Goal: Task Accomplishment & Management: Use online tool/utility

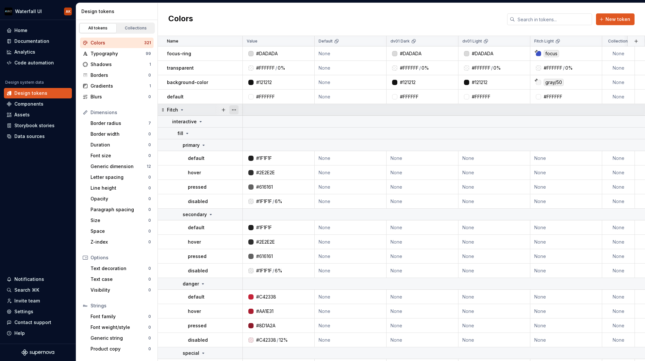
click at [234, 109] on button "button" at bounding box center [233, 109] width 9 height 9
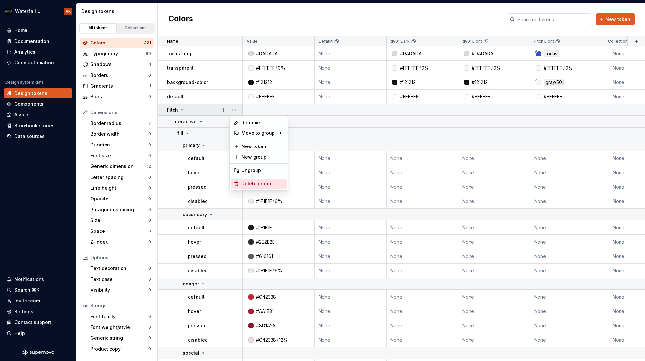
click at [244, 184] on div "Delete group" at bounding box center [262, 183] width 42 height 7
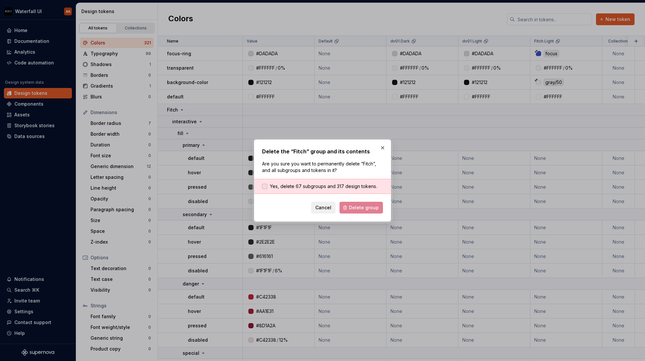
drag, startPoint x: 323, startPoint y: 184, endPoint x: 333, endPoint y: 188, distance: 11.4
click at [323, 184] on span "Yes, delete 67 subgroups and 317 design tokens." at bounding box center [323, 186] width 107 height 7
click at [351, 209] on span "Delete group" at bounding box center [364, 207] width 30 height 7
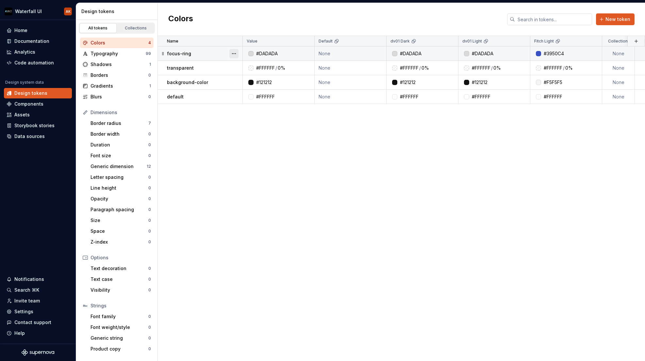
click at [234, 53] on button "button" at bounding box center [233, 53] width 9 height 9
click at [248, 89] on div "Delete token" at bounding box center [262, 90] width 42 height 7
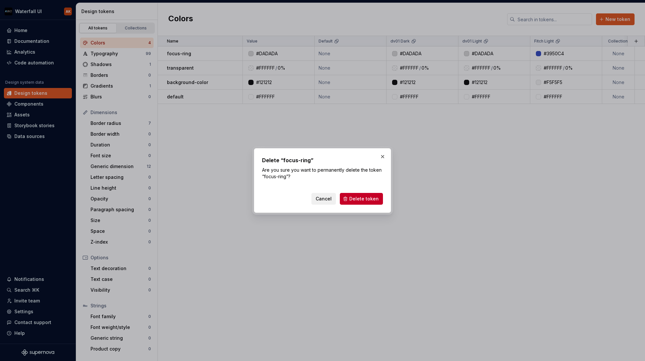
drag, startPoint x: 364, startPoint y: 199, endPoint x: 335, endPoint y: 163, distance: 46.3
click at [364, 199] on span "Delete token" at bounding box center [363, 198] width 29 height 7
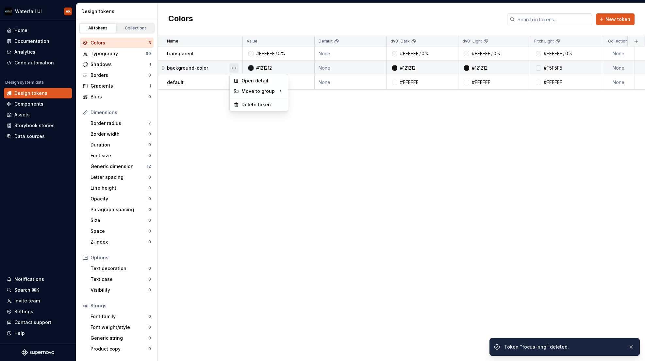
click at [235, 69] on button "button" at bounding box center [233, 67] width 9 height 9
click at [244, 104] on div "Delete token" at bounding box center [262, 104] width 42 height 7
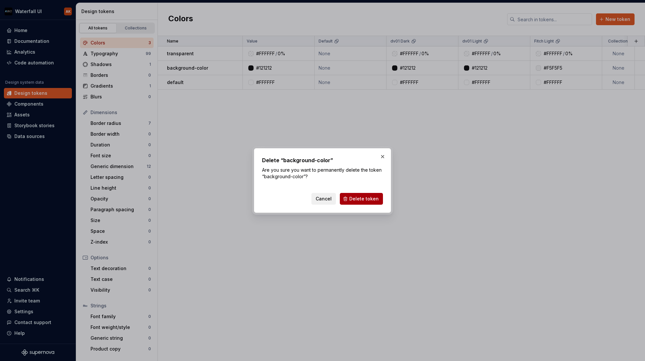
drag, startPoint x: 355, startPoint y: 196, endPoint x: 343, endPoint y: 178, distance: 21.3
click at [355, 196] on span "Delete token" at bounding box center [363, 198] width 29 height 7
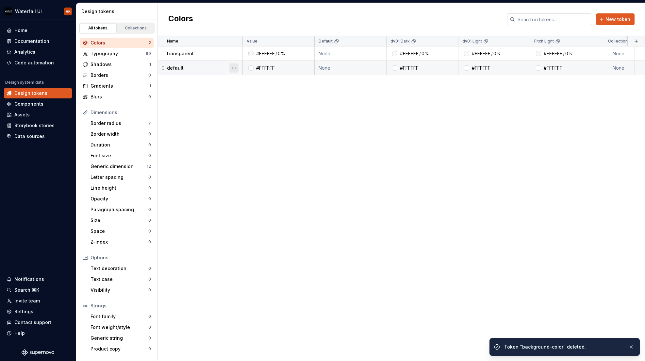
click at [234, 69] on button "button" at bounding box center [233, 67] width 9 height 9
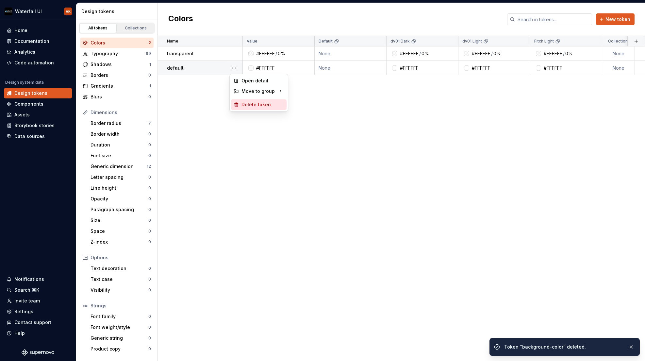
click at [257, 103] on div "Delete token" at bounding box center [262, 104] width 42 height 7
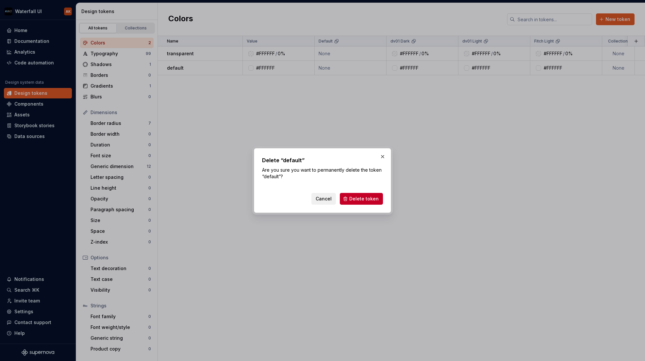
click at [369, 200] on span "Delete token" at bounding box center [363, 198] width 29 height 7
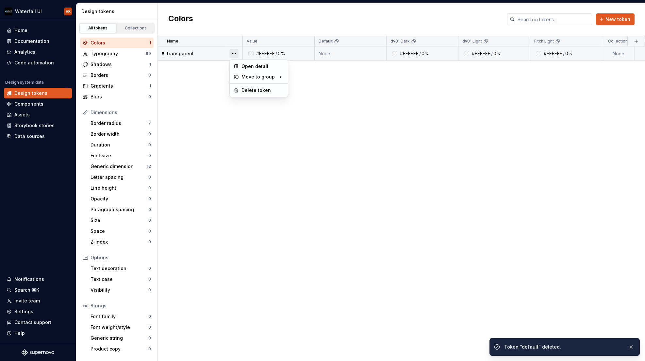
click at [231, 54] on button "button" at bounding box center [233, 53] width 9 height 9
click at [242, 88] on div "Delete token" at bounding box center [262, 90] width 42 height 7
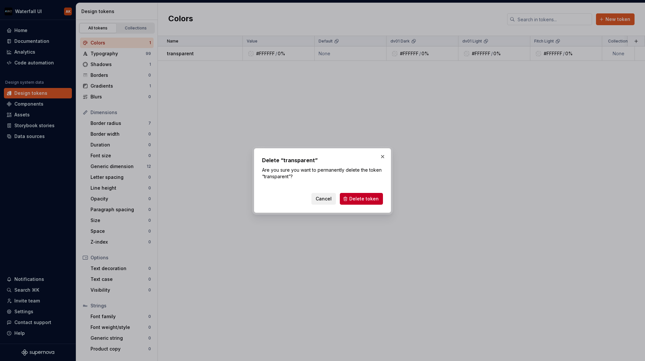
click at [353, 196] on span "Delete token" at bounding box center [363, 198] width 29 height 7
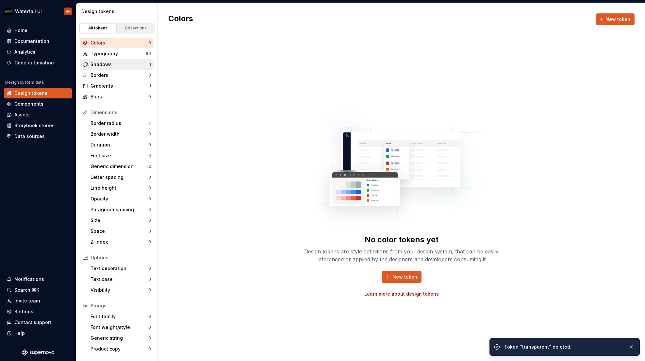
click at [115, 65] on div "Shadows" at bounding box center [120, 64] width 59 height 7
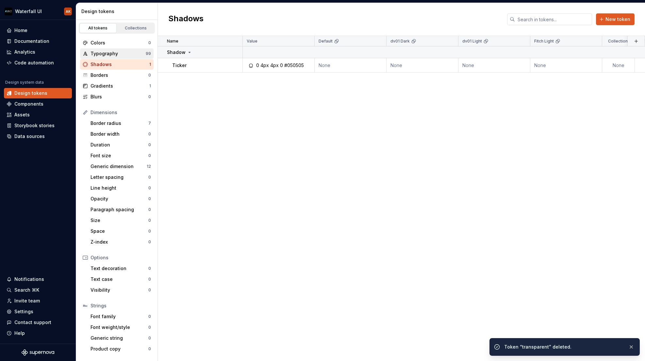
click at [112, 57] on div "Typography" at bounding box center [118, 53] width 55 height 7
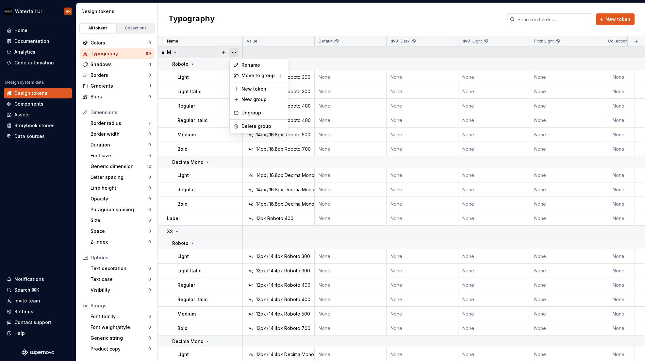
click at [236, 52] on button "button" at bounding box center [233, 52] width 9 height 9
click at [258, 125] on div "Delete group" at bounding box center [262, 126] width 42 height 7
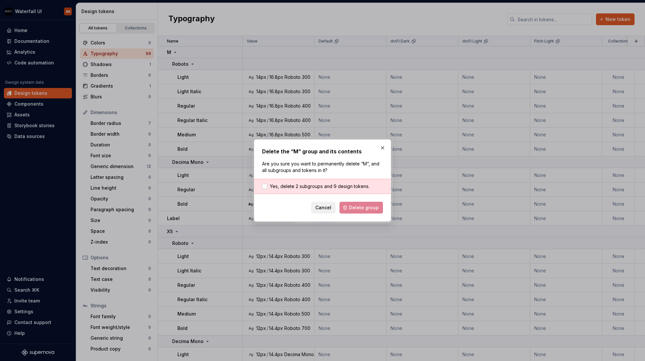
drag, startPoint x: 348, startPoint y: 185, endPoint x: 354, endPoint y: 194, distance: 10.8
click at [348, 185] on span "Yes, delete 2 subgroups and 9 design tokens." at bounding box center [320, 186] width 100 height 7
click at [360, 213] on div "Cancel Delete group" at bounding box center [322, 208] width 121 height 12
click at [367, 208] on span "Delete group" at bounding box center [364, 207] width 30 height 7
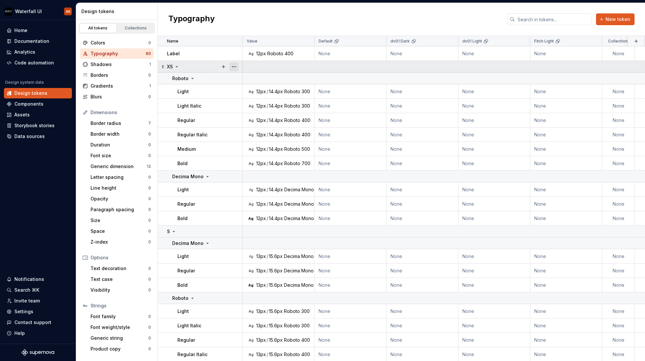
click at [234, 67] on button "button" at bounding box center [233, 66] width 9 height 9
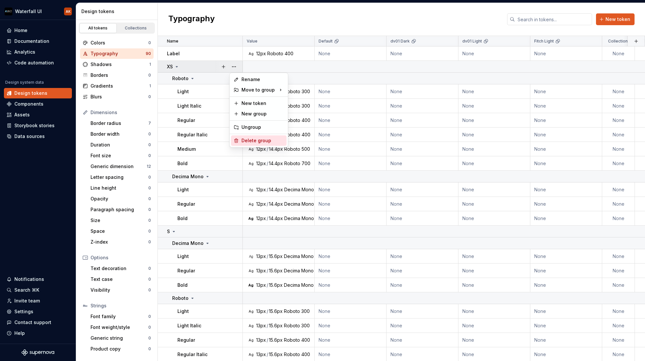
click at [248, 142] on div "Delete group" at bounding box center [262, 140] width 42 height 7
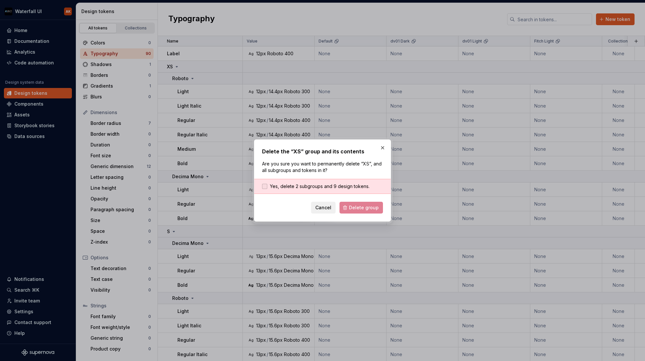
click at [325, 186] on span "Yes, delete 2 subgroups and 9 design tokens." at bounding box center [320, 186] width 100 height 7
click at [356, 206] on span "Delete group" at bounding box center [364, 207] width 30 height 7
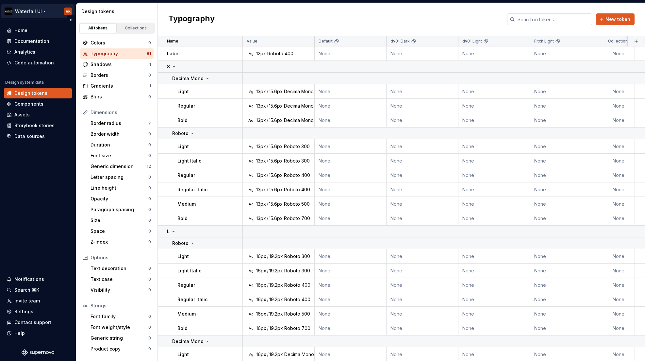
click at [40, 11] on html "Waterfall UI AK Home Documentation Analytics Code automation Design system data…" at bounding box center [322, 180] width 645 height 361
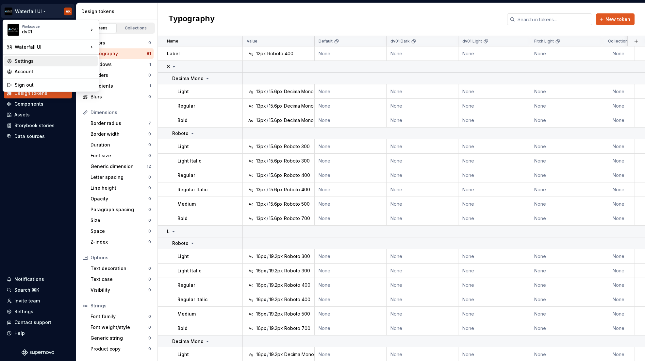
click at [29, 61] on div "Settings" at bounding box center [55, 61] width 80 height 7
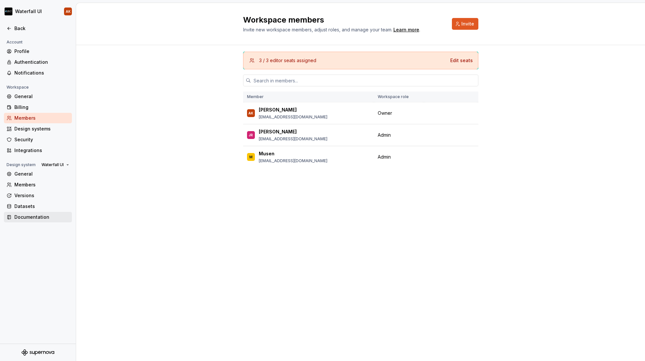
click at [21, 218] on div "Documentation" at bounding box center [41, 217] width 55 height 7
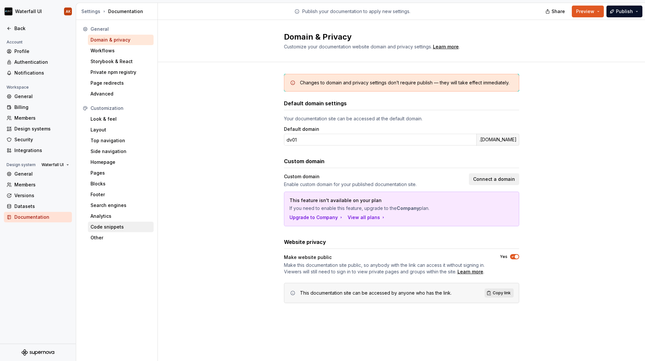
click at [114, 226] on div "Code snippets" at bounding box center [121, 227] width 60 height 7
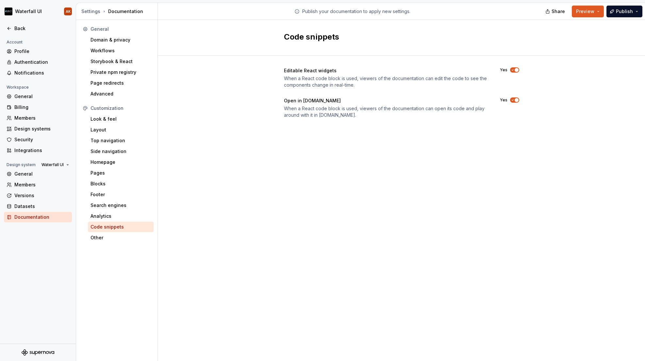
click at [106, 33] on div "General" at bounding box center [117, 29] width 74 height 10
click at [105, 40] on div "Domain & privacy" at bounding box center [121, 40] width 60 height 7
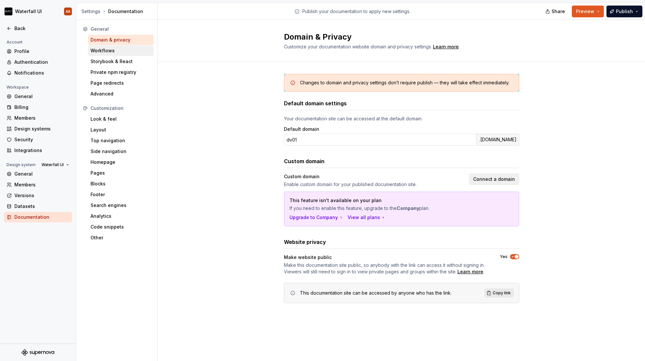
click at [100, 50] on div "Workflows" at bounding box center [121, 50] width 60 height 7
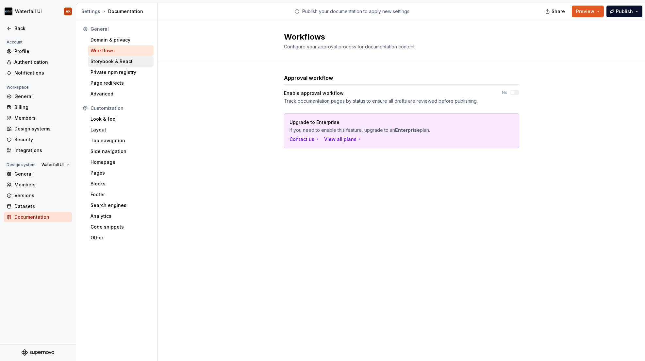
click at [106, 63] on div "Storybook & React" at bounding box center [121, 61] width 60 height 7
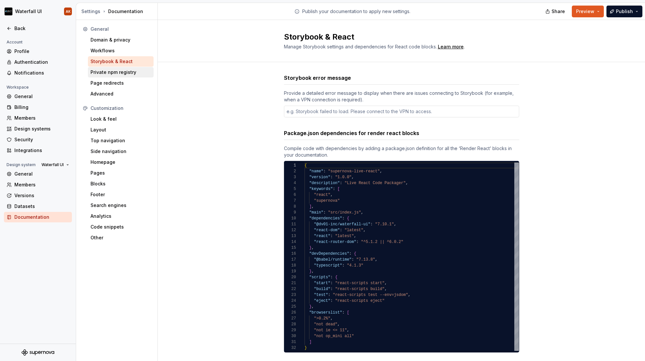
click at [106, 73] on div "Private npm registry" at bounding box center [121, 72] width 60 height 7
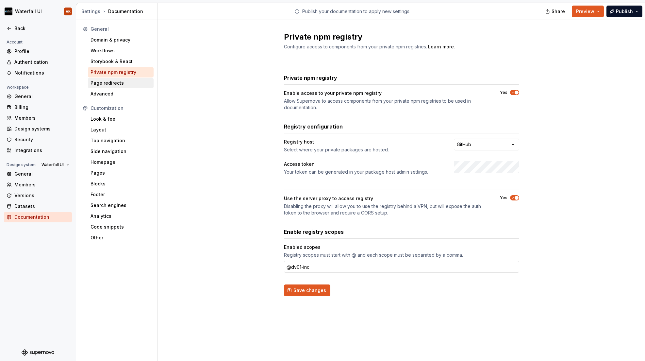
click at [106, 83] on div "Page redirects" at bounding box center [121, 83] width 60 height 7
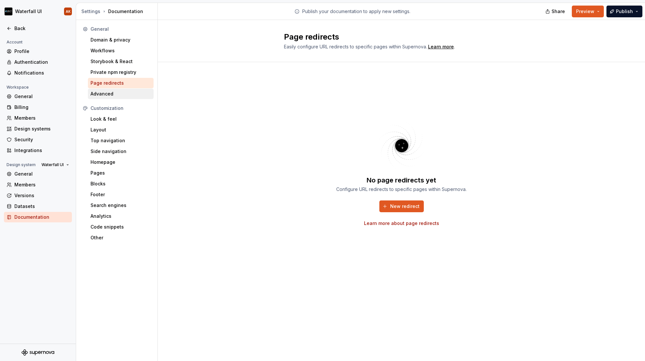
click at [100, 95] on div "Advanced" at bounding box center [121, 94] width 60 height 7
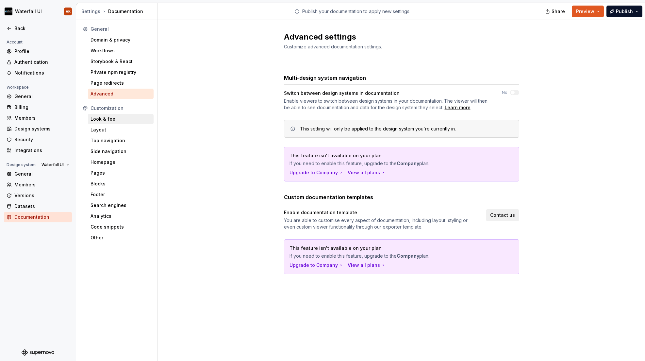
click at [105, 120] on div "Look & feel" at bounding box center [121, 119] width 60 height 7
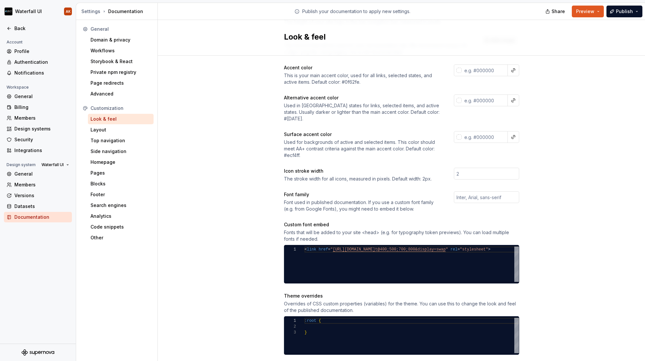
scroll to position [179, 0]
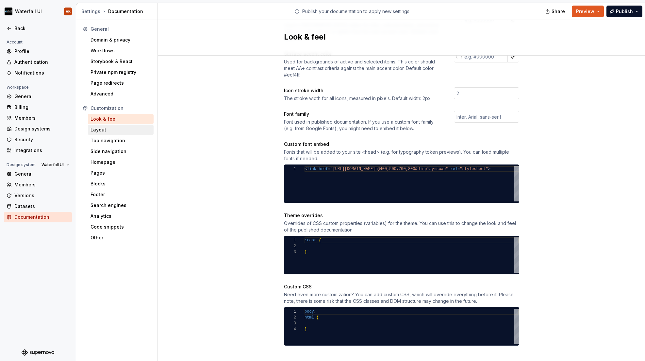
click at [106, 130] on div "Layout" at bounding box center [121, 129] width 60 height 7
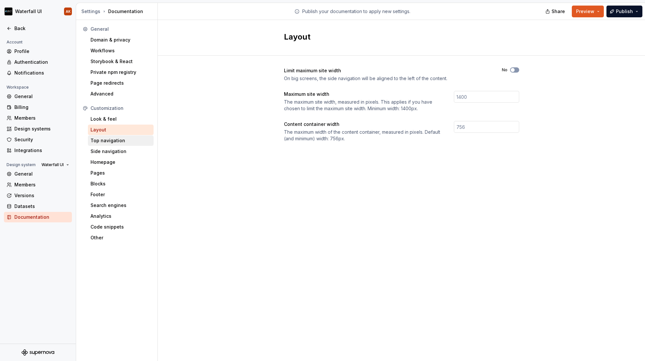
click at [108, 142] on div "Top navigation" at bounding box center [121, 140] width 60 height 7
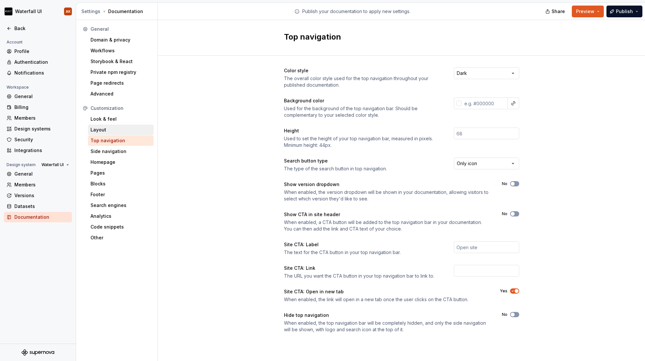
click at [108, 128] on div "Layout" at bounding box center [121, 129] width 60 height 7
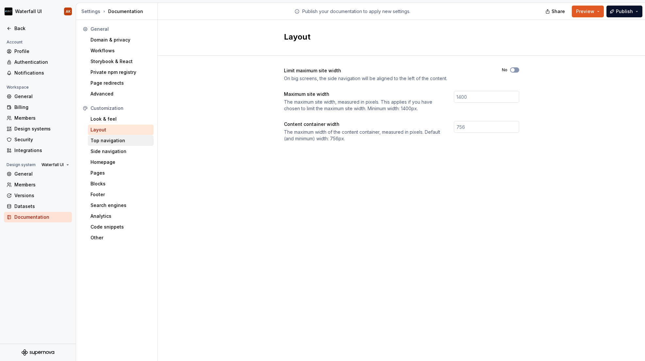
click at [107, 140] on div "Top navigation" at bounding box center [121, 140] width 60 height 7
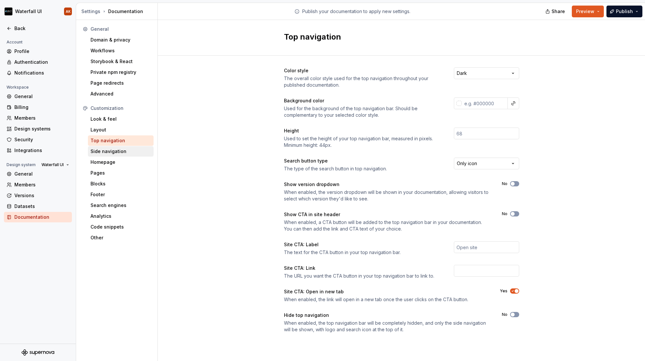
click at [108, 155] on div "Side navigation" at bounding box center [121, 151] width 66 height 10
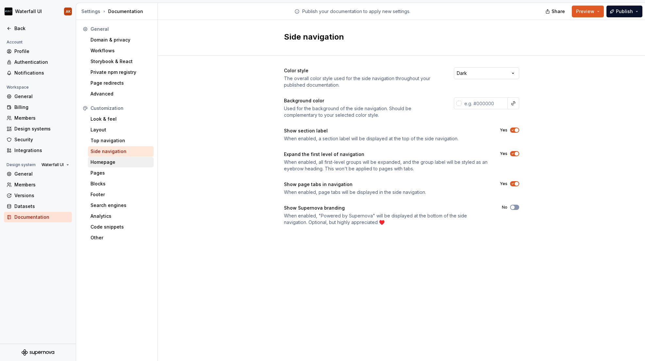
click at [113, 163] on div "Homepage" at bounding box center [121, 162] width 60 height 7
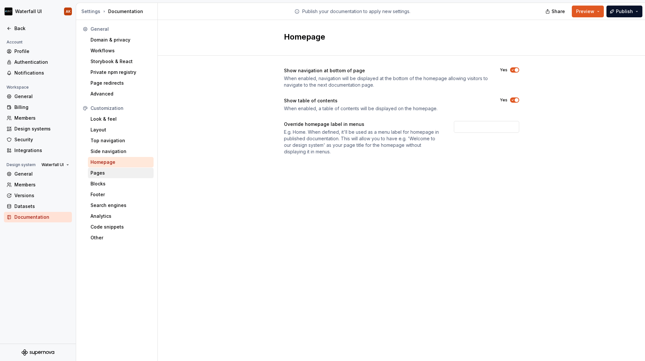
click at [101, 175] on div "Pages" at bounding box center [121, 173] width 60 height 7
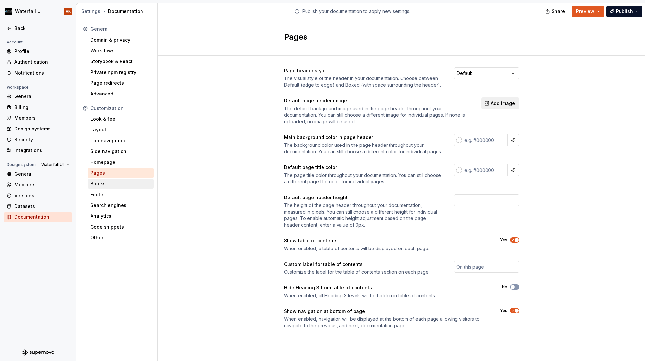
click at [111, 186] on div "Blocks" at bounding box center [121, 183] width 60 height 7
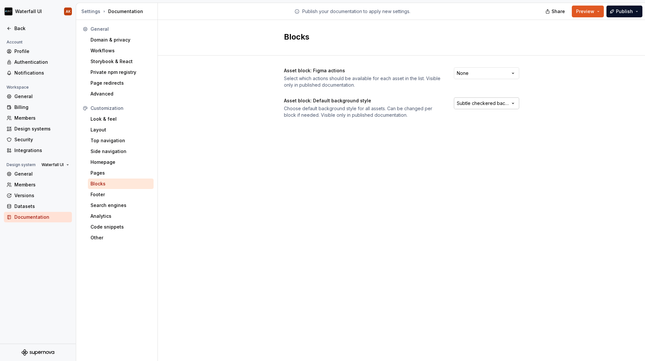
click at [479, 98] on html "Waterfall UI AK Back Account Profile Authentication Notifications Workspace Gen…" at bounding box center [322, 180] width 645 height 361
click at [284, 137] on html "Waterfall UI AK Back Account Profile Authentication Notifications Workspace Gen…" at bounding box center [322, 180] width 645 height 361
drag, startPoint x: 114, startPoint y: 196, endPoint x: 112, endPoint y: 202, distance: 6.8
click at [114, 196] on div "Footer" at bounding box center [121, 194] width 60 height 7
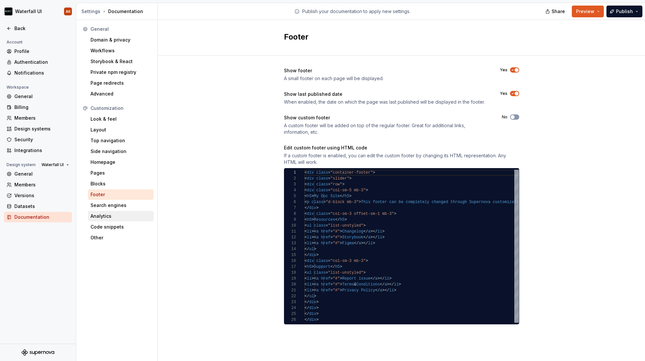
click at [113, 218] on div "Analytics" at bounding box center [121, 216] width 60 height 7
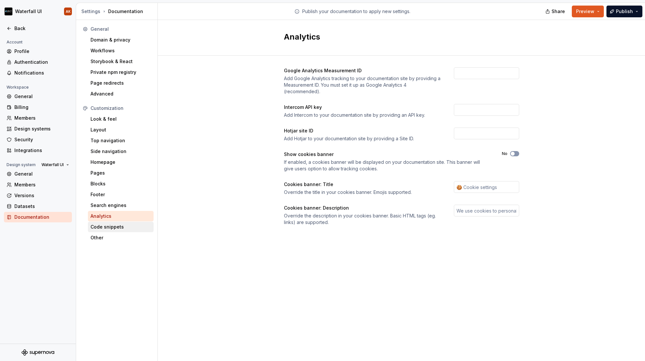
click at [115, 225] on div "Code snippets" at bounding box center [121, 227] width 60 height 7
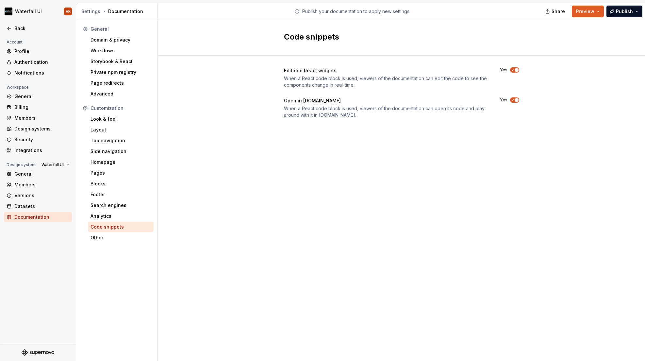
click at [113, 232] on div "Code snippets" at bounding box center [121, 227] width 66 height 10
click at [111, 234] on div "Other" at bounding box center [121, 237] width 60 height 7
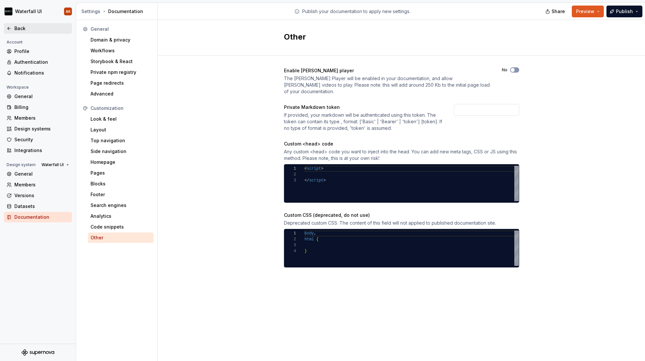
click at [12, 27] on div "Back" at bounding box center [38, 28] width 63 height 7
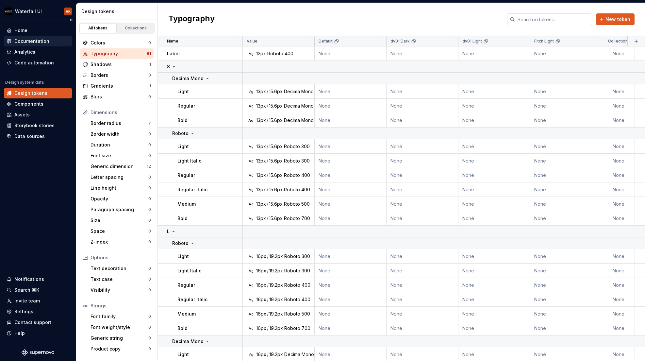
click at [33, 40] on div "Documentation" at bounding box center [31, 41] width 35 height 7
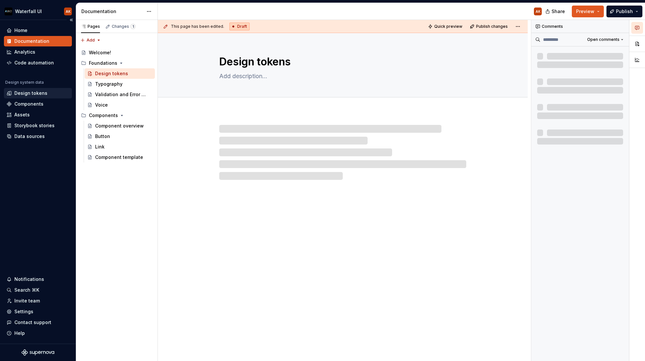
type textarea "*"
click at [23, 96] on div "Design tokens" at bounding box center [30, 93] width 33 height 7
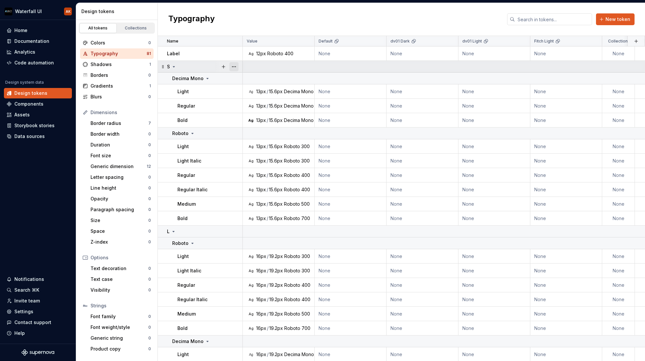
click at [235, 66] on button "button" at bounding box center [233, 66] width 9 height 9
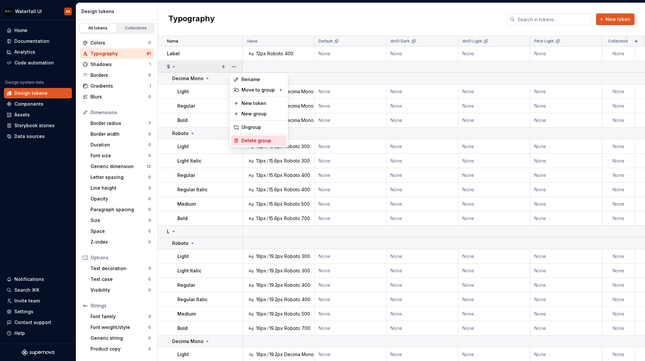
click at [249, 143] on div "Delete group" at bounding box center [262, 140] width 42 height 7
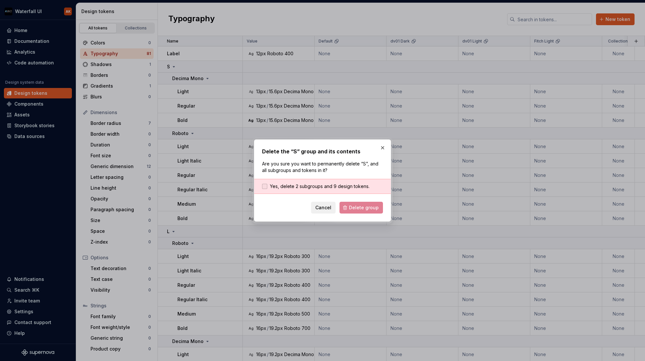
drag, startPoint x: 316, startPoint y: 186, endPoint x: 322, endPoint y: 188, distance: 6.7
click at [316, 186] on span "Yes, delete 2 subgroups and 9 design tokens." at bounding box center [320, 186] width 100 height 7
click at [357, 208] on span "Delete group" at bounding box center [364, 207] width 30 height 7
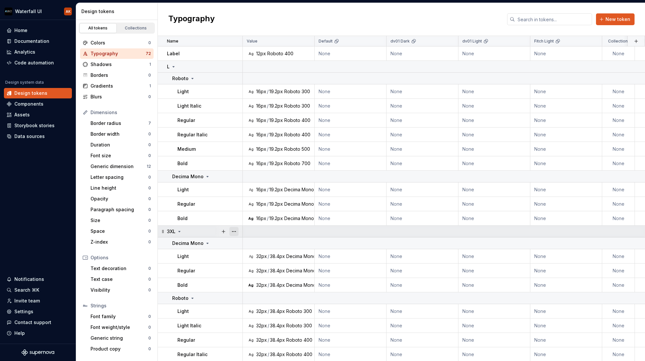
click at [234, 232] on button "button" at bounding box center [233, 231] width 9 height 9
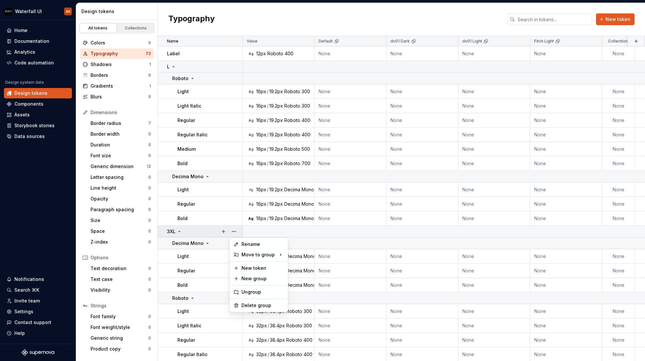
click at [272, 311] on div "Rename Move to group New token New group Ungroup Delete group" at bounding box center [258, 274] width 59 height 75
click at [271, 306] on div "Delete group" at bounding box center [262, 305] width 42 height 7
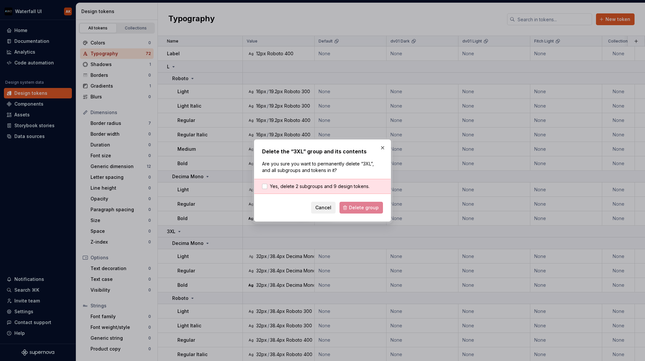
click at [321, 181] on div "Yes, delete 2 subgroups and 9 design tokens." at bounding box center [322, 186] width 137 height 15
click at [320, 184] on span "Yes, delete 2 subgroups and 9 design tokens." at bounding box center [320, 186] width 100 height 7
click at [362, 207] on span "Delete group" at bounding box center [364, 207] width 30 height 7
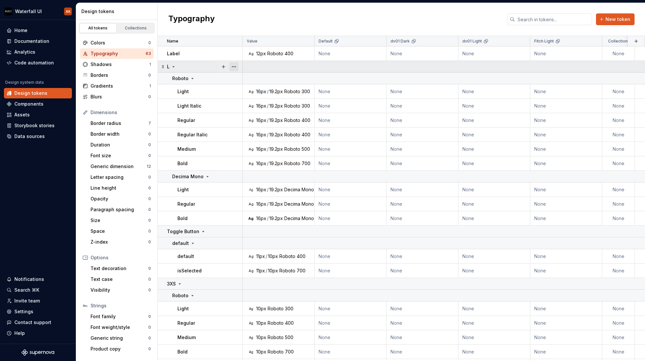
click at [235, 66] on button "button" at bounding box center [233, 66] width 9 height 9
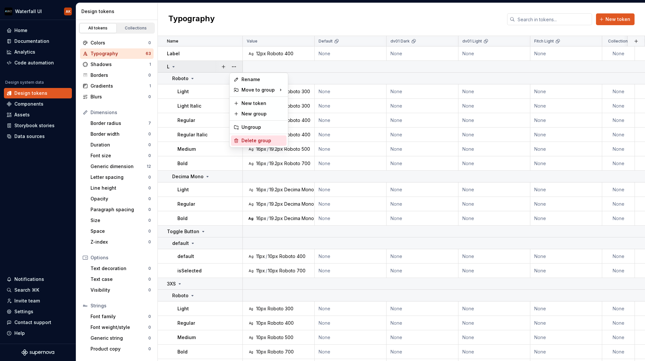
click at [271, 137] on div "Delete group" at bounding box center [262, 140] width 42 height 7
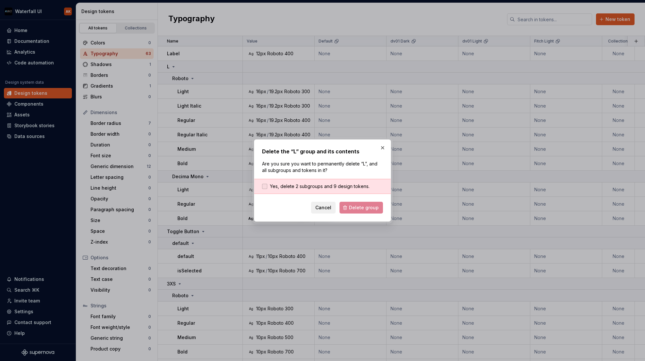
click at [317, 186] on span "Yes, delete 2 subgroups and 9 design tokens." at bounding box center [320, 186] width 100 height 7
click at [358, 212] on button "Delete group" at bounding box center [361, 208] width 43 height 12
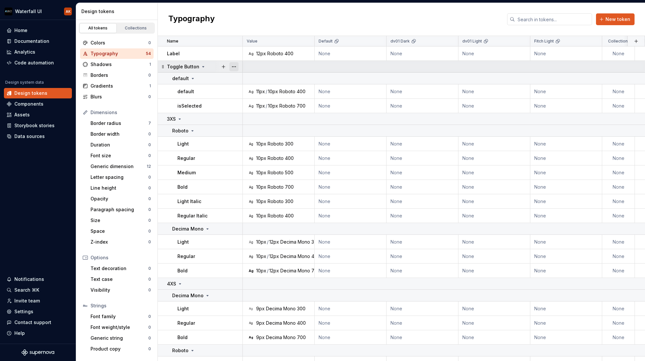
click at [234, 67] on button "button" at bounding box center [233, 66] width 9 height 9
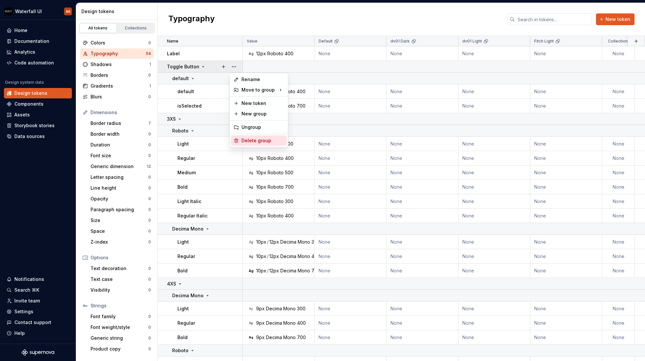
click at [251, 144] on div "Delete group" at bounding box center [259, 140] width 56 height 10
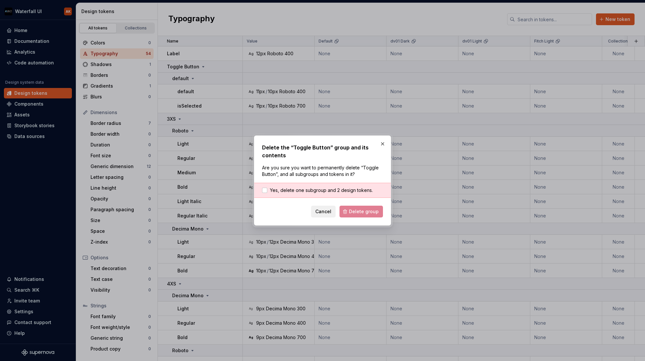
drag, startPoint x: 297, startPoint y: 187, endPoint x: 330, endPoint y: 201, distance: 35.3
click at [298, 187] on span "Yes, delete one subgroup and 2 design tokens." at bounding box center [321, 190] width 103 height 7
click at [352, 214] on span "Delete group" at bounding box center [364, 211] width 30 height 7
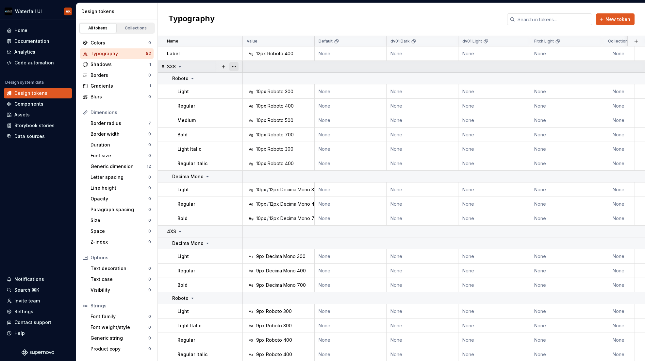
click at [237, 66] on button "button" at bounding box center [233, 66] width 9 height 9
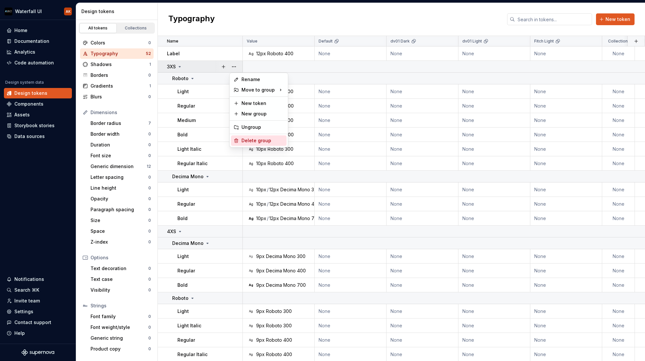
click at [269, 143] on div "Delete group" at bounding box center [262, 140] width 42 height 7
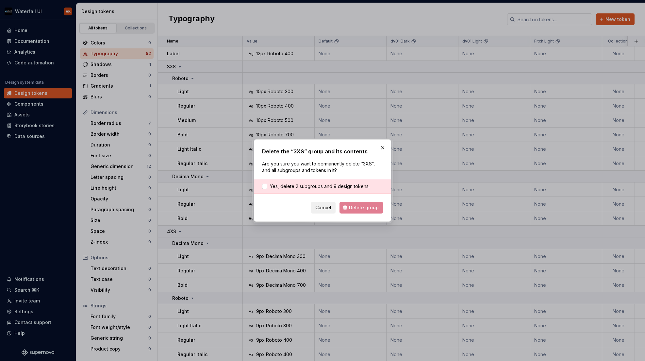
drag, startPoint x: 298, startPoint y: 184, endPoint x: 320, endPoint y: 191, distance: 22.2
click at [299, 184] on span "Yes, delete 2 subgroups and 9 design tokens." at bounding box center [320, 186] width 100 height 7
click at [358, 212] on button "Delete group" at bounding box center [361, 208] width 43 height 12
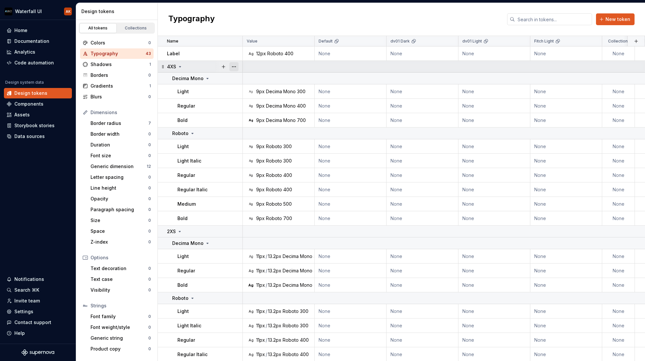
click at [238, 67] on button "button" at bounding box center [233, 66] width 9 height 9
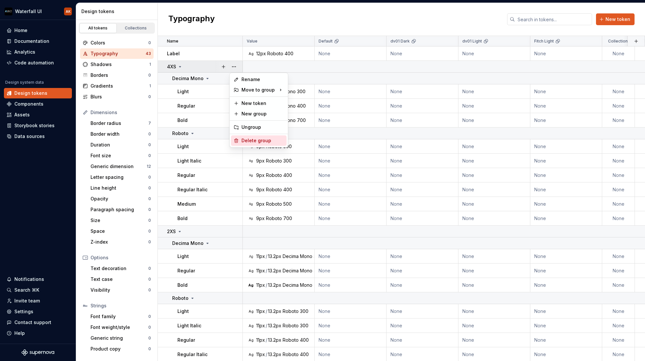
click at [251, 143] on div "Delete group" at bounding box center [262, 140] width 42 height 7
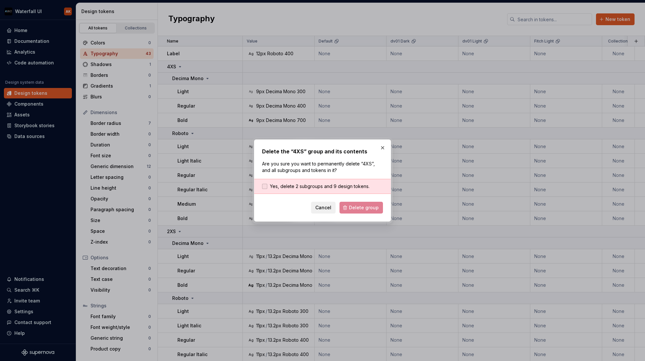
click at [315, 189] on span "Yes, delete 2 subgroups and 9 design tokens." at bounding box center [320, 186] width 100 height 7
click at [353, 211] on button "Delete group" at bounding box center [361, 208] width 43 height 12
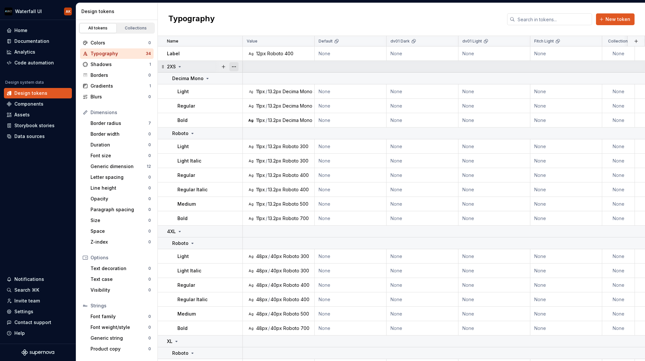
click at [236, 65] on button "button" at bounding box center [233, 66] width 9 height 9
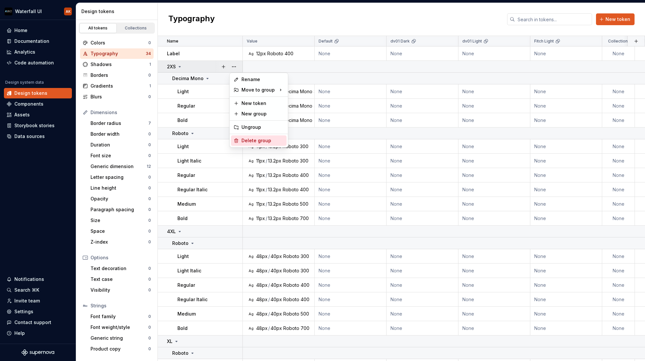
click at [253, 139] on div "Delete group" at bounding box center [262, 140] width 42 height 7
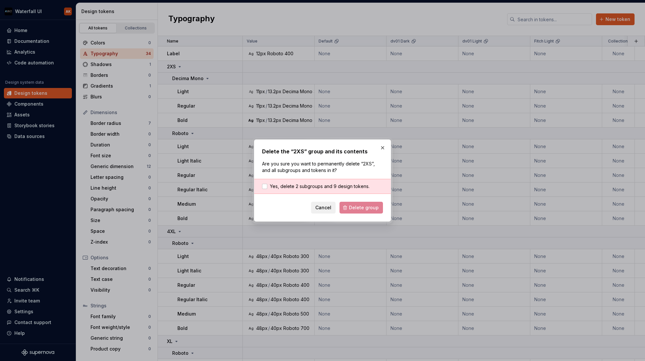
click at [318, 180] on div "Yes, delete 2 subgroups and 9 design tokens." at bounding box center [322, 186] width 137 height 15
drag, startPoint x: 324, startPoint y: 184, endPoint x: 344, endPoint y: 192, distance: 21.1
click at [324, 184] on span "Yes, delete 2 subgroups and 9 design tokens." at bounding box center [320, 186] width 100 height 7
click at [363, 203] on button "Delete group" at bounding box center [361, 208] width 43 height 12
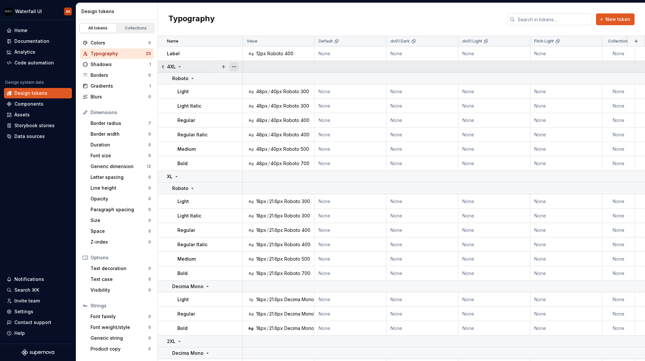
click at [238, 65] on button "button" at bounding box center [233, 66] width 9 height 9
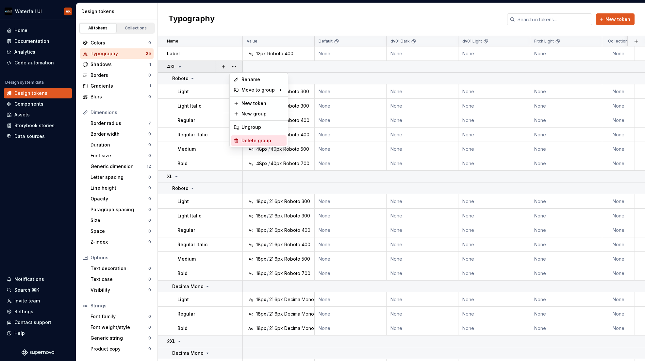
click at [252, 142] on div "Delete group" at bounding box center [262, 140] width 42 height 7
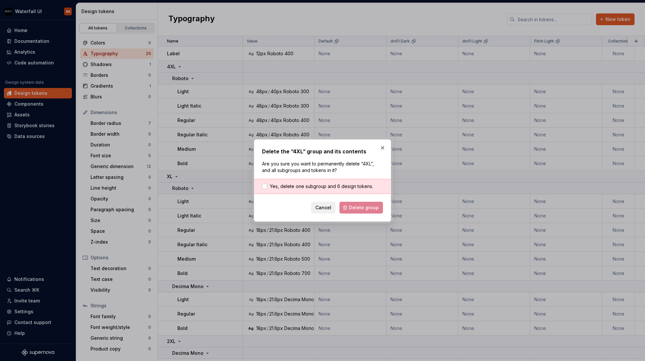
drag, startPoint x: 319, startPoint y: 193, endPoint x: 317, endPoint y: 190, distance: 3.5
click at [317, 190] on div "Yes, delete one subgroup and 6 design tokens." at bounding box center [322, 186] width 137 height 15
click at [319, 187] on span "Yes, delete one subgroup and 6 design tokens." at bounding box center [321, 186] width 103 height 7
click at [359, 206] on span "Delete group" at bounding box center [364, 207] width 30 height 7
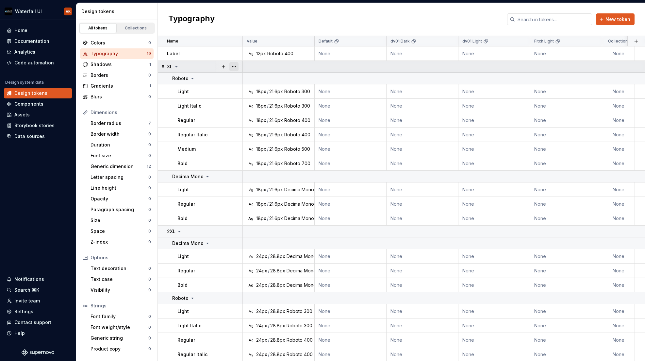
click at [234, 66] on button "button" at bounding box center [233, 66] width 9 height 9
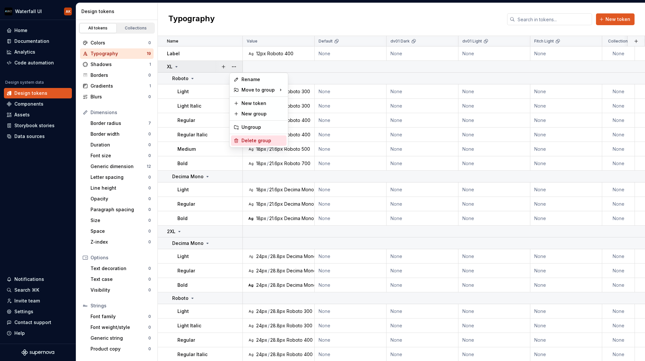
click at [251, 142] on div "Delete group" at bounding box center [262, 140] width 42 height 7
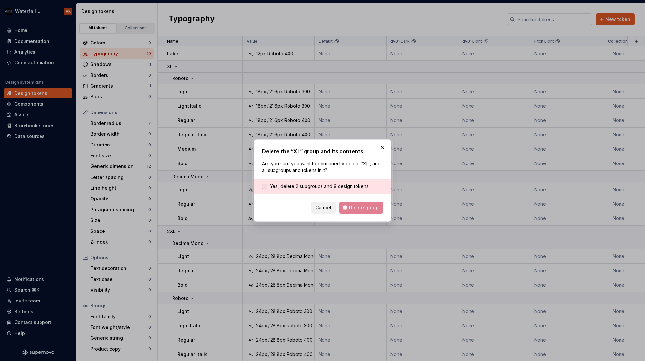
click at [321, 189] on span "Yes, delete 2 subgroups and 9 design tokens." at bounding box center [320, 186] width 100 height 7
click at [362, 210] on span "Delete group" at bounding box center [364, 207] width 30 height 7
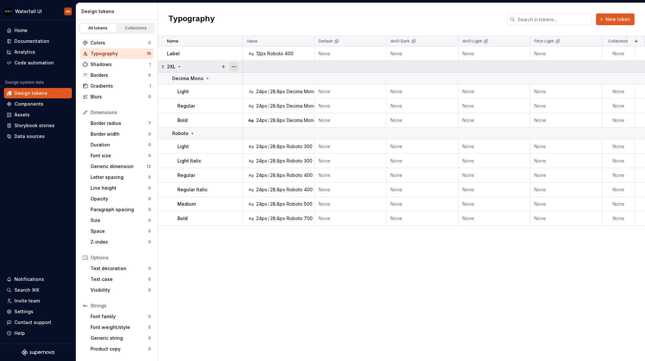
click at [235, 66] on button "button" at bounding box center [233, 66] width 9 height 9
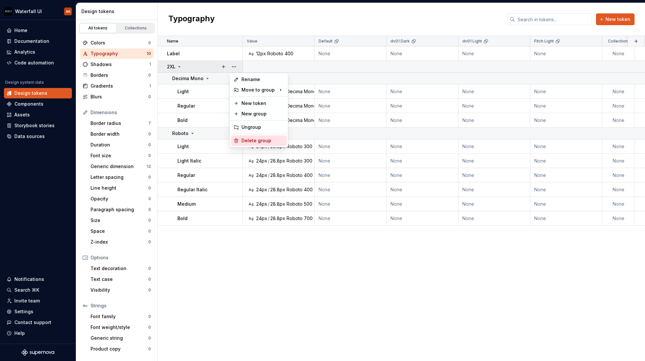
click at [270, 141] on div "Delete group" at bounding box center [262, 140] width 42 height 7
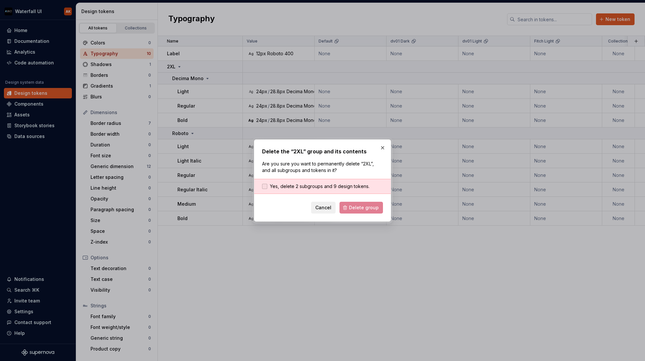
click at [312, 184] on span "Yes, delete 2 subgroups and 9 design tokens." at bounding box center [320, 186] width 100 height 7
click at [356, 205] on span "Delete group" at bounding box center [364, 207] width 30 height 7
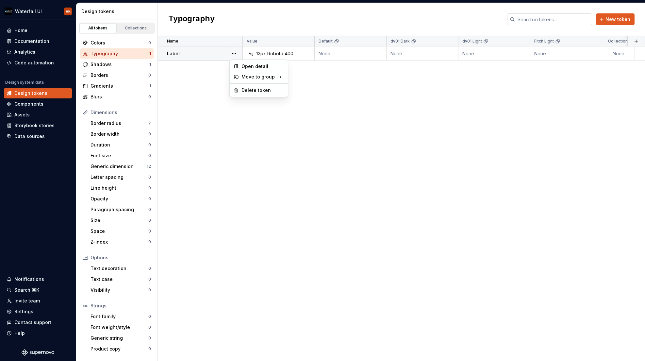
click at [234, 53] on button "button" at bounding box center [233, 53] width 9 height 9
click at [255, 92] on div "Delete token" at bounding box center [262, 90] width 42 height 7
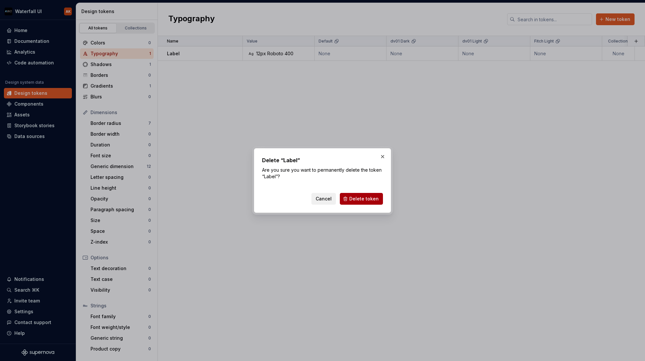
click at [359, 200] on span "Delete token" at bounding box center [363, 198] width 29 height 7
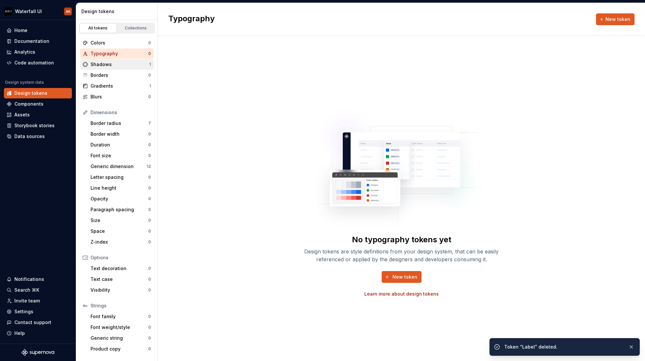
click at [125, 64] on div "Shadows" at bounding box center [120, 64] width 59 height 7
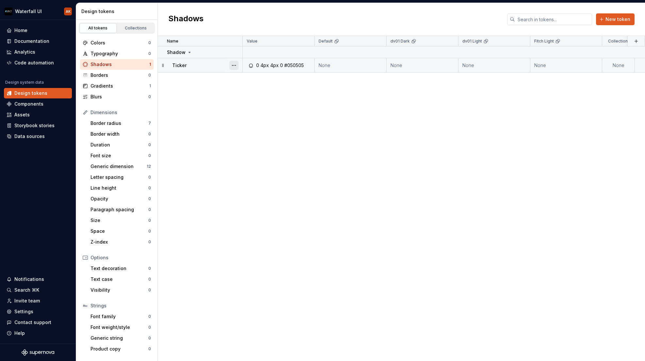
click at [234, 67] on button "button" at bounding box center [233, 65] width 9 height 9
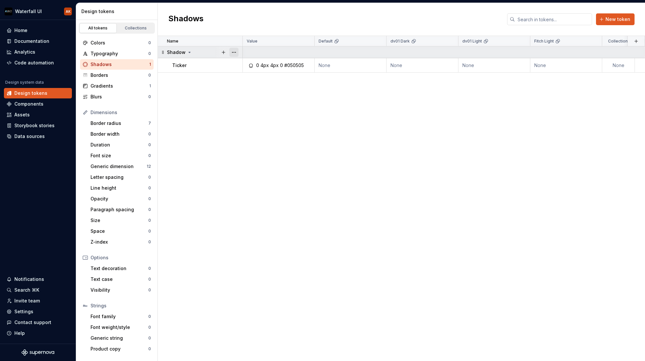
click at [236, 53] on html "Waterfall UI AK Home Documentation Analytics Code automation Design system data…" at bounding box center [322, 180] width 645 height 361
click at [235, 52] on button "button" at bounding box center [233, 52] width 9 height 9
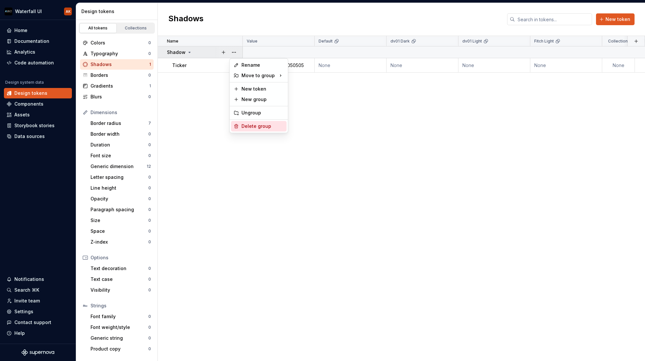
click at [262, 129] on div "Delete group" at bounding box center [262, 126] width 42 height 7
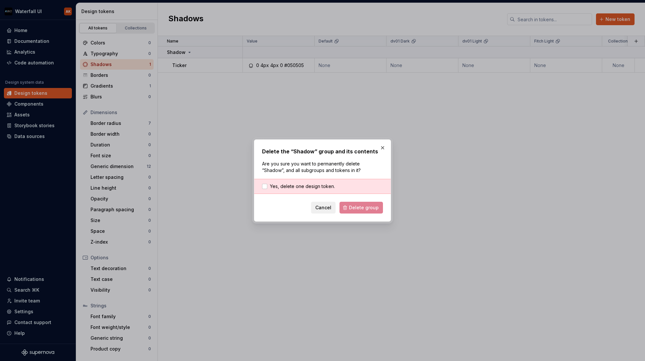
click at [304, 188] on span "Yes, delete one design token." at bounding box center [302, 186] width 65 height 7
click at [348, 203] on button "Delete group" at bounding box center [361, 208] width 43 height 12
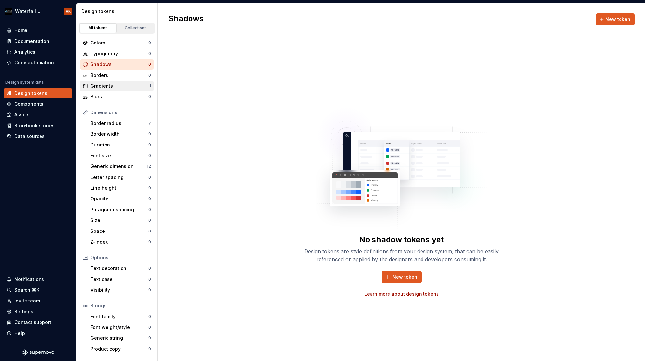
click at [105, 88] on div "Gradients" at bounding box center [120, 86] width 59 height 7
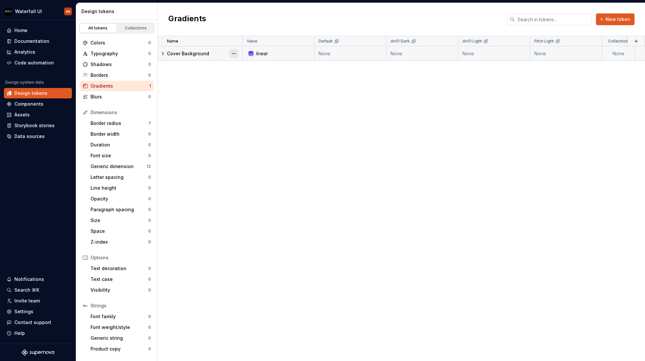
click at [237, 53] on button "button" at bounding box center [233, 53] width 9 height 9
click at [240, 86] on div "Delete token" at bounding box center [259, 90] width 56 height 10
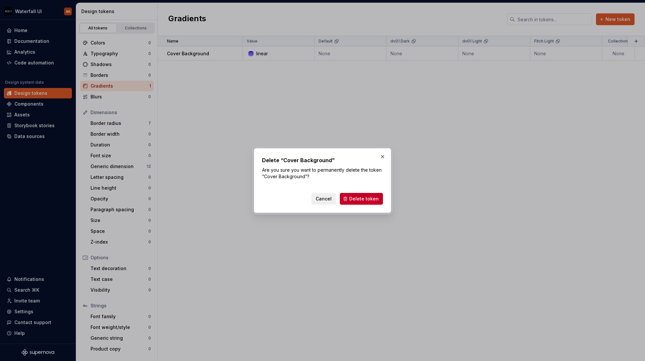
click at [360, 205] on div "Delete “Cover Background” Are you sure you want to permanently delete the token…" at bounding box center [322, 180] width 137 height 65
drag, startPoint x: 361, startPoint y: 201, endPoint x: 359, endPoint y: 198, distance: 3.7
click at [361, 201] on span "Delete token" at bounding box center [363, 198] width 29 height 7
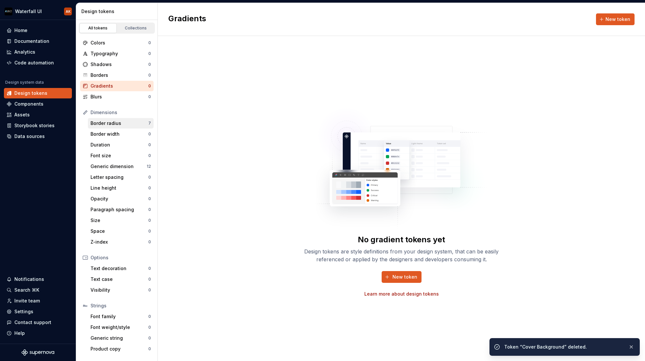
click at [129, 125] on div "Border radius" at bounding box center [120, 123] width 58 height 7
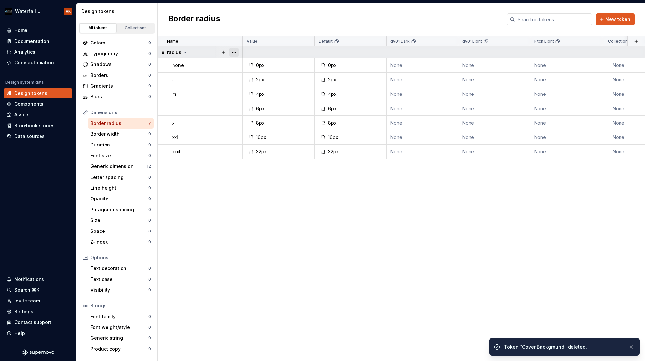
click at [235, 55] on button "button" at bounding box center [233, 52] width 9 height 9
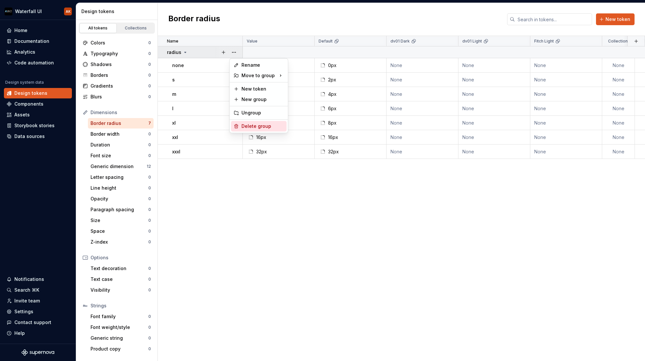
click at [256, 124] on div "Delete group" at bounding box center [262, 126] width 42 height 7
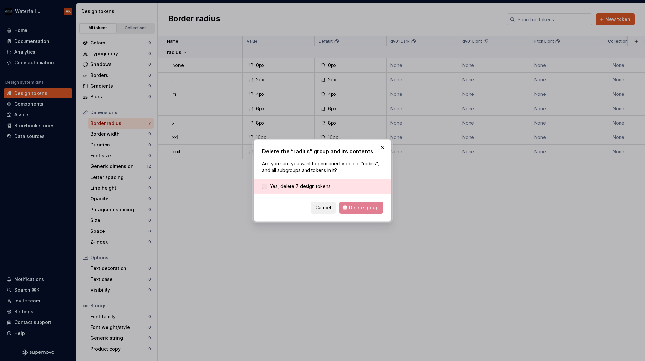
click at [325, 186] on span "Yes, delete 7 design tokens." at bounding box center [301, 186] width 62 height 7
click at [354, 212] on button "Delete group" at bounding box center [361, 208] width 43 height 12
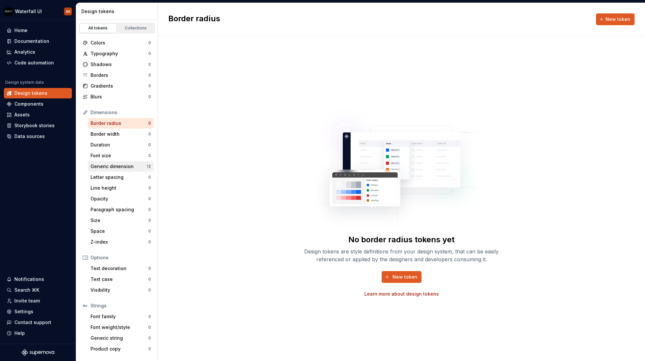
click at [116, 168] on div "Generic dimension" at bounding box center [119, 166] width 56 height 7
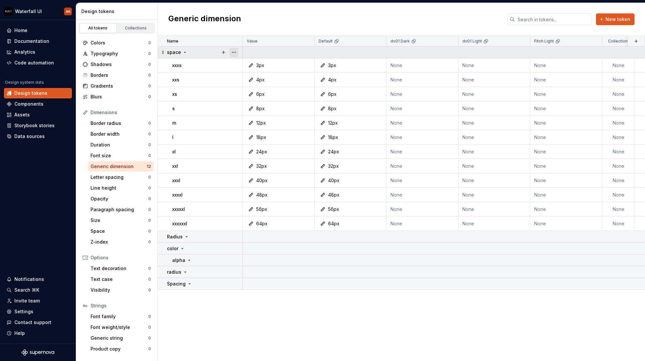
click at [238, 54] on button "button" at bounding box center [233, 52] width 9 height 9
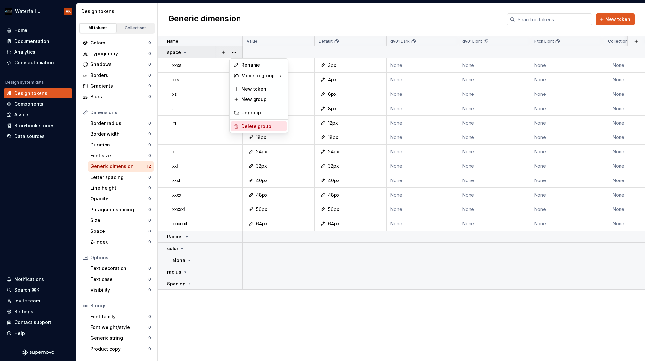
click at [248, 124] on div "Delete group" at bounding box center [262, 126] width 42 height 7
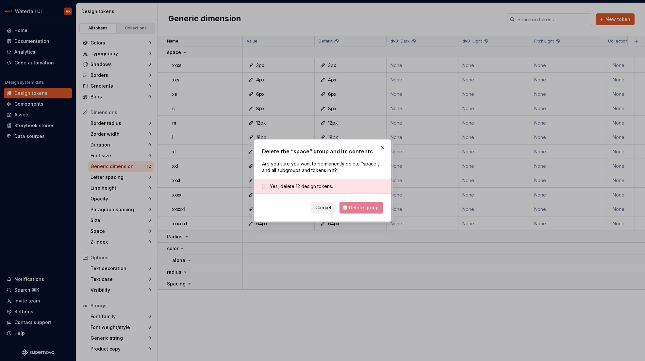
click at [310, 183] on span "Yes, delete 12 design tokens." at bounding box center [301, 186] width 63 height 7
click at [350, 208] on button "Delete group" at bounding box center [361, 208] width 43 height 12
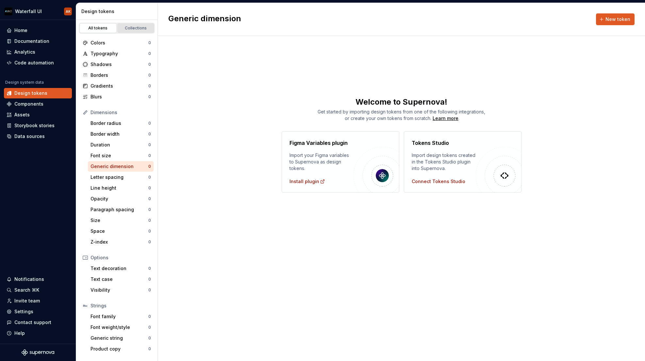
click at [134, 32] on link "Collections" at bounding box center [135, 28] width 37 height 10
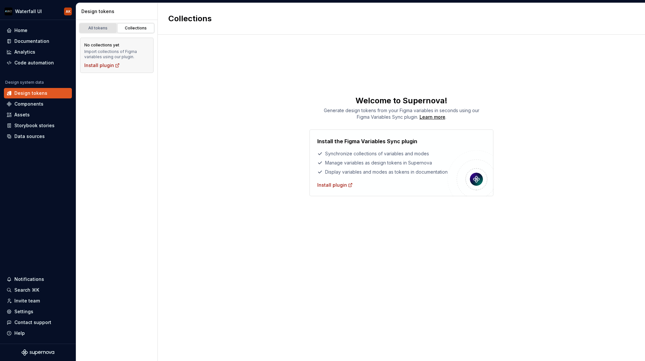
click at [100, 28] on div "All tokens" at bounding box center [98, 27] width 33 height 5
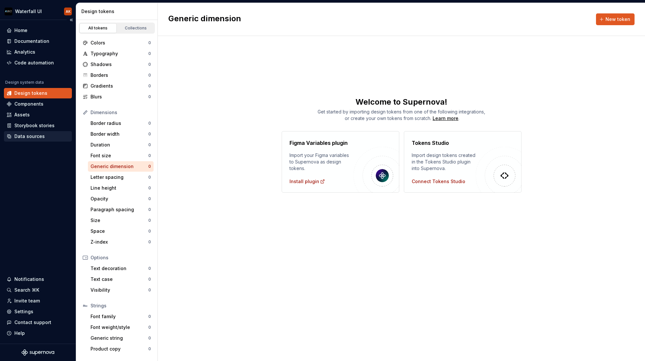
click at [27, 134] on div "Data sources" at bounding box center [29, 136] width 30 height 7
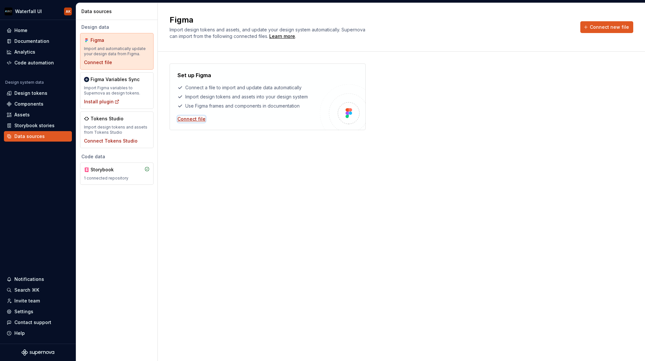
click at [196, 119] on div "Connect file" at bounding box center [191, 119] width 28 height 7
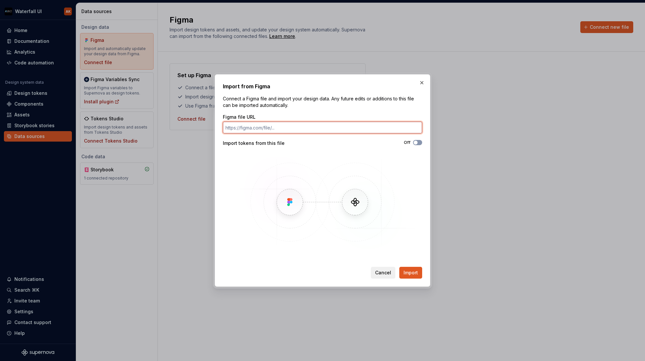
paste input "[URL][DOMAIN_NAME]"
type input "[URL][DOMAIN_NAME]"
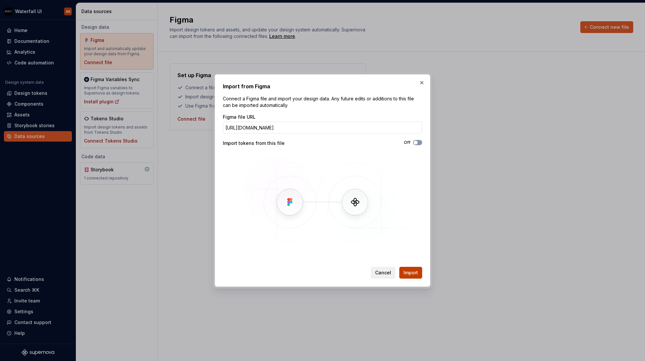
scroll to position [0, 0]
click at [411, 275] on span "Import" at bounding box center [411, 272] width 14 height 7
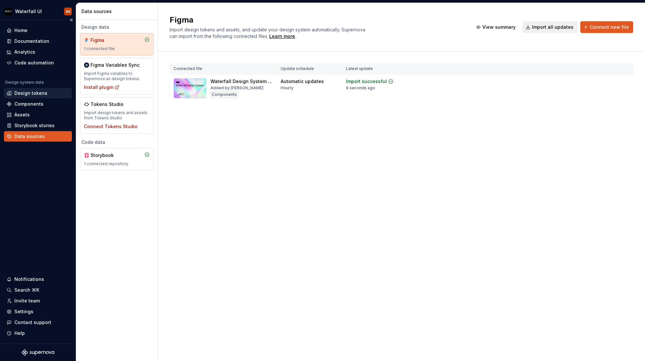
click at [32, 97] on div "Design tokens" at bounding box center [38, 93] width 68 height 10
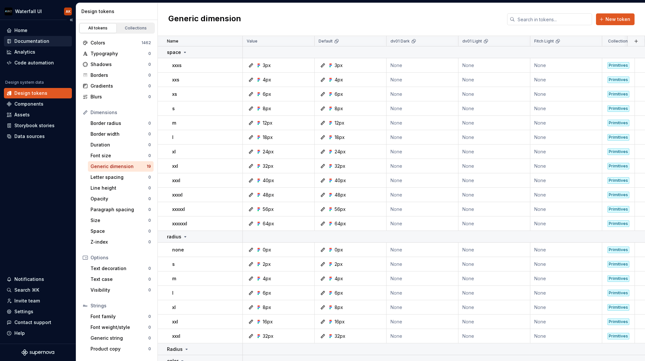
click at [29, 43] on div "Documentation" at bounding box center [31, 41] width 35 height 7
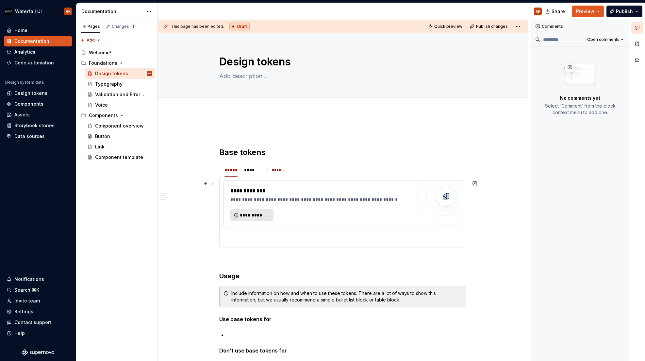
click at [247, 214] on span "**********" at bounding box center [254, 215] width 29 height 7
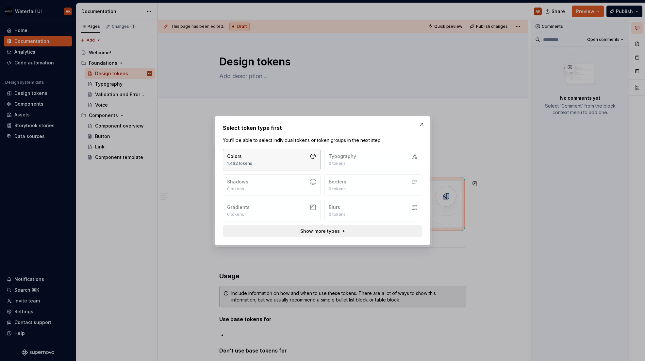
click at [249, 156] on div "Colors" at bounding box center [239, 156] width 25 height 7
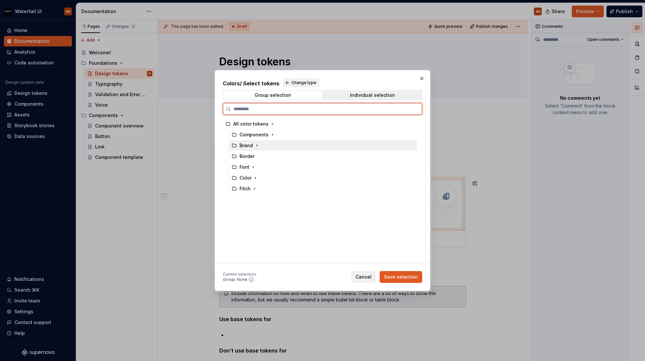
click at [233, 146] on icon at bounding box center [234, 145] width 5 height 5
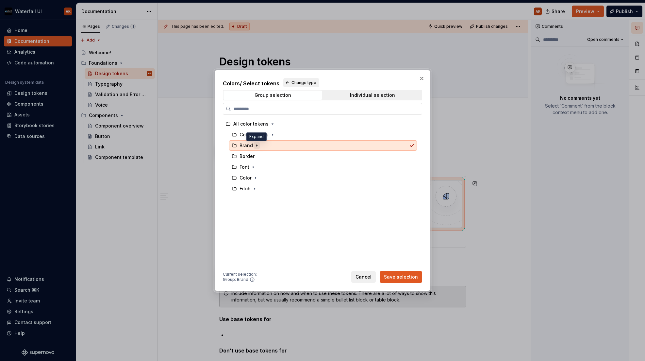
click at [257, 145] on icon "button" at bounding box center [256, 145] width 5 height 5
click at [257, 145] on icon "button" at bounding box center [257, 145] width 2 height 1
click at [255, 177] on icon "button" at bounding box center [255, 178] width 1 height 2
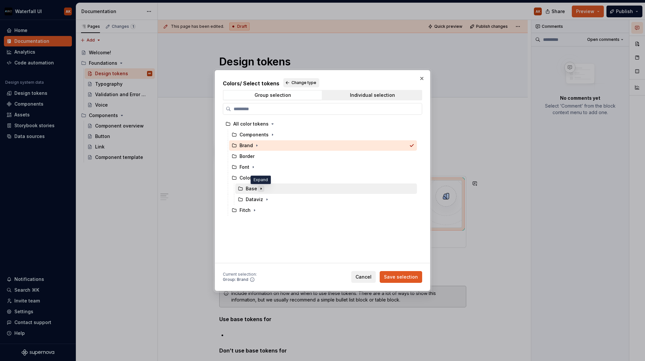
click at [262, 191] on icon "button" at bounding box center [260, 188] width 5 height 5
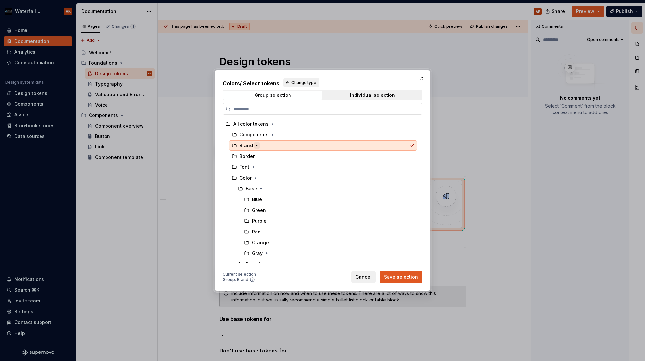
click at [255, 146] on icon "button" at bounding box center [256, 145] width 5 height 5
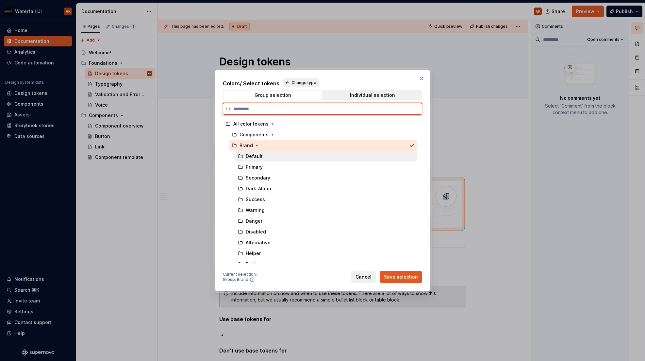
click at [254, 156] on div "Default" at bounding box center [254, 156] width 17 height 7
click at [246, 145] on div "Brand" at bounding box center [246, 145] width 13 height 7
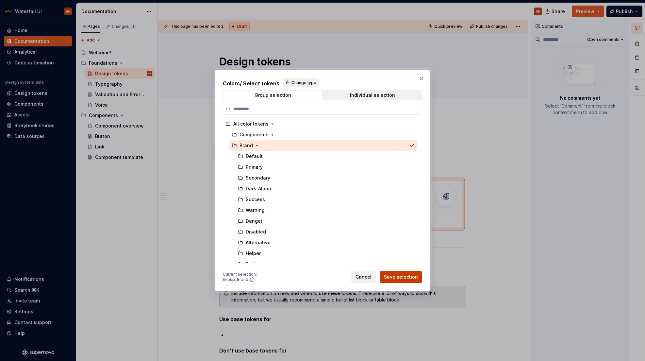
click at [400, 275] on span "Save selection" at bounding box center [401, 277] width 34 height 7
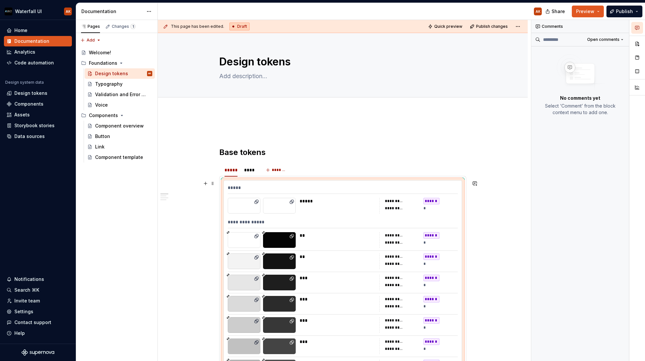
click at [251, 171] on div "****" at bounding box center [249, 170] width 11 height 7
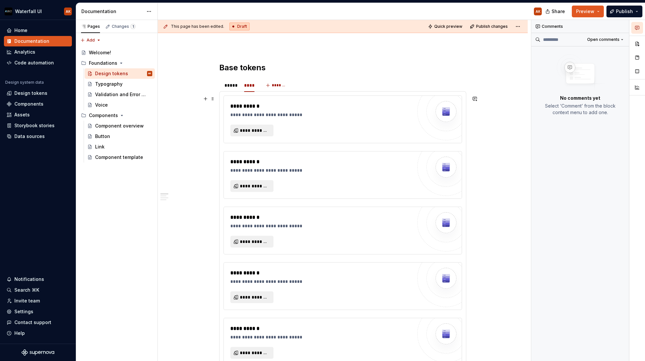
scroll to position [87, 0]
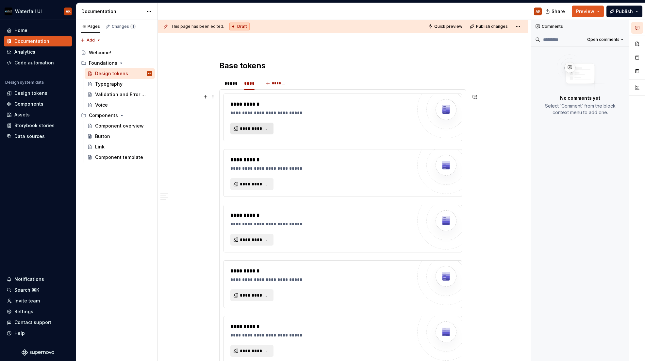
click at [257, 127] on span "**********" at bounding box center [254, 128] width 29 height 7
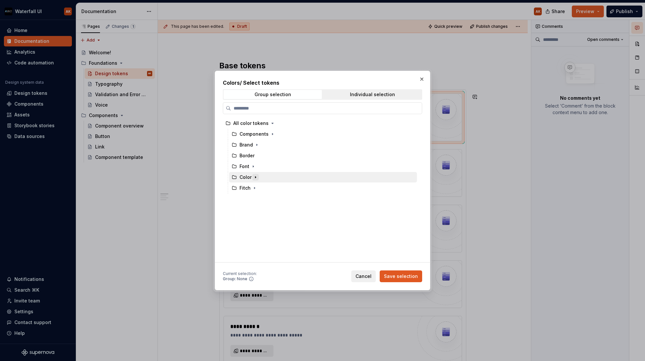
click at [254, 175] on icon "button" at bounding box center [255, 177] width 5 height 5
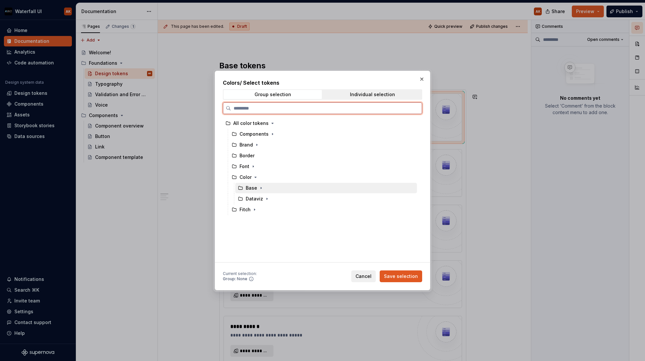
click at [249, 189] on div "Base" at bounding box center [251, 188] width 11 height 7
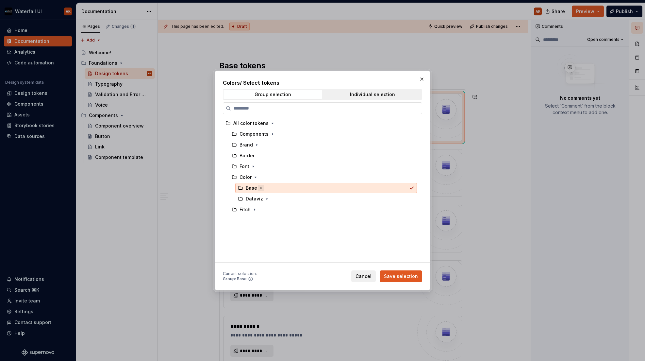
click at [261, 188] on icon "button" at bounding box center [260, 187] width 5 height 5
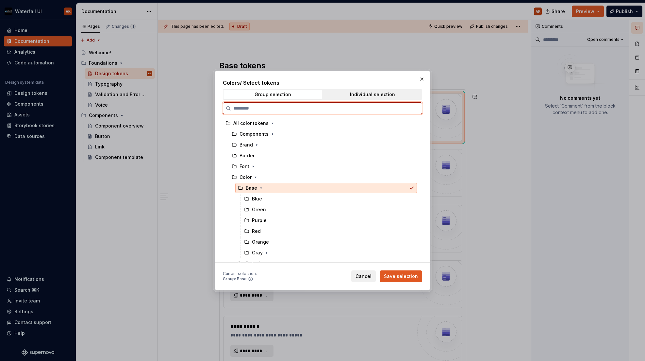
scroll to position [17, 0]
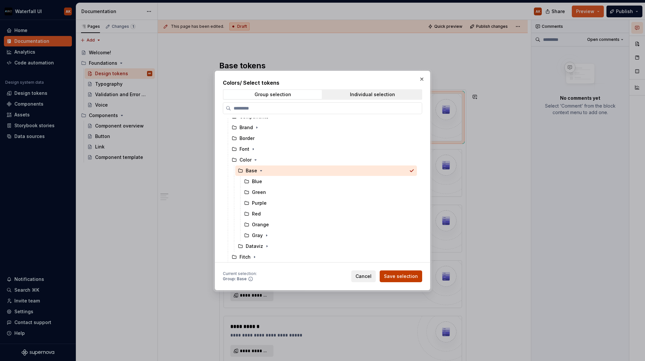
click at [399, 277] on span "Save selection" at bounding box center [401, 276] width 34 height 7
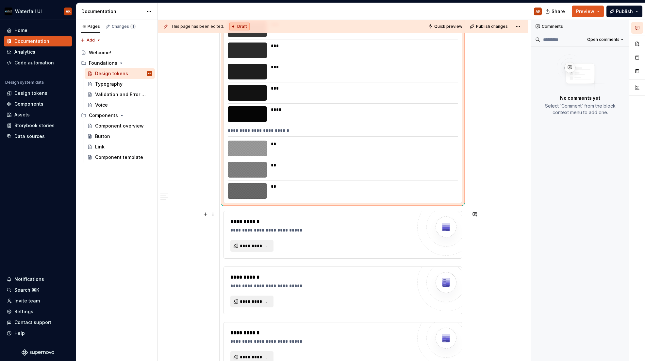
scroll to position [1899, 0]
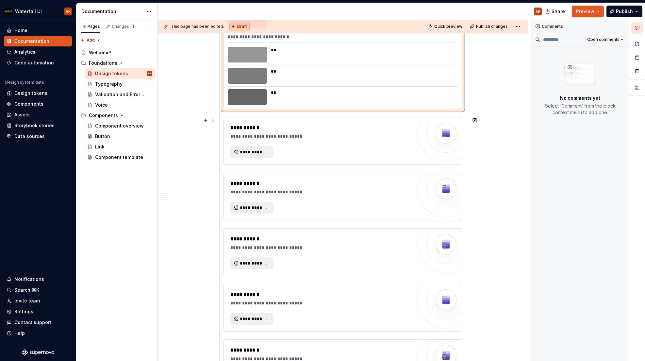
click at [368, 154] on div "**********" at bounding box center [321, 141] width 182 height 34
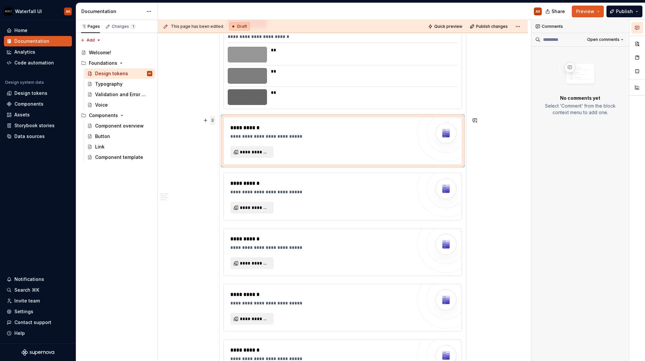
click at [211, 121] on span at bounding box center [212, 120] width 5 height 9
click at [221, 176] on div "Delete" at bounding box center [240, 178] width 56 height 10
click at [214, 121] on span at bounding box center [212, 120] width 5 height 9
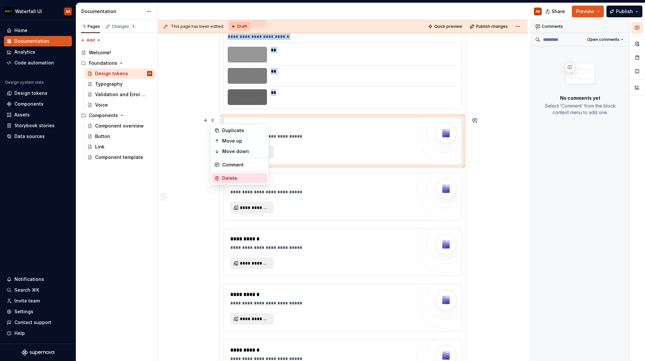
click at [219, 181] on div "Delete" at bounding box center [240, 178] width 56 height 10
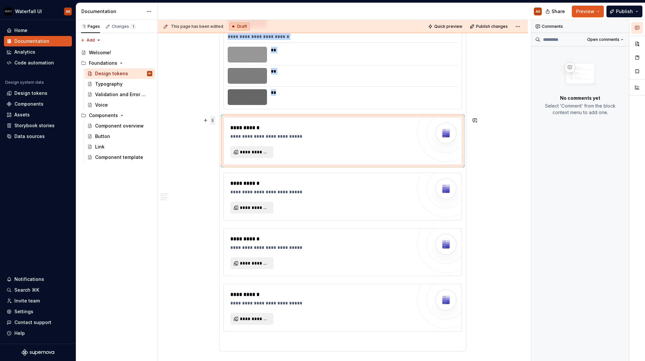
click at [212, 121] on span at bounding box center [212, 120] width 5 height 9
drag, startPoint x: 220, startPoint y: 176, endPoint x: 219, endPoint y: 173, distance: 3.8
click at [220, 176] on div "Delete" at bounding box center [240, 178] width 56 height 10
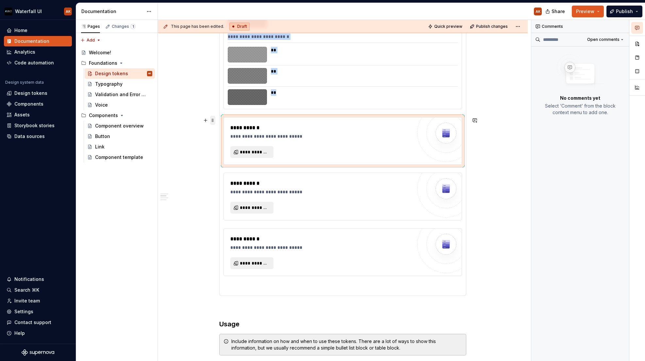
click at [214, 120] on span at bounding box center [212, 120] width 5 height 9
click at [224, 178] on div "Delete" at bounding box center [243, 178] width 42 height 7
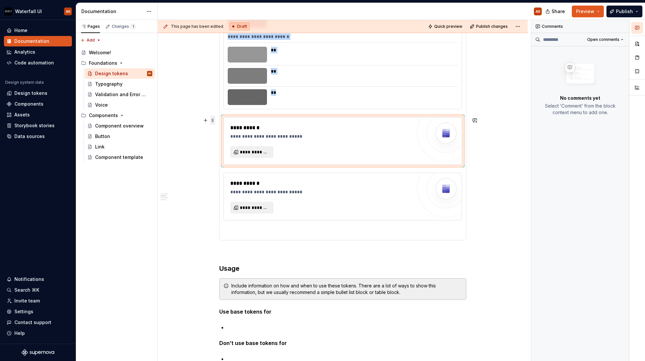
click at [213, 121] on span at bounding box center [212, 120] width 5 height 9
click at [223, 180] on div "Delete" at bounding box center [243, 178] width 42 height 7
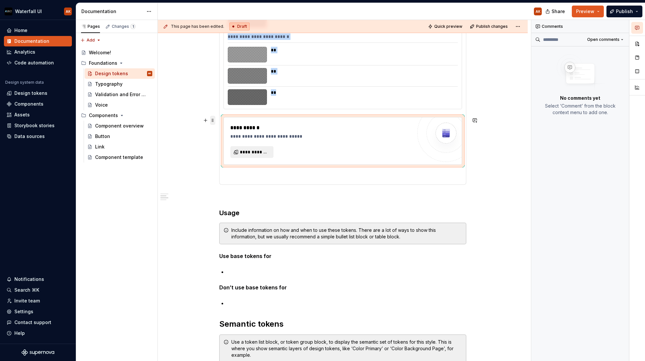
click at [213, 121] on span at bounding box center [212, 120] width 5 height 9
click at [225, 178] on div "Delete" at bounding box center [243, 178] width 42 height 7
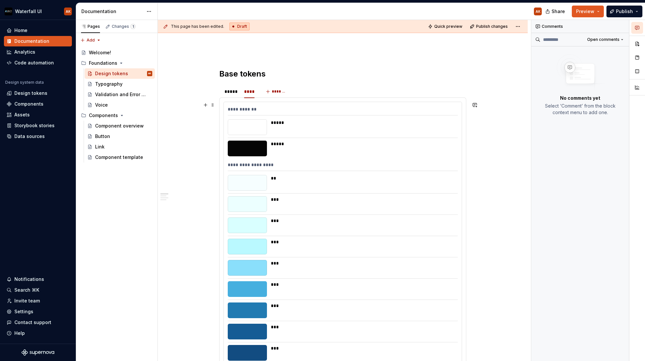
scroll to position [0, 0]
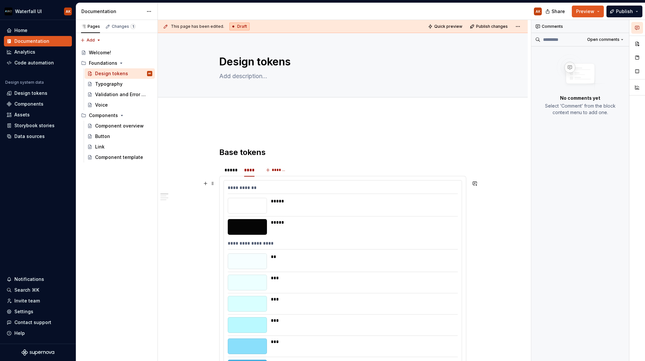
click at [258, 188] on div "**********" at bounding box center [343, 188] width 230 height 9
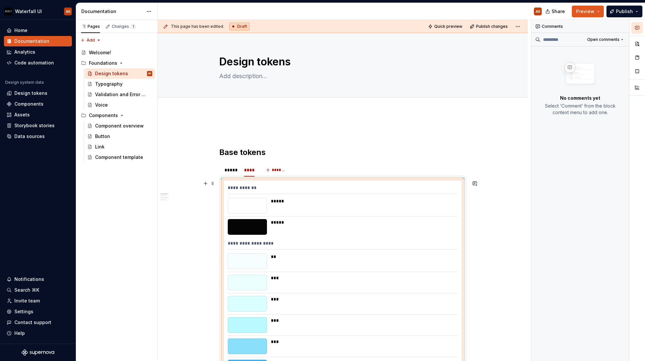
click at [640, 38] on button "button" at bounding box center [637, 44] width 12 height 12
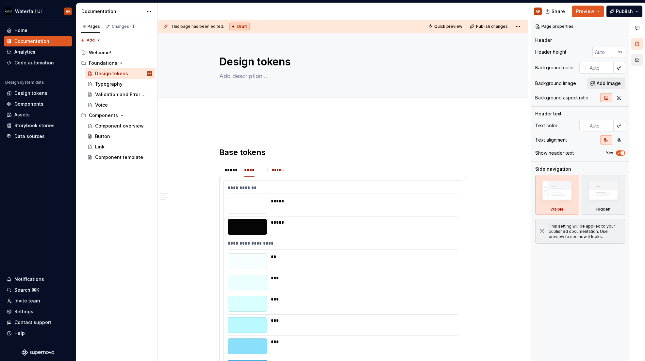
click at [638, 58] on button "button" at bounding box center [637, 60] width 12 height 12
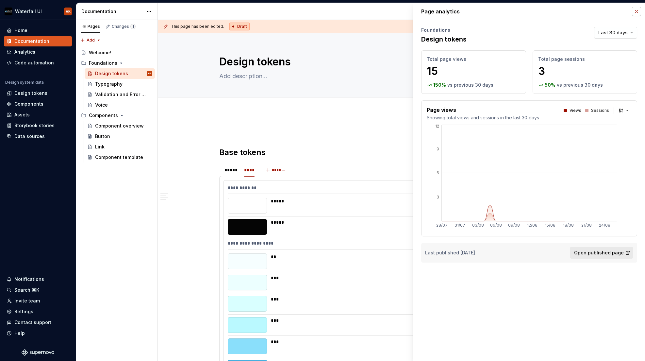
click at [637, 11] on button "button" at bounding box center [636, 11] width 9 height 9
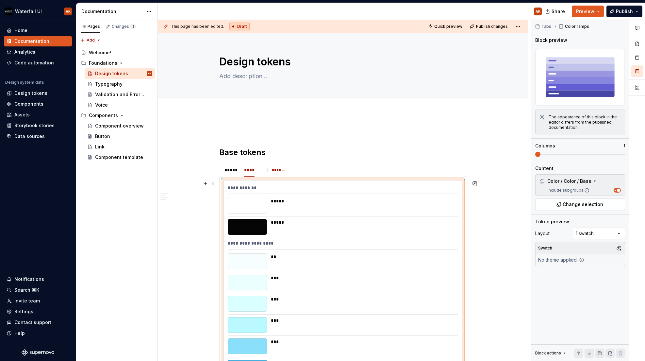
click at [289, 185] on div "**********" at bounding box center [343, 188] width 230 height 9
click at [229, 168] on div "*****" at bounding box center [231, 170] width 13 height 7
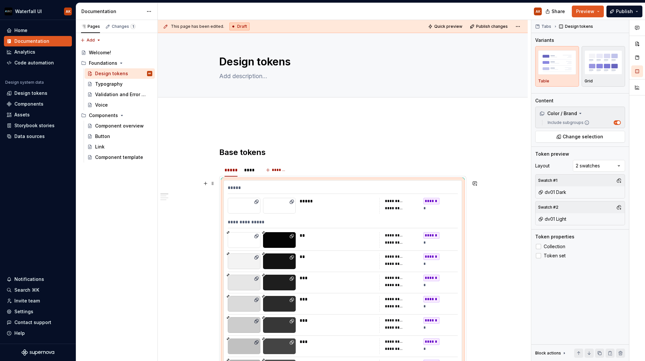
click at [593, 167] on div "Comments Open comments No comments yet Select ‘Comment’ from the block context …" at bounding box center [588, 190] width 114 height 341
click at [553, 164] on div "Comments Open comments No comments yet Select ‘Comment’ from the block context …" at bounding box center [588, 190] width 114 height 341
click at [636, 13] on button "Publish" at bounding box center [625, 12] width 36 height 12
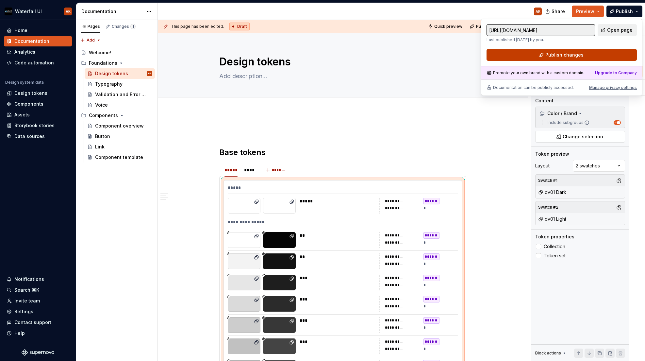
click at [583, 56] on button "Publish changes" at bounding box center [562, 55] width 150 height 12
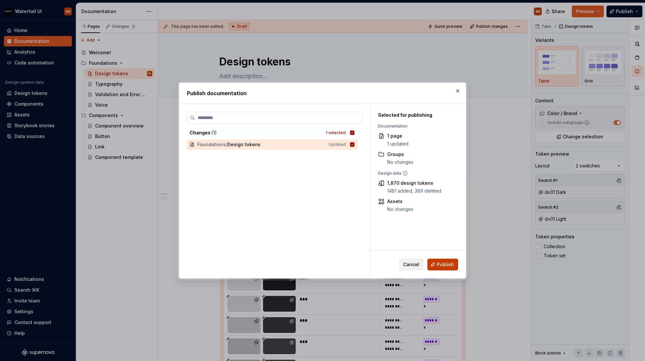
click at [452, 267] on span "Publish" at bounding box center [445, 264] width 17 height 7
type textarea "*"
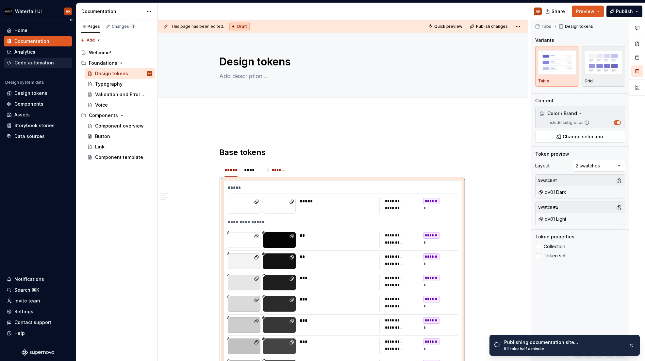
click at [25, 62] on div "Code automation" at bounding box center [34, 62] width 40 height 7
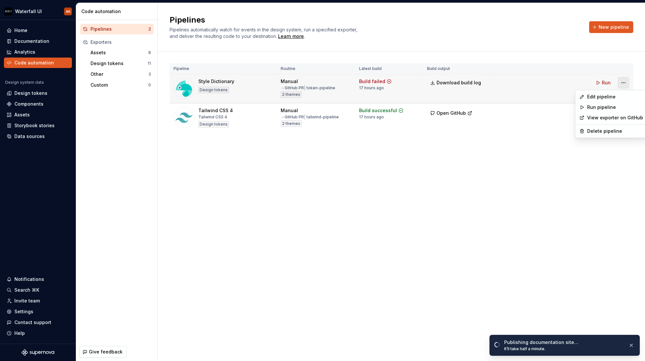
click at [624, 83] on html "Waterfall UI AK Home Documentation Analytics Code automation Design system data…" at bounding box center [322, 180] width 645 height 361
click at [609, 97] on div "Edit pipeline" at bounding box center [615, 96] width 56 height 7
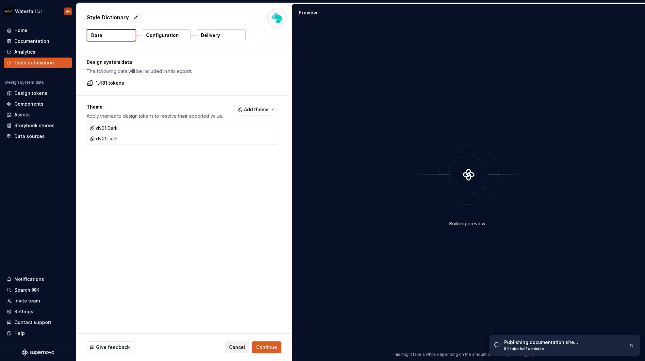
click at [176, 37] on p "Configuration" at bounding box center [162, 35] width 33 height 7
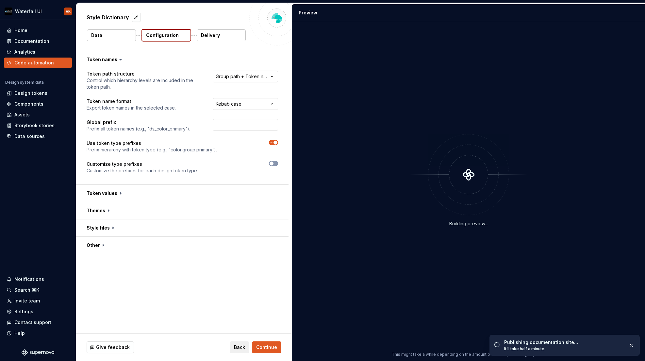
click at [219, 34] on p "Delivery" at bounding box center [210, 35] width 19 height 7
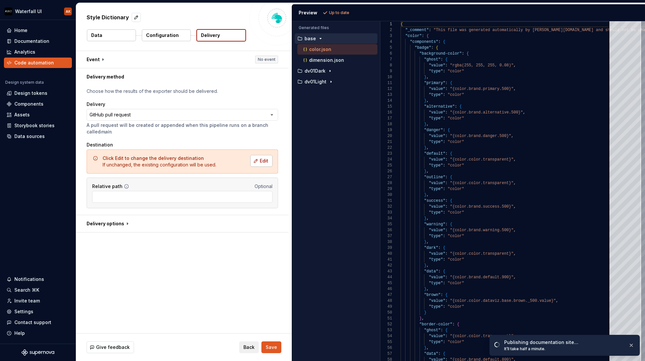
click at [260, 160] on span "Edit" at bounding box center [264, 161] width 8 height 7
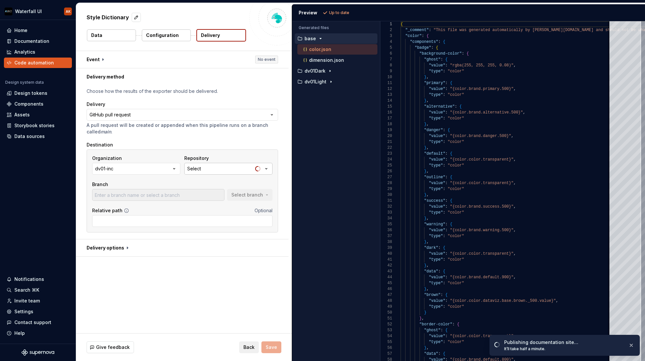
click at [209, 171] on button "Select" at bounding box center [228, 169] width 88 height 12
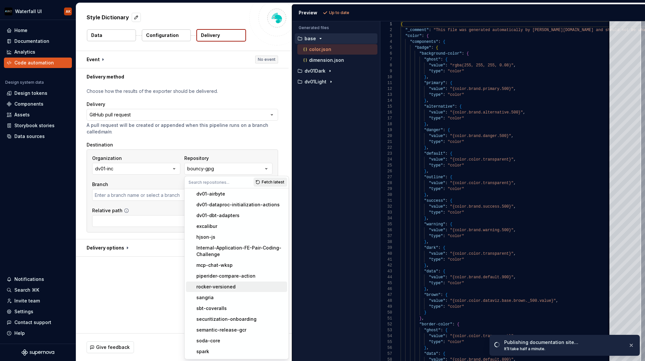
scroll to position [108, 0]
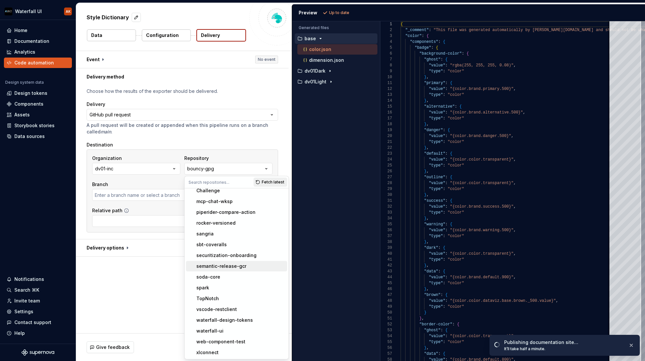
type input "master"
click at [232, 317] on div "waterfall-design-tokens" at bounding box center [224, 320] width 57 height 7
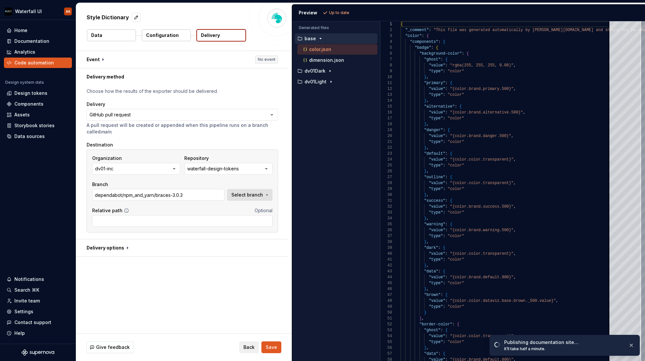
click at [230, 195] on button "Select branch" at bounding box center [249, 195] width 45 height 12
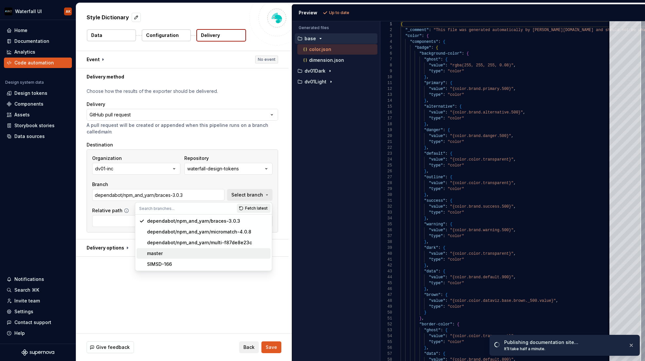
click at [171, 254] on div "master" at bounding box center [207, 253] width 121 height 7
type input "master"
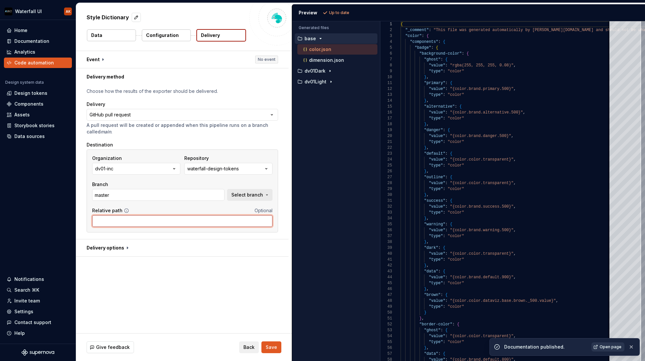
click at [134, 223] on input "Relative path" at bounding box center [182, 221] width 180 height 12
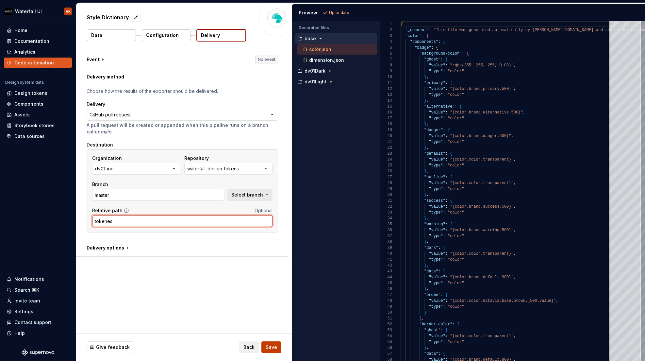
type input "tokenes"
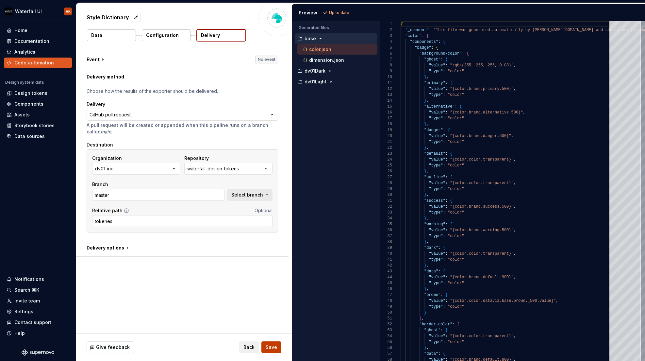
click at [272, 346] on span "Save" at bounding box center [271, 347] width 11 height 7
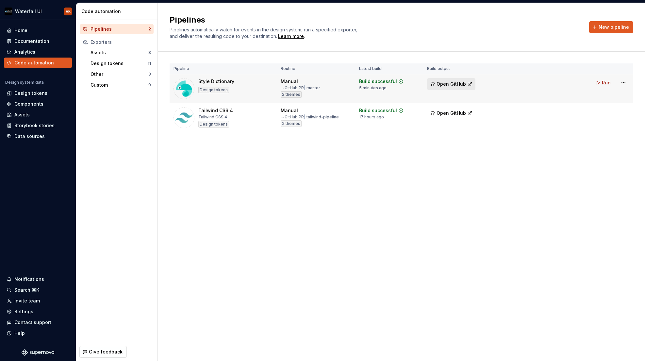
click at [457, 82] on span "Open GitHub" at bounding box center [451, 84] width 29 height 7
click at [25, 93] on div "Design tokens" at bounding box center [30, 93] width 33 height 7
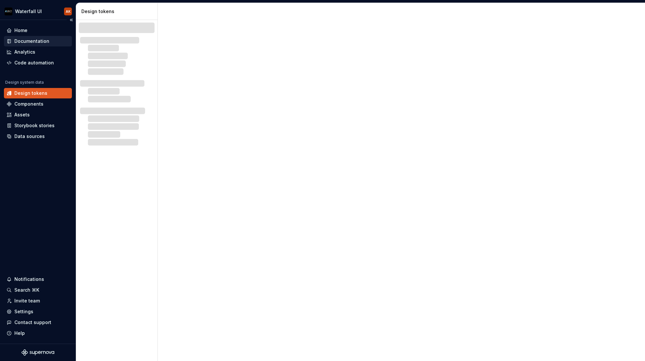
click at [25, 43] on div "Documentation" at bounding box center [31, 41] width 35 height 7
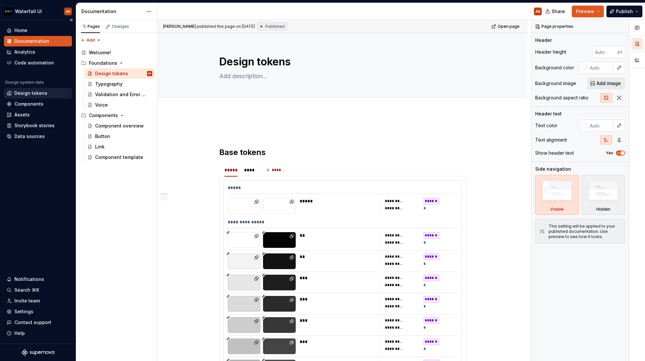
click at [30, 94] on div "Design tokens" at bounding box center [30, 93] width 33 height 7
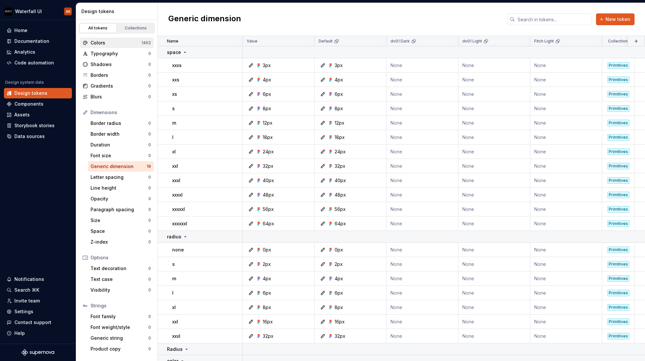
click at [112, 42] on div "Colors" at bounding box center [116, 43] width 51 height 7
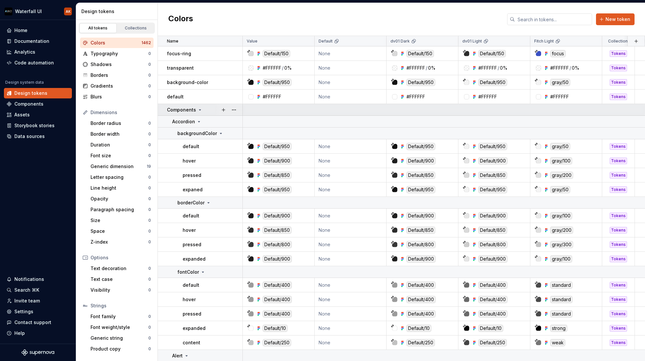
click at [199, 108] on icon at bounding box center [199, 109] width 5 height 5
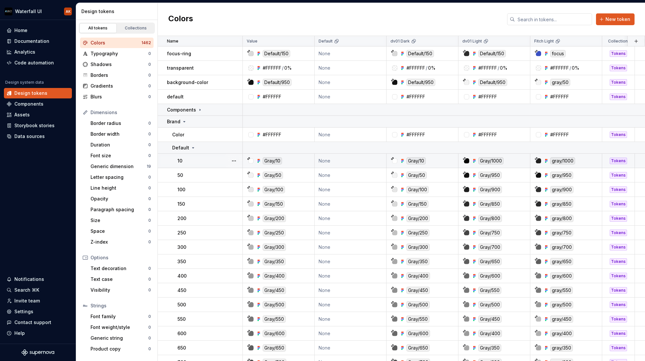
click at [210, 160] on div "10" at bounding box center [209, 161] width 65 height 7
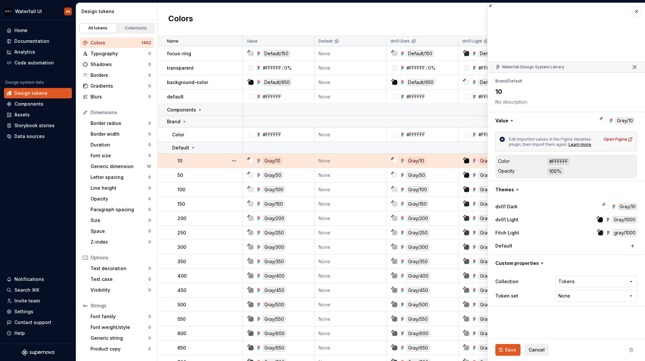
click at [534, 322] on fieldset "**********" at bounding box center [567, 182] width 158 height 358
click at [541, 263] on icon at bounding box center [542, 263] width 7 height 7
click at [539, 262] on icon at bounding box center [542, 263] width 7 height 7
click at [503, 263] on button "button" at bounding box center [567, 263] width 158 height 17
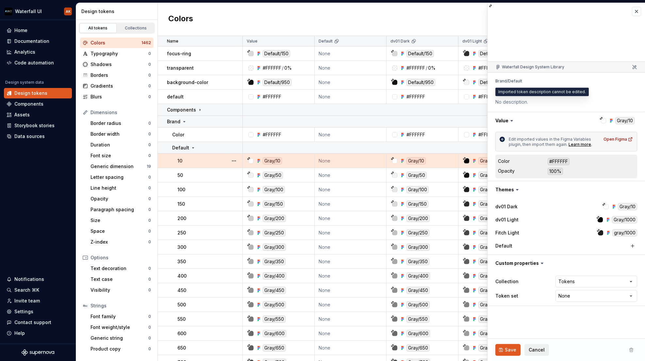
click at [503, 101] on textarea at bounding box center [565, 101] width 142 height 9
click at [500, 104] on textarea at bounding box center [565, 101] width 142 height 9
drag, startPoint x: 520, startPoint y: 103, endPoint x: 507, endPoint y: 102, distance: 13.4
click at [504, 102] on textarea at bounding box center [565, 101] width 142 height 9
click at [508, 102] on textarea at bounding box center [565, 101] width 142 height 9
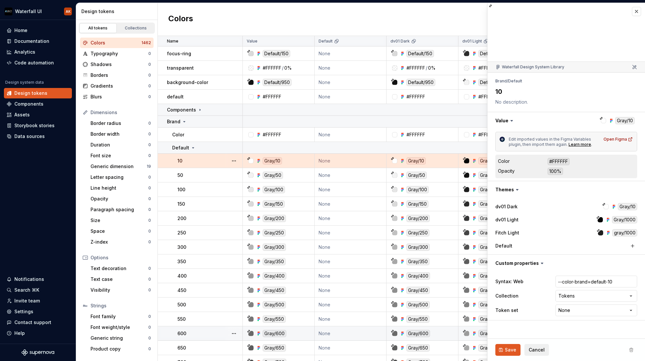
click at [112, 44] on div "Colors" at bounding box center [116, 43] width 51 height 7
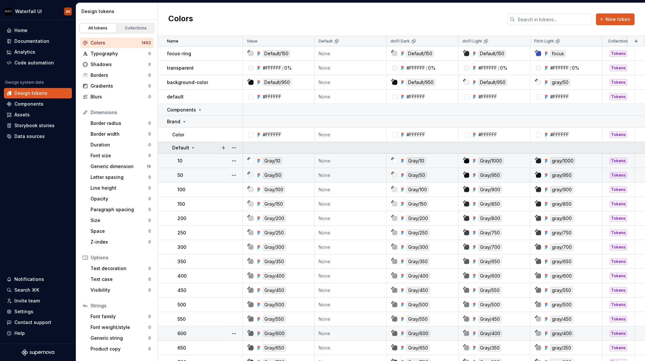
scroll to position [28, 0]
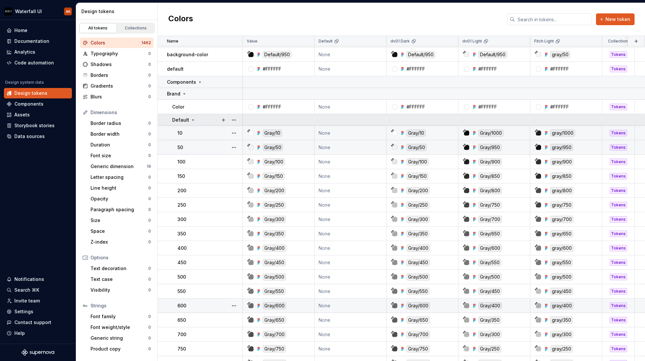
click at [194, 119] on icon at bounding box center [193, 119] width 5 height 5
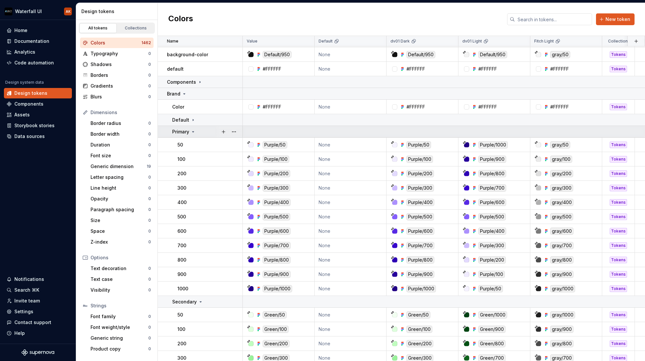
click at [191, 131] on icon at bounding box center [193, 131] width 5 height 5
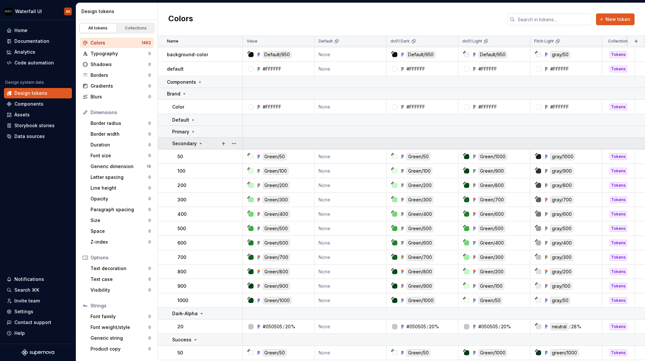
click at [196, 143] on div "Secondary" at bounding box center [187, 143] width 31 height 7
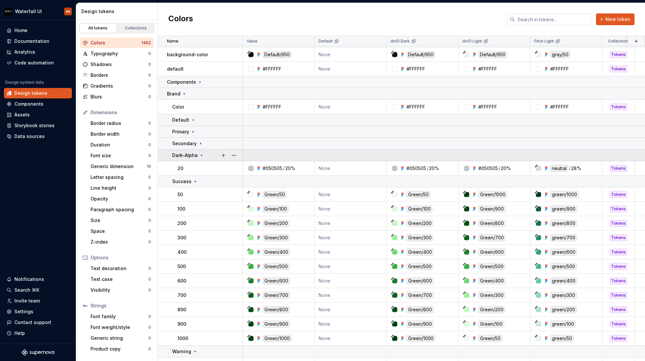
click at [200, 154] on icon at bounding box center [201, 155] width 5 height 5
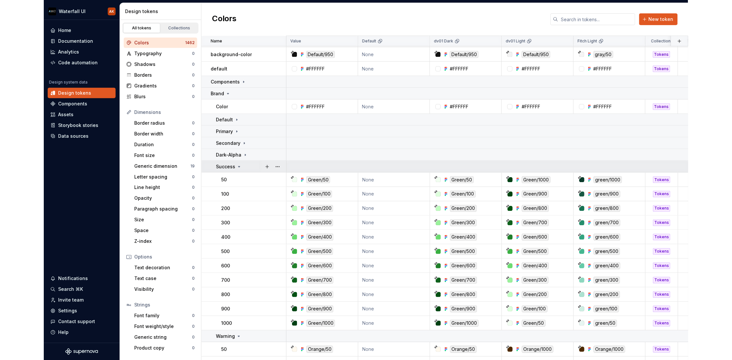
scroll to position [27, 0]
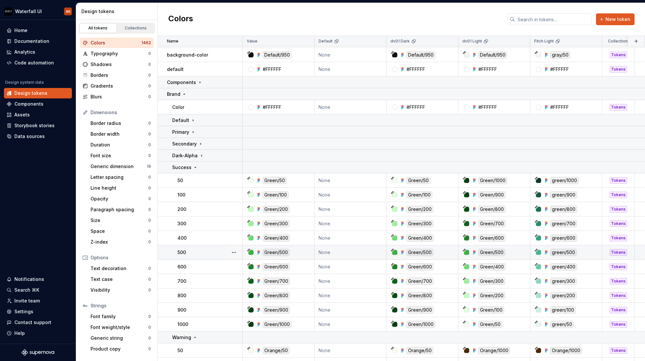
click at [197, 254] on div "500" at bounding box center [209, 252] width 65 height 7
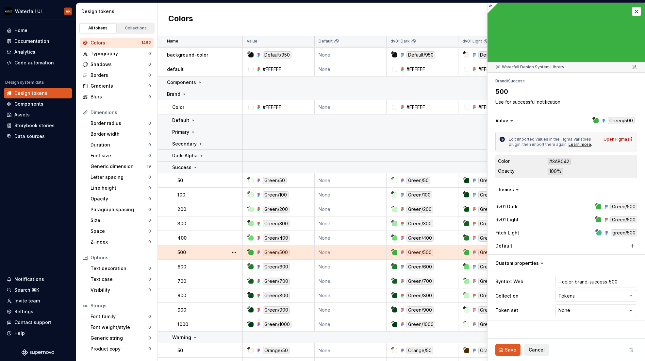
type textarea "*"
click at [378, 42] on html "Waterfall UI AK Home Documentation Analytics Code automation Design system data…" at bounding box center [322, 180] width 645 height 361
click at [393, 90] on span "Delete theme" at bounding box center [406, 91] width 42 height 7
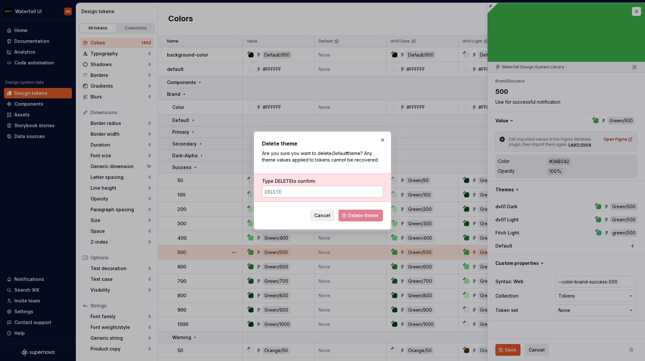
click at [320, 191] on input "Type DELETE to confirm" at bounding box center [322, 192] width 121 height 12
type input "DELETE"
click at [374, 215] on span "Delete theme" at bounding box center [363, 215] width 31 height 7
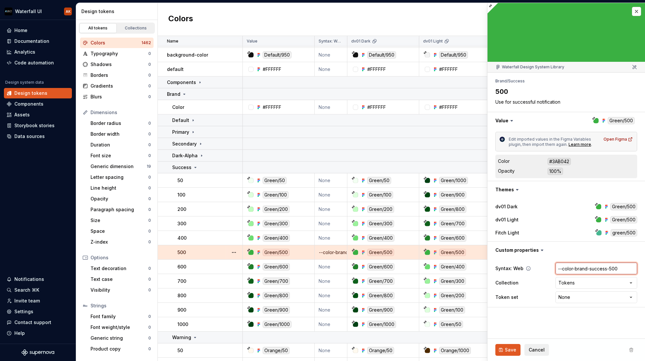
drag, startPoint x: 568, startPoint y: 269, endPoint x: 607, endPoint y: 268, distance: 38.9
click at [607, 268] on input "--color-brand-success-500" at bounding box center [597, 268] width 82 height 12
click at [236, 249] on button "button" at bounding box center [233, 252] width 9 height 9
click at [638, 11] on html "Waterfall UI AK Home Documentation Analytics Code automation Design system data…" at bounding box center [322, 180] width 645 height 361
drag, startPoint x: 621, startPoint y: 267, endPoint x: 628, endPoint y: 269, distance: 8.1
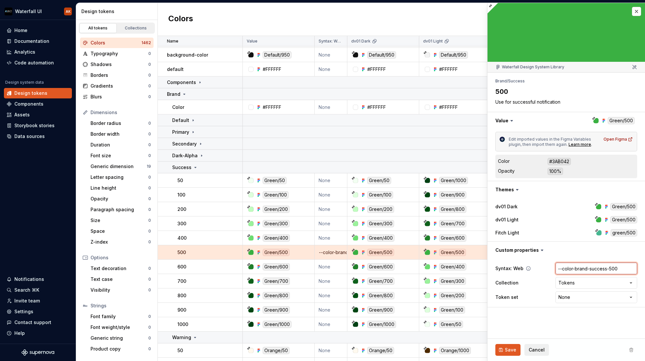
click at [621, 268] on input "--color-brand-success-500" at bounding box center [597, 268] width 82 height 12
type textarea "*"
type input "--color-brand-success-50"
type textarea "*"
type input "--color-brand-success-500"
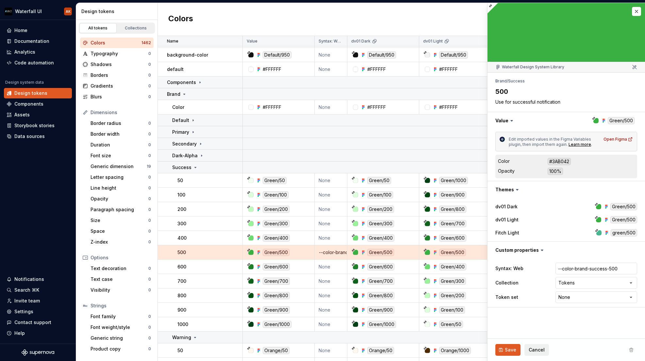
click at [554, 320] on fieldset "**********" at bounding box center [567, 182] width 158 height 358
click at [634, 12] on button "button" at bounding box center [636, 11] width 9 height 9
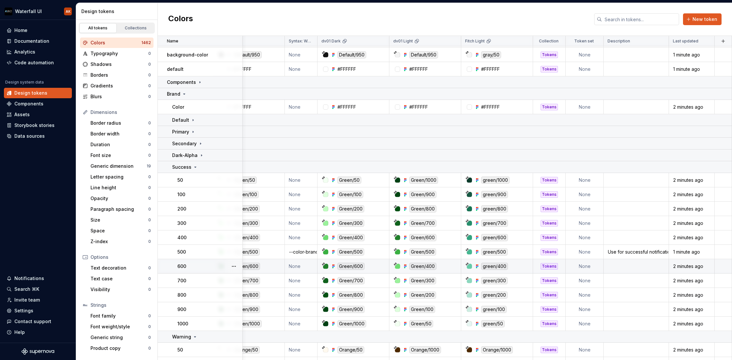
scroll to position [27, 0]
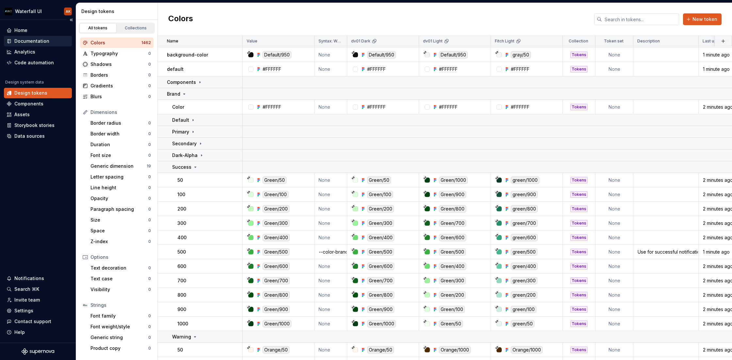
click at [24, 40] on div "Documentation" at bounding box center [31, 41] width 35 height 7
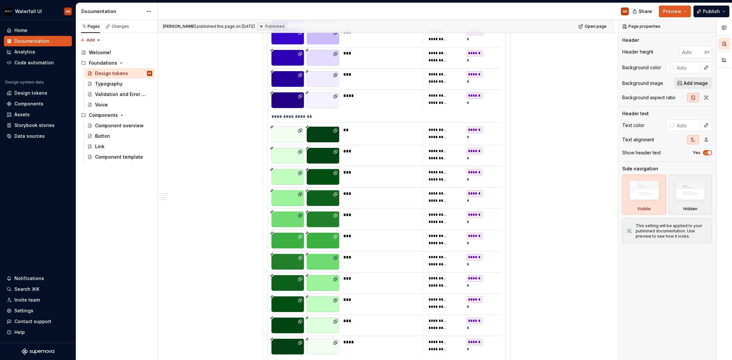
scroll to position [812, 0]
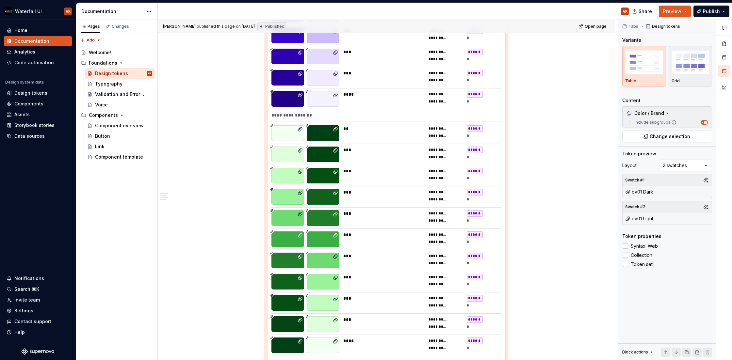
click at [278, 117] on div "**********" at bounding box center [387, 116] width 230 height 9
click at [644, 246] on span "Syntax: Web" at bounding box center [644, 246] width 27 height 5
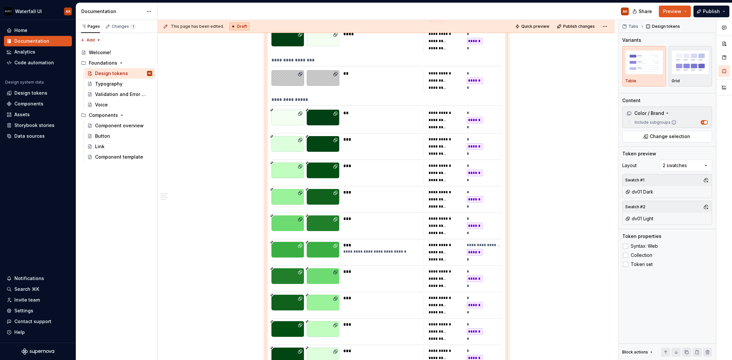
scroll to position [1343, 0]
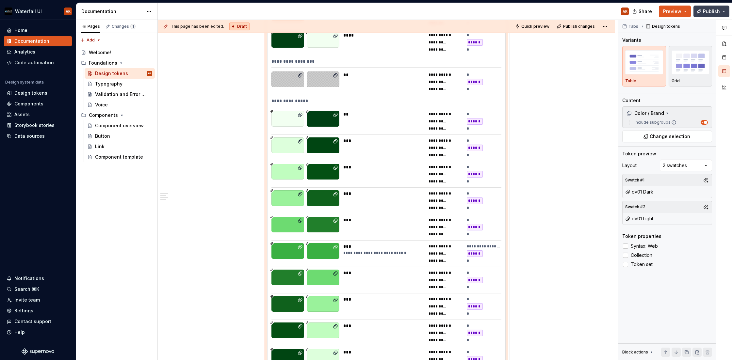
click at [645, 8] on span "Publish" at bounding box center [711, 11] width 17 height 7
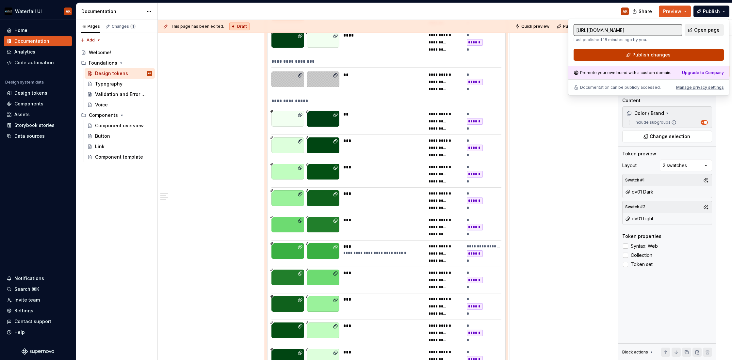
click at [635, 56] on span "Publish changes" at bounding box center [652, 55] width 38 height 7
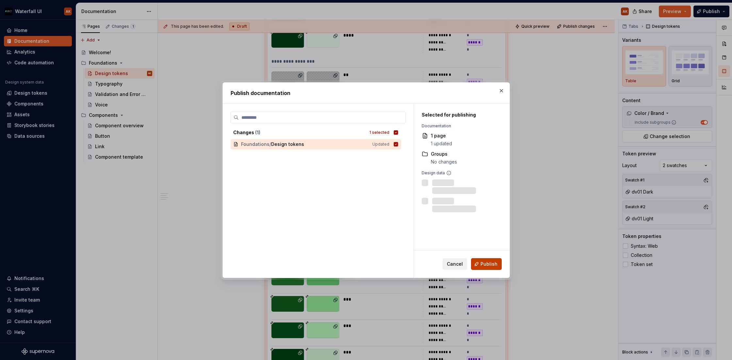
click at [487, 263] on span "Publish" at bounding box center [489, 264] width 17 height 7
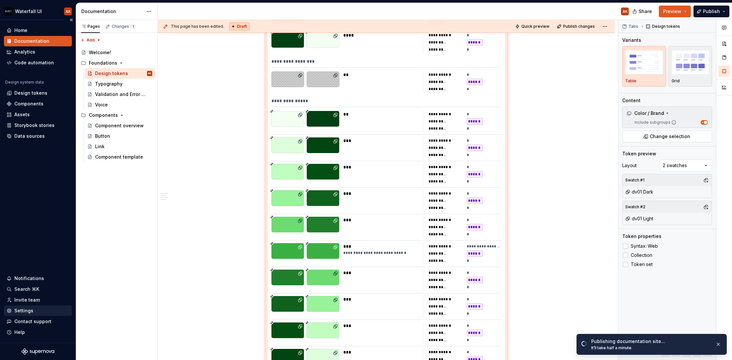
click at [21, 312] on div "Settings" at bounding box center [23, 311] width 19 height 7
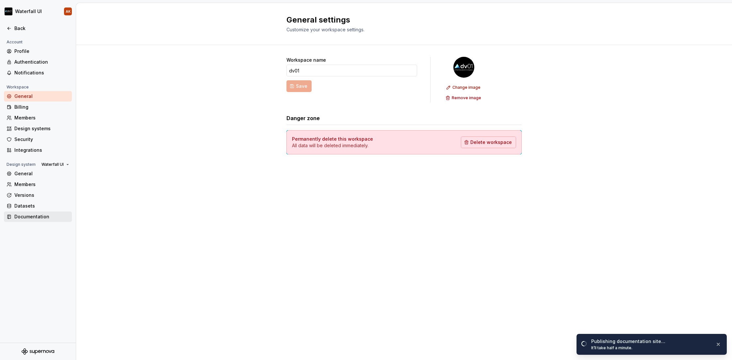
click at [31, 217] on div "Documentation" at bounding box center [41, 217] width 55 height 7
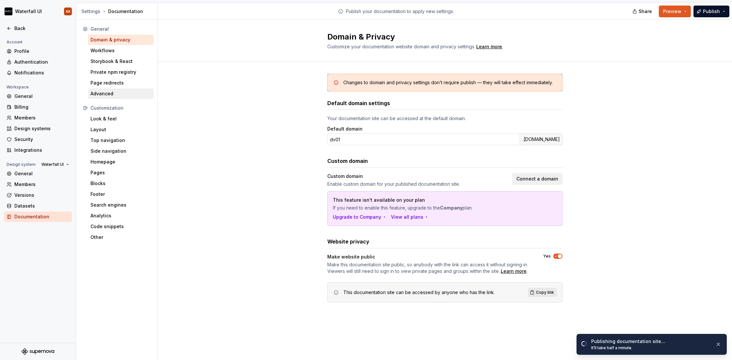
click at [100, 95] on div "Advanced" at bounding box center [121, 94] width 60 height 7
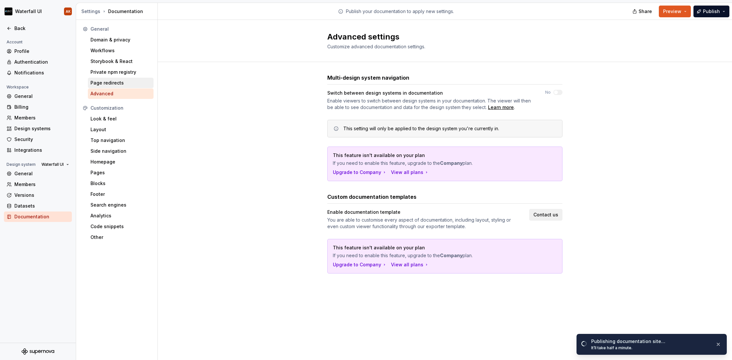
click at [106, 85] on div "Page redirects" at bounding box center [121, 83] width 60 height 7
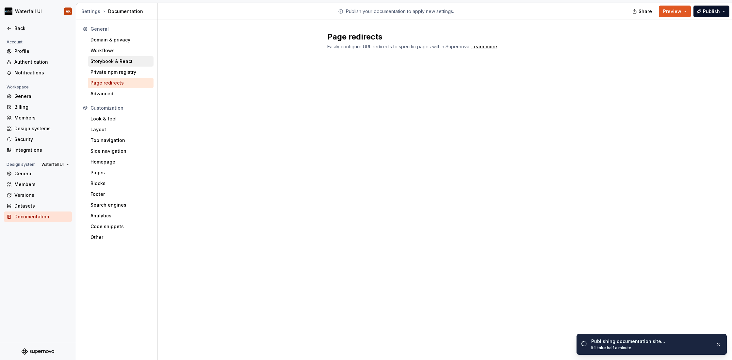
drag, startPoint x: 114, startPoint y: 73, endPoint x: 112, endPoint y: 66, distance: 7.4
click at [113, 73] on div "Private npm registry" at bounding box center [121, 72] width 60 height 7
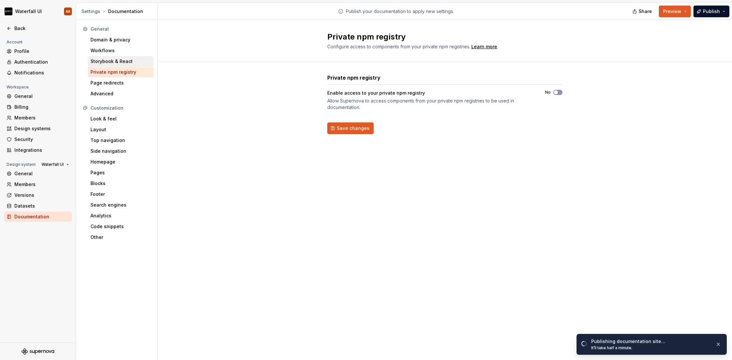
click at [111, 60] on div "Storybook & React" at bounding box center [121, 61] width 60 height 7
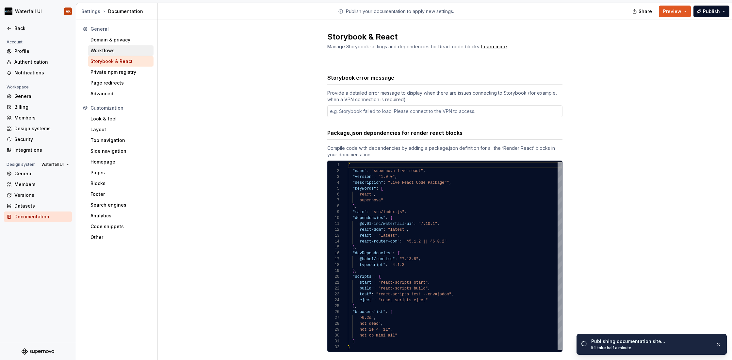
click at [106, 52] on div "Workflows" at bounding box center [121, 50] width 60 height 7
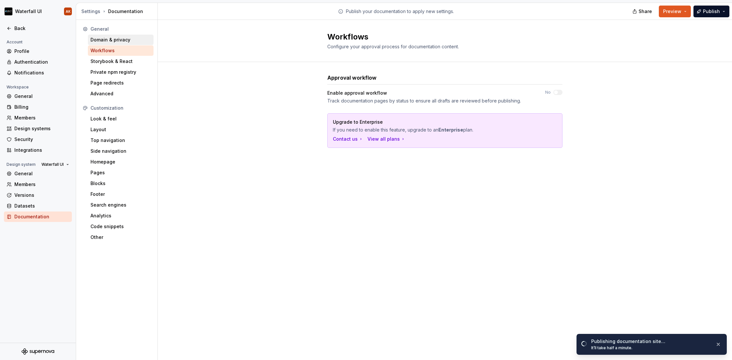
click at [111, 39] on div "Domain & privacy" at bounding box center [121, 40] width 60 height 7
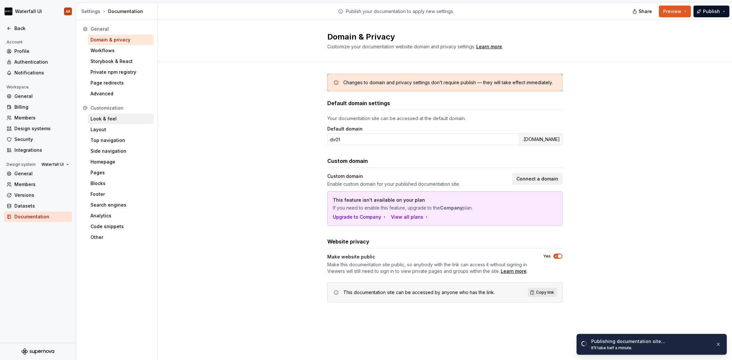
click at [102, 119] on div "Look & feel" at bounding box center [121, 119] width 60 height 7
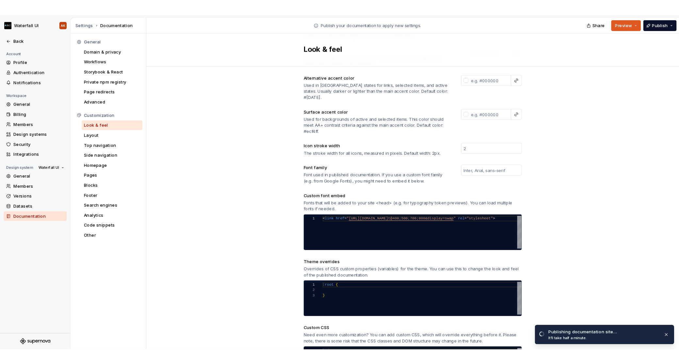
scroll to position [139, 0]
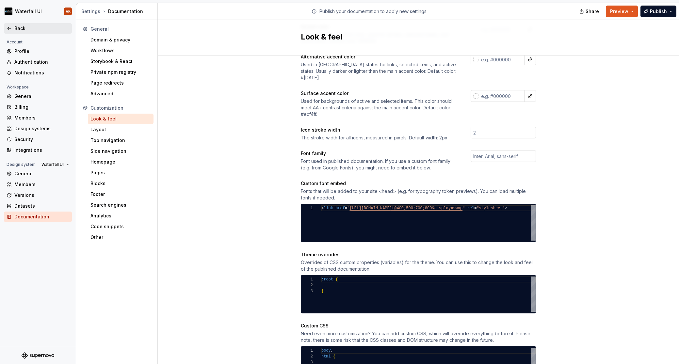
click at [14, 29] on div "Back" at bounding box center [38, 28] width 63 height 7
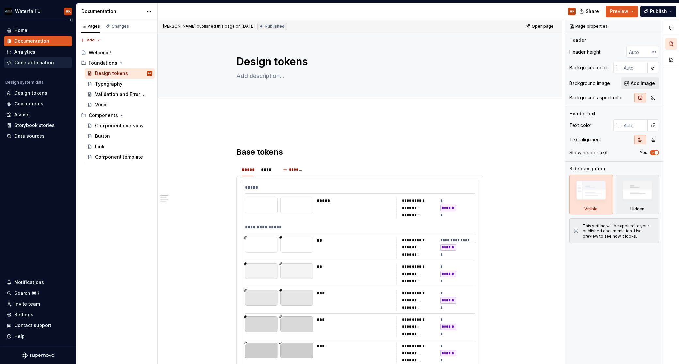
click at [27, 64] on div "Code automation" at bounding box center [34, 62] width 40 height 7
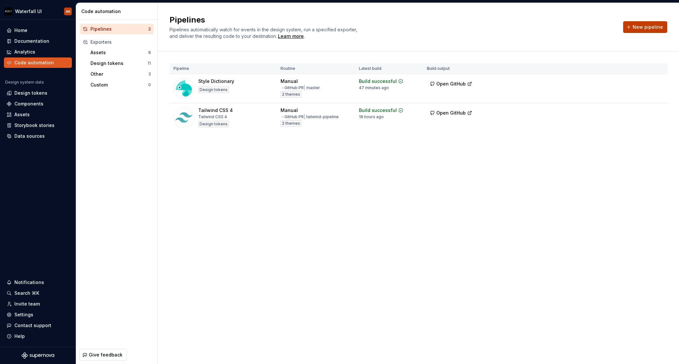
click at [645, 25] on span "New pipeline" at bounding box center [648, 27] width 30 height 7
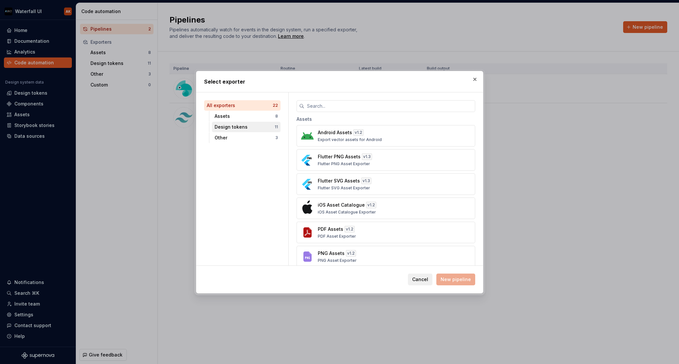
click at [238, 123] on div "Design tokens 11" at bounding box center [246, 127] width 69 height 10
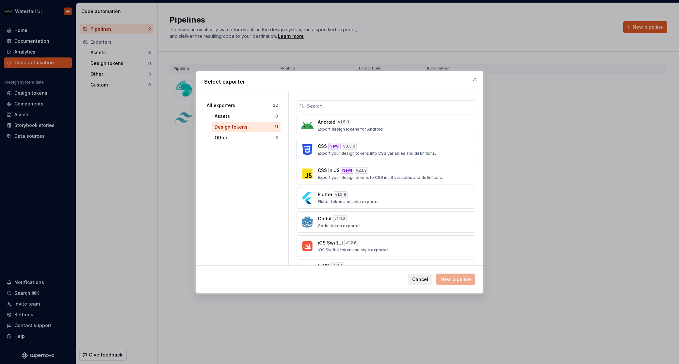
click at [397, 150] on div "CSS New! v 3.5.0 Export your design tokens into CSS variables and definitions." at bounding box center [384, 149] width 132 height 13
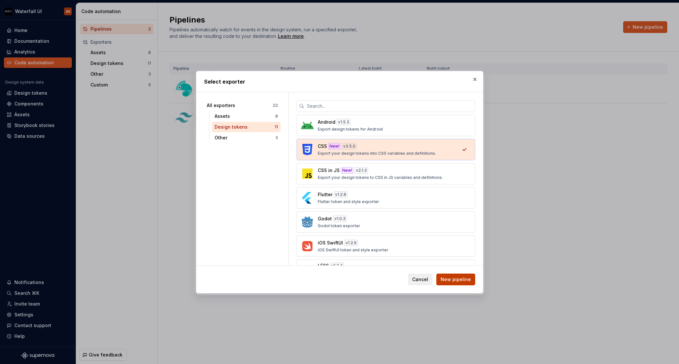
click at [455, 279] on span "New pipeline" at bounding box center [456, 279] width 30 height 7
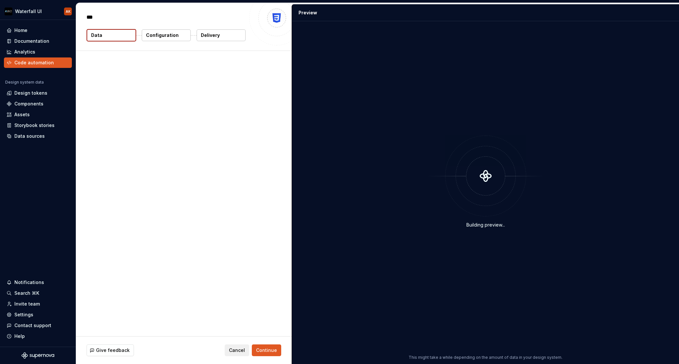
type textarea "*"
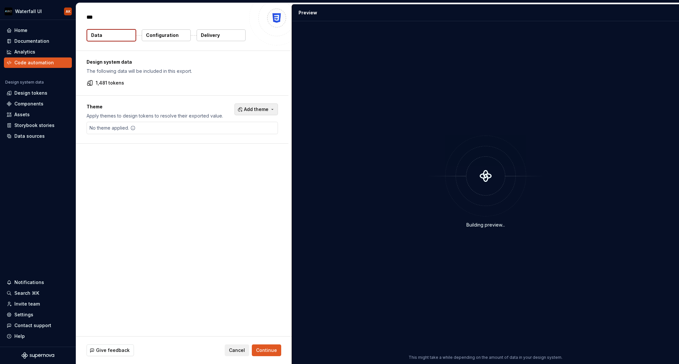
click at [253, 104] on button "Add theme" at bounding box center [256, 110] width 43 height 12
click at [207, 134] on div "Suggestions" at bounding box center [206, 135] width 5 height 5
click at [206, 145] on div "Suggestions" at bounding box center [206, 145] width 5 height 5
click at [269, 349] on html "Waterfall UI AK Home Documentation Analytics Code automation Design system data…" at bounding box center [339, 182] width 679 height 364
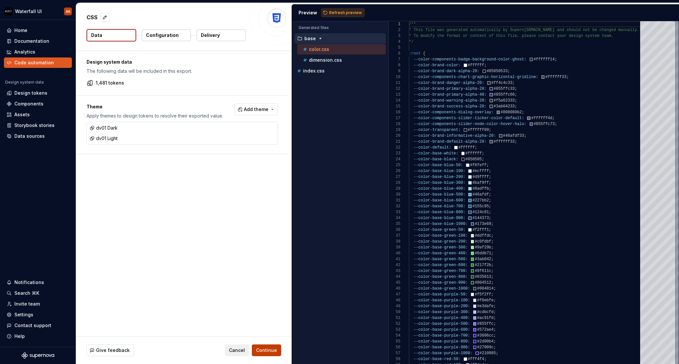
click at [268, 353] on span "Continue" at bounding box center [266, 350] width 21 height 7
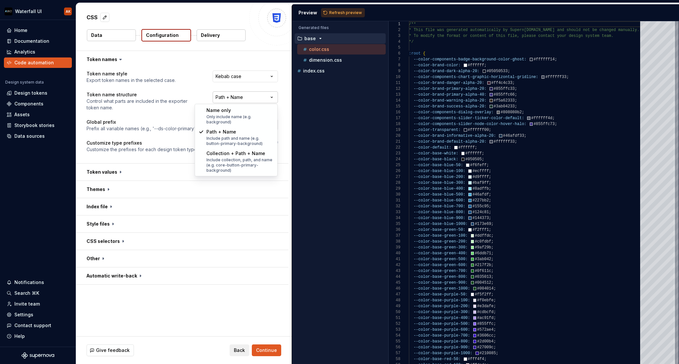
click at [219, 92] on html "**********" at bounding box center [339, 182] width 679 height 364
select select "**********"
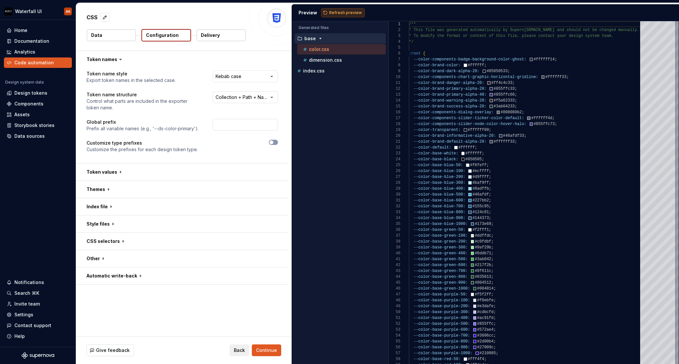
click at [354, 12] on span "Refresh preview" at bounding box center [345, 12] width 33 height 5
type textarea "**********"
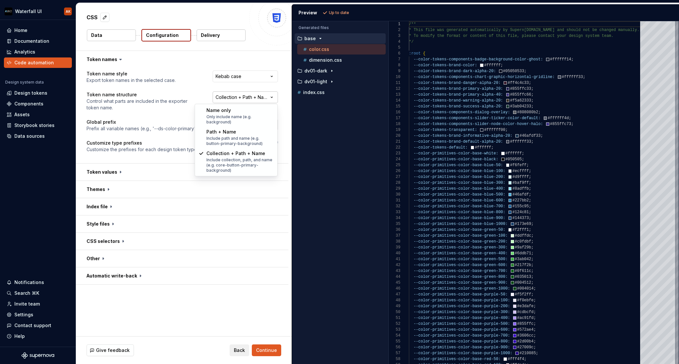
click at [225, 100] on html "**********" at bounding box center [339, 182] width 679 height 364
select select "**********"
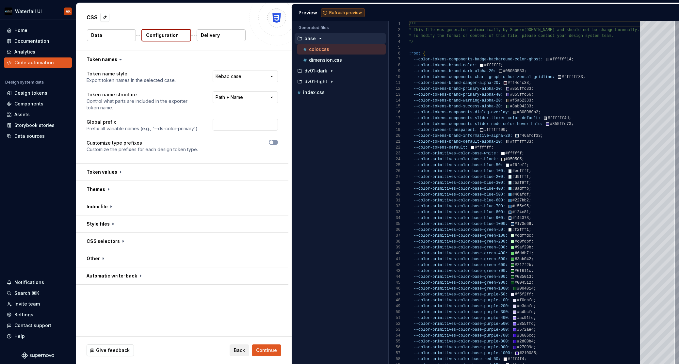
click at [338, 13] on span "Refresh preview" at bounding box center [345, 12] width 33 height 5
type textarea "**********"
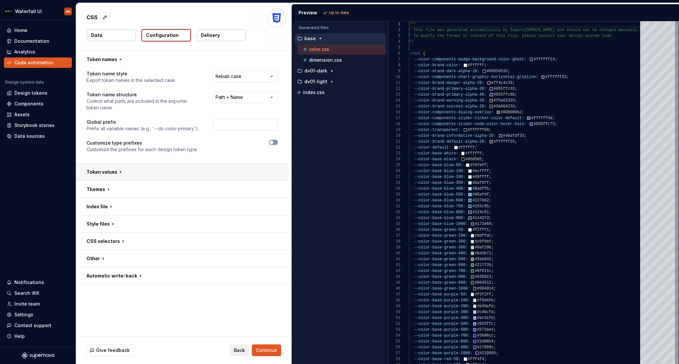
click at [98, 175] on button "button" at bounding box center [182, 172] width 212 height 17
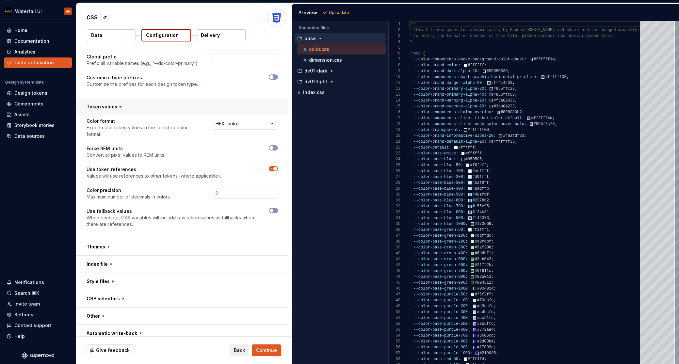
scroll to position [65, 0]
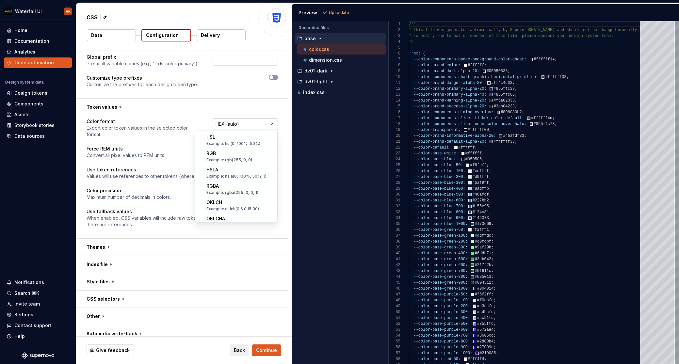
click at [241, 125] on html "**********" at bounding box center [339, 182] width 679 height 364
select select "*********"
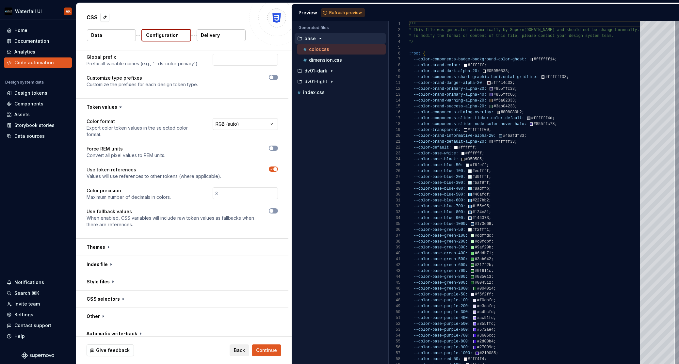
click at [276, 146] on div at bounding box center [227, 148] width 101 height 5
click at [275, 146] on button "button" at bounding box center [273, 148] width 9 height 5
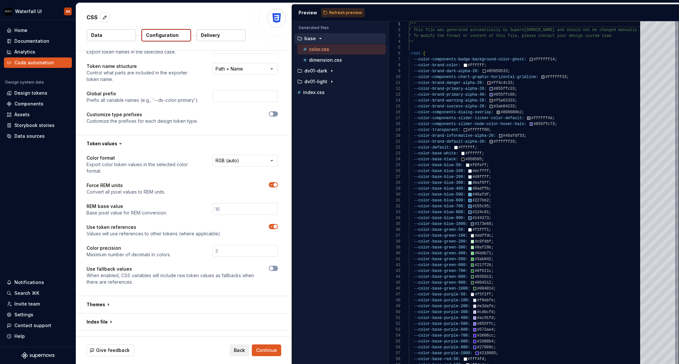
scroll to position [92, 0]
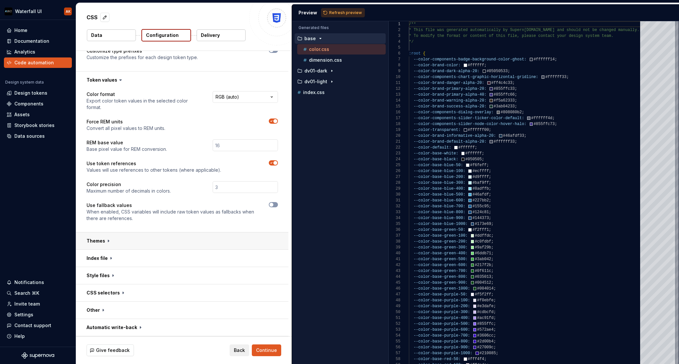
click at [105, 240] on button "button" at bounding box center [182, 241] width 212 height 17
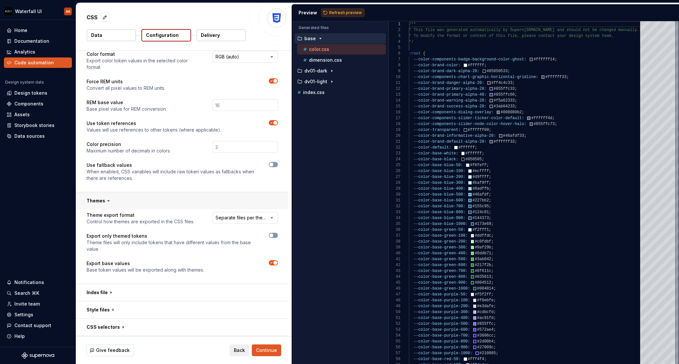
scroll to position [167, 0]
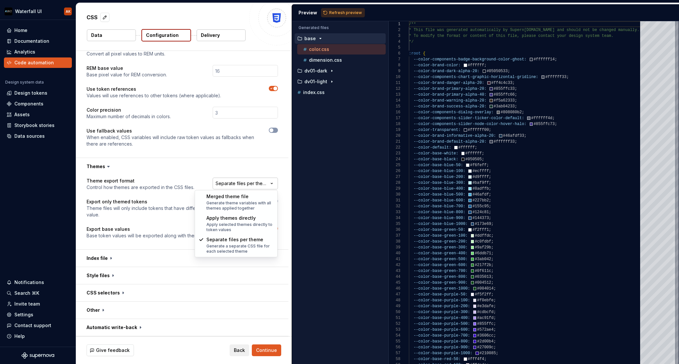
click at [230, 181] on html "**********" at bounding box center [339, 182] width 679 height 364
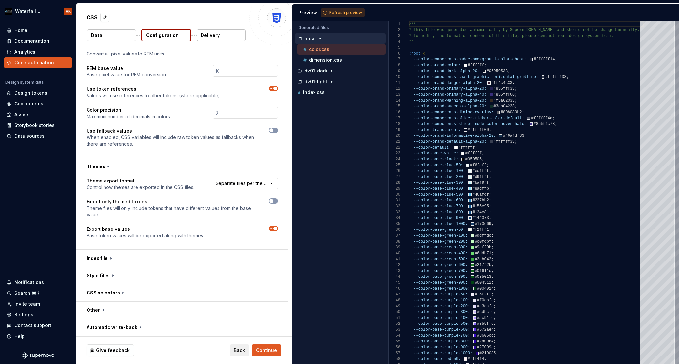
click at [329, 97] on html "**********" at bounding box center [339, 182] width 679 height 364
click at [321, 93] on p "index.css" at bounding box center [314, 92] width 22 height 5
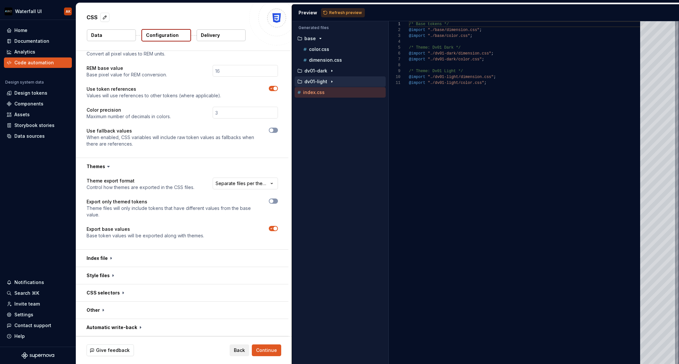
click at [324, 84] on p "dv01-light" at bounding box center [316, 81] width 23 height 5
click at [323, 92] on p "color.css" at bounding box center [319, 92] width 20 height 5
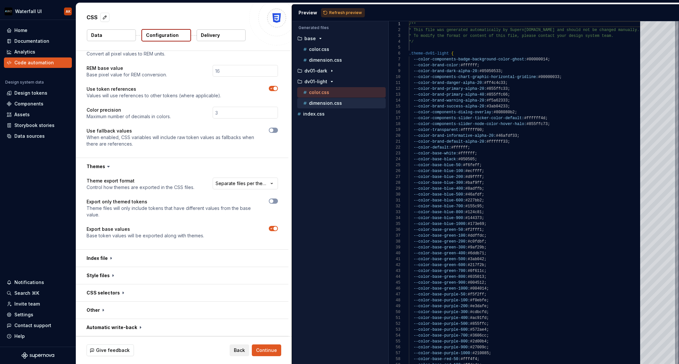
click at [325, 102] on p "dimension.css" at bounding box center [325, 103] width 33 height 5
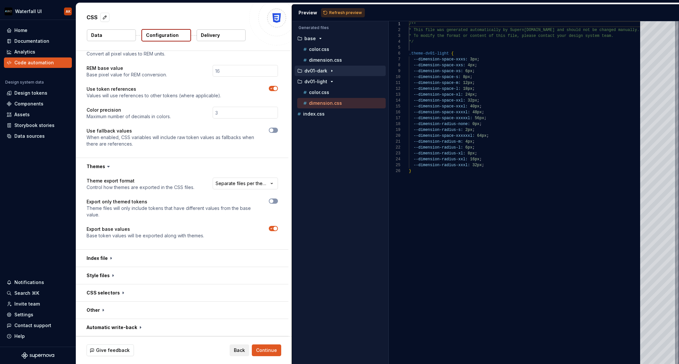
click at [325, 72] on p "dv01-dark" at bounding box center [316, 70] width 23 height 5
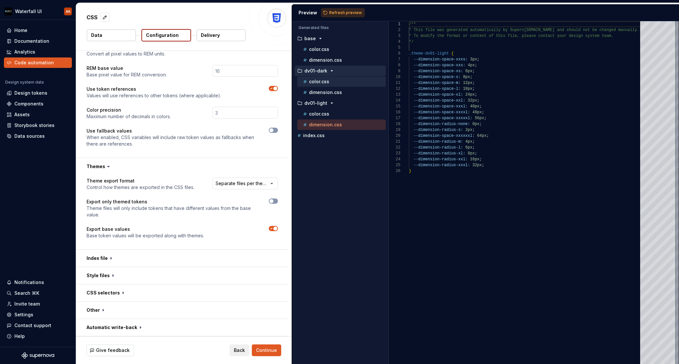
click at [328, 84] on div "color.css" at bounding box center [344, 81] width 84 height 7
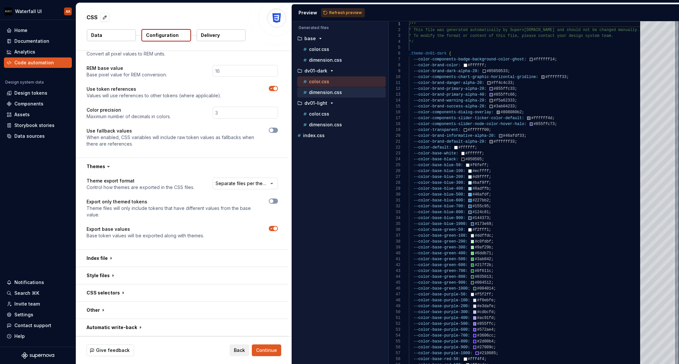
click at [327, 92] on p "dimension.css" at bounding box center [325, 92] width 33 height 5
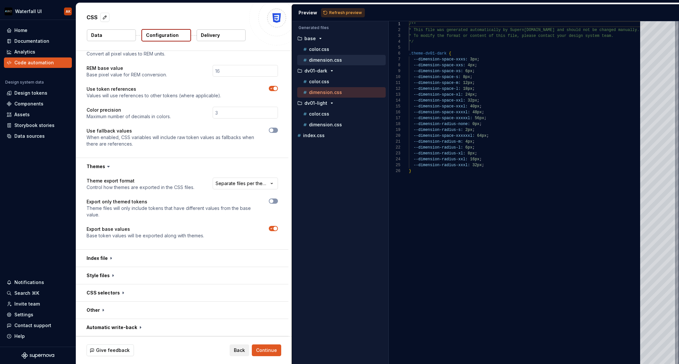
click at [324, 58] on p "dimension.css" at bounding box center [325, 60] width 33 height 5
click at [324, 50] on p "color.css" at bounding box center [319, 49] width 20 height 5
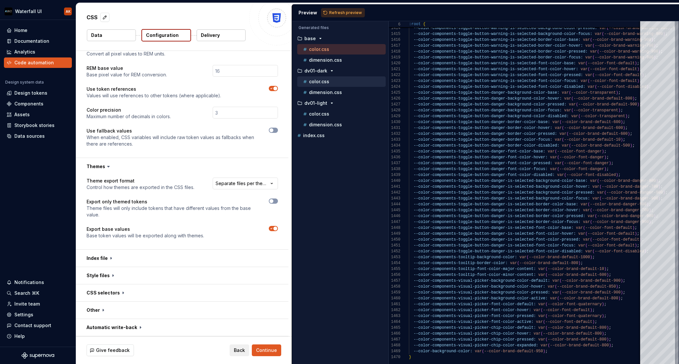
click at [324, 82] on p "color.css" at bounding box center [319, 81] width 20 height 5
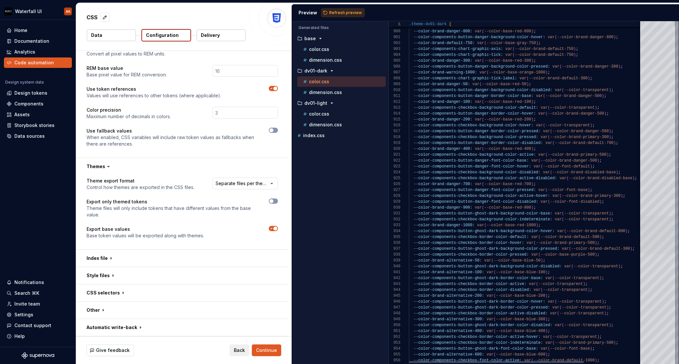
click at [645, 233] on div at bounding box center [658, 235] width 35 height 38
click at [109, 257] on button "button" at bounding box center [182, 258] width 212 height 17
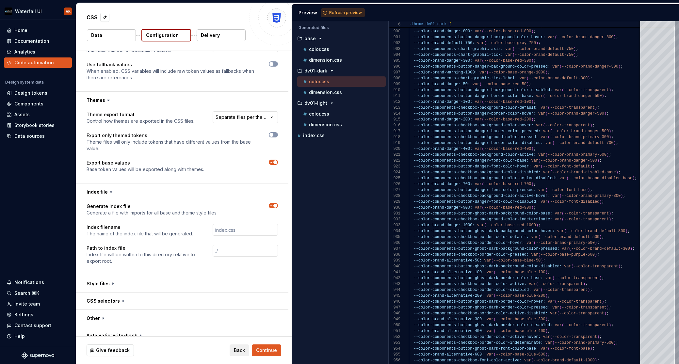
scroll to position [241, 0]
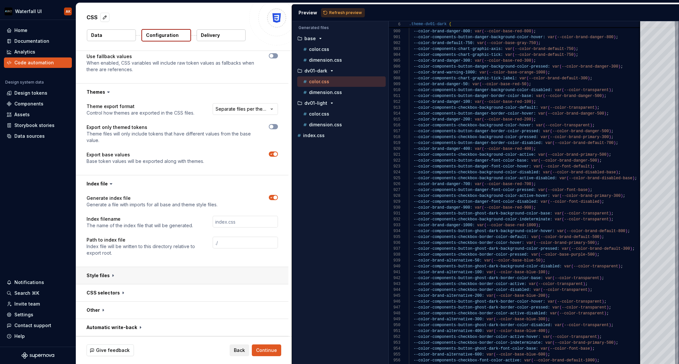
click at [108, 275] on button "button" at bounding box center [182, 275] width 212 height 17
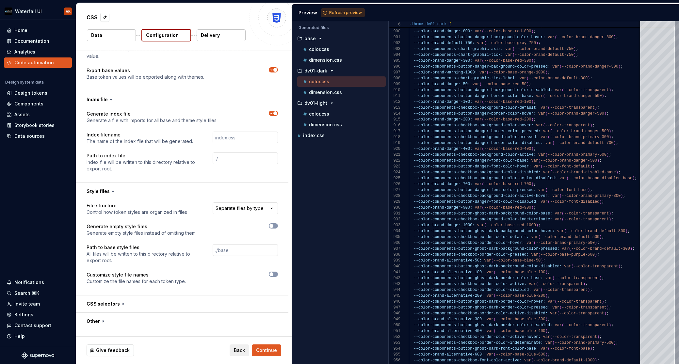
scroll to position [337, 0]
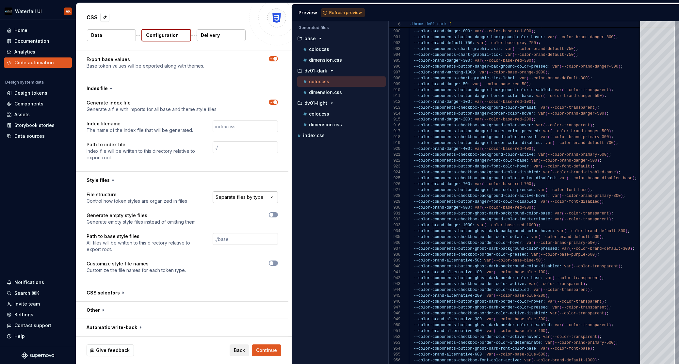
click at [225, 196] on html "**********" at bounding box center [339, 182] width 679 height 364
click at [137, 197] on html "**********" at bounding box center [339, 182] width 679 height 364
click at [114, 295] on button "button" at bounding box center [182, 293] width 212 height 17
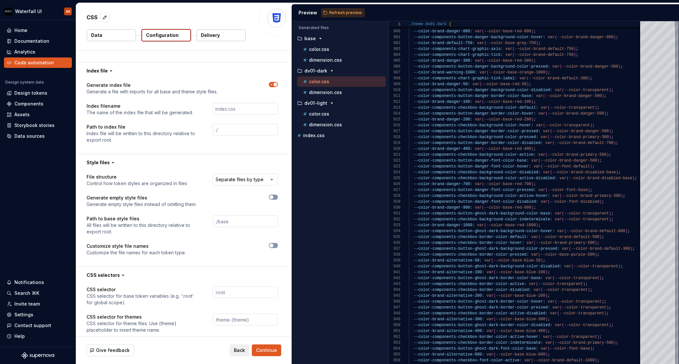
scroll to position [397, 0]
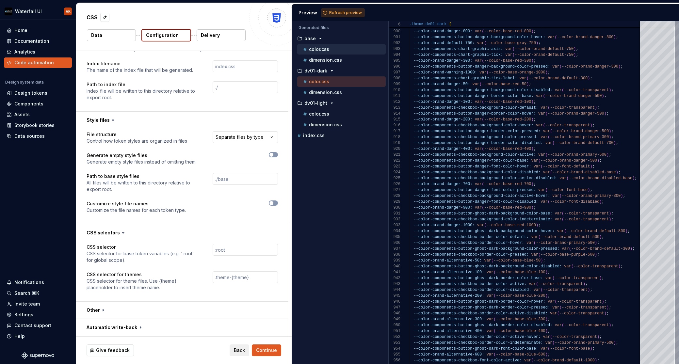
click at [314, 51] on p "color.css" at bounding box center [319, 49] width 20 height 5
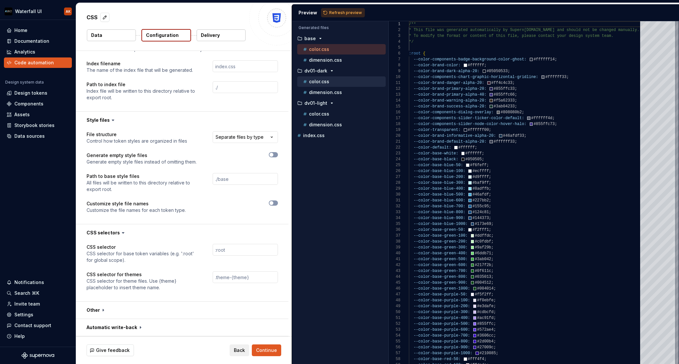
click at [333, 79] on div "color.css" at bounding box center [344, 81] width 84 height 7
type textarea "**********"
click at [101, 310] on button "button" at bounding box center [182, 310] width 212 height 17
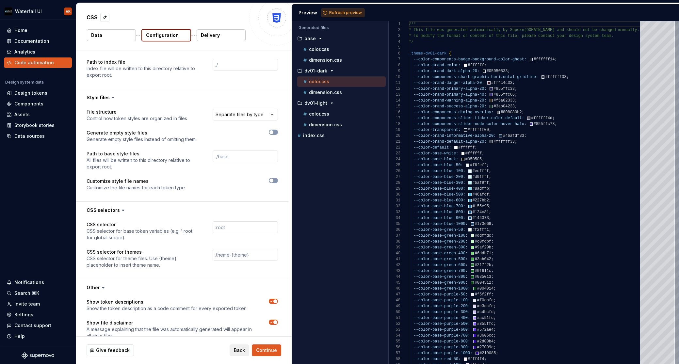
scroll to position [499, 0]
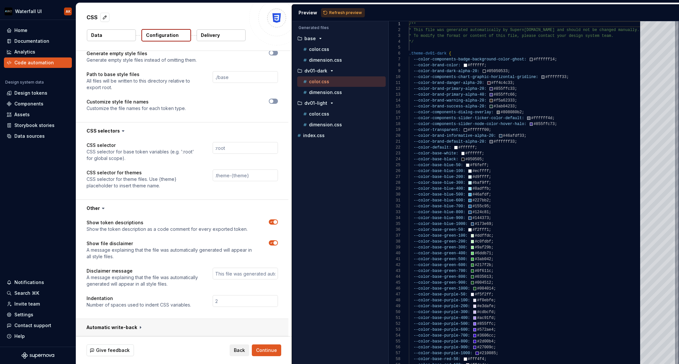
click at [130, 326] on button "button" at bounding box center [182, 327] width 212 height 17
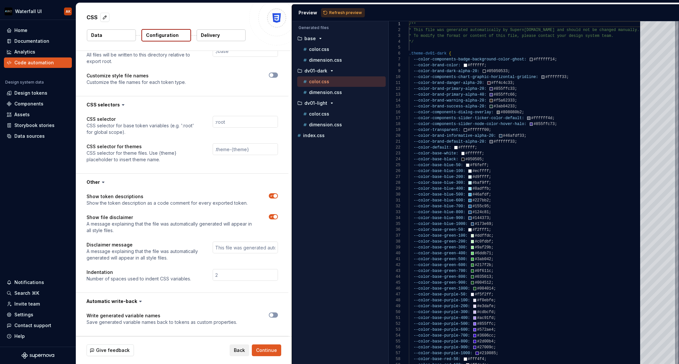
click at [277, 316] on div "Write generated variable names Save generated variable names back to tokens as …" at bounding box center [182, 323] width 212 height 26
click at [273, 316] on icon "button" at bounding box center [271, 315] width 5 height 4
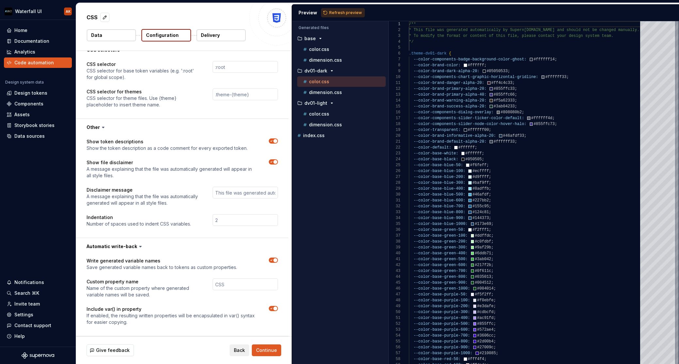
scroll to position [0, 0]
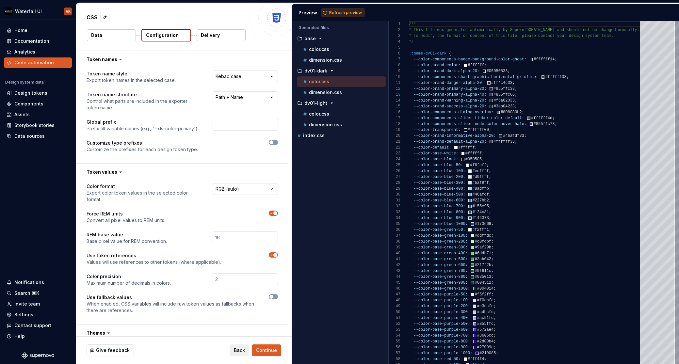
click at [224, 39] on button "Delivery" at bounding box center [221, 35] width 49 height 12
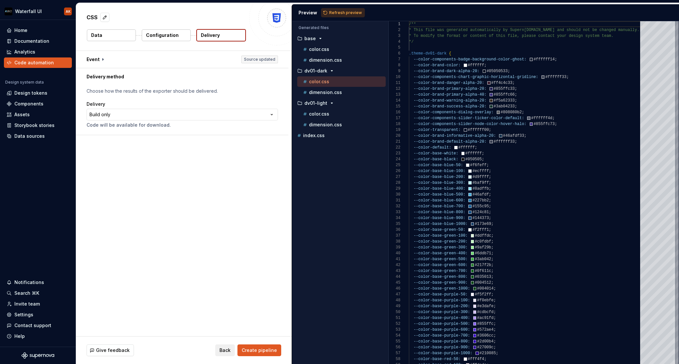
click at [222, 35] on button "Delivery" at bounding box center [221, 35] width 50 height 12
click at [105, 58] on button "button" at bounding box center [182, 59] width 212 height 17
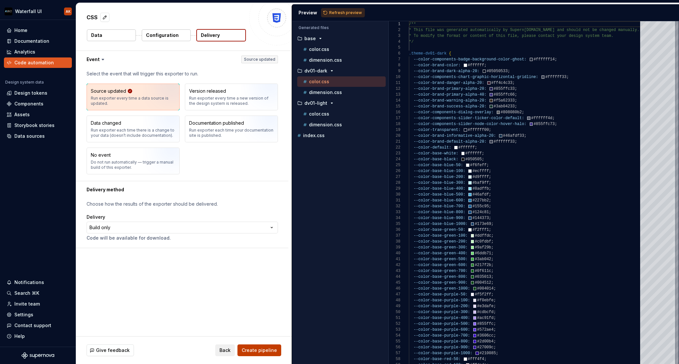
click at [271, 352] on span "Create pipeline" at bounding box center [259, 350] width 35 height 7
click at [44, 93] on div "Design tokens" at bounding box center [30, 93] width 33 height 7
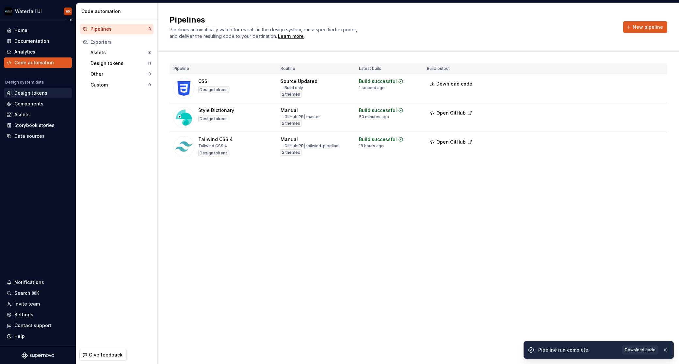
click at [36, 90] on div "Design tokens" at bounding box center [30, 93] width 33 height 7
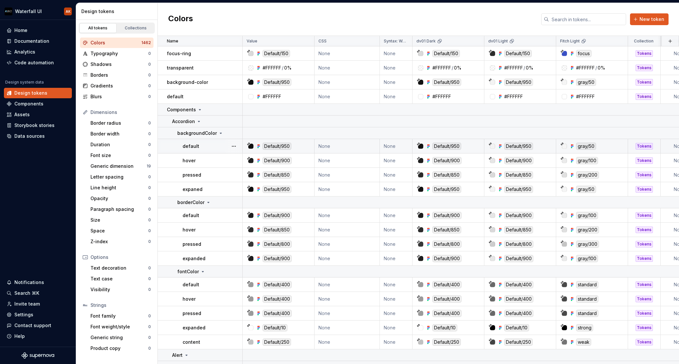
click at [215, 145] on div "default" at bounding box center [212, 146] width 59 height 7
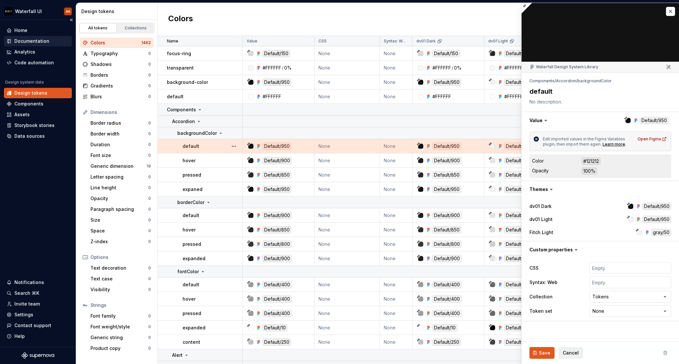
click at [33, 41] on div "Documentation" at bounding box center [31, 41] width 35 height 7
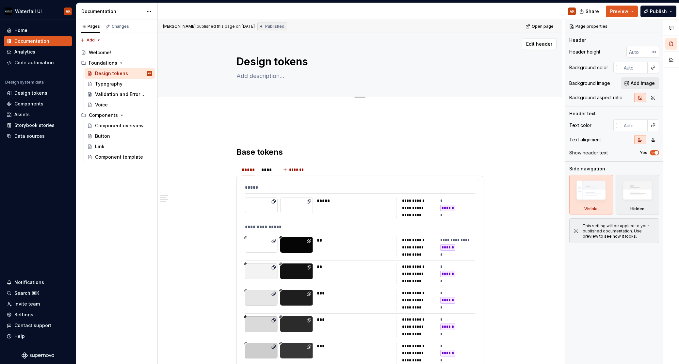
type textarea "*"
click at [281, 191] on div "*****" at bounding box center [360, 188] width 230 height 9
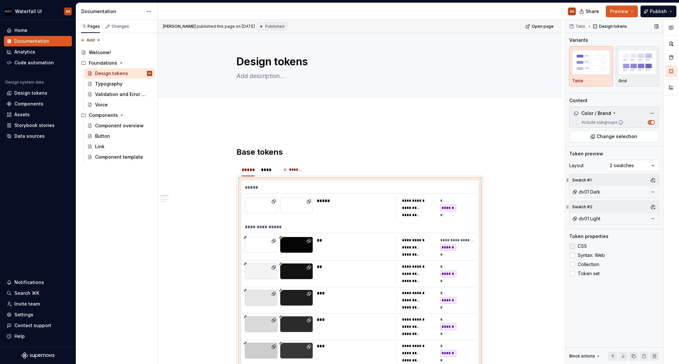
click at [585, 245] on span "CSS" at bounding box center [582, 246] width 9 height 5
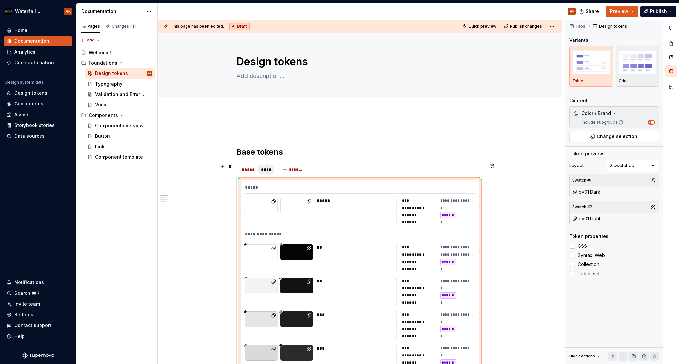
click at [267, 172] on div "****" at bounding box center [266, 170] width 11 height 7
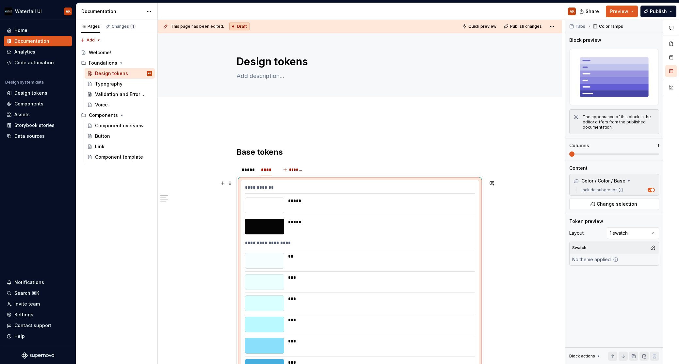
click at [649, 9] on button "Publish" at bounding box center [659, 12] width 36 height 12
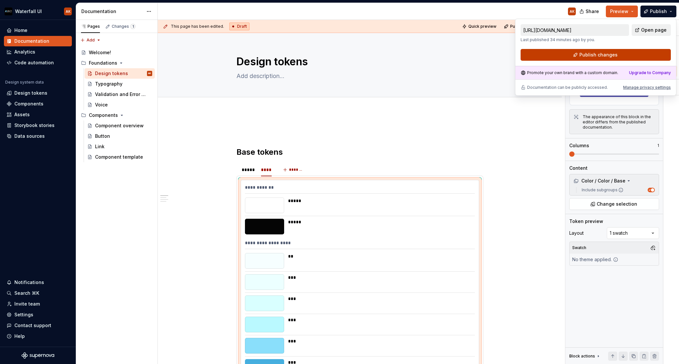
click at [629, 51] on button "Publish changes" at bounding box center [596, 55] width 150 height 12
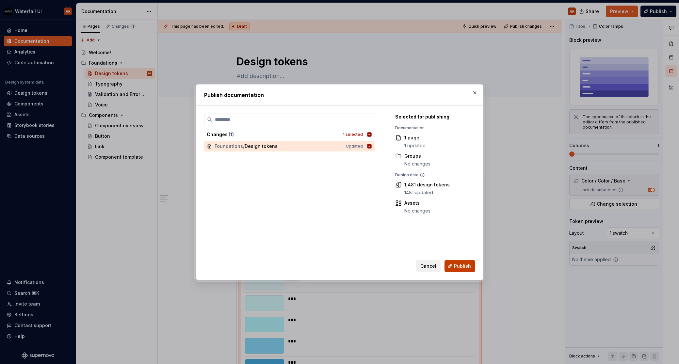
click at [468, 268] on span "Publish" at bounding box center [462, 266] width 17 height 7
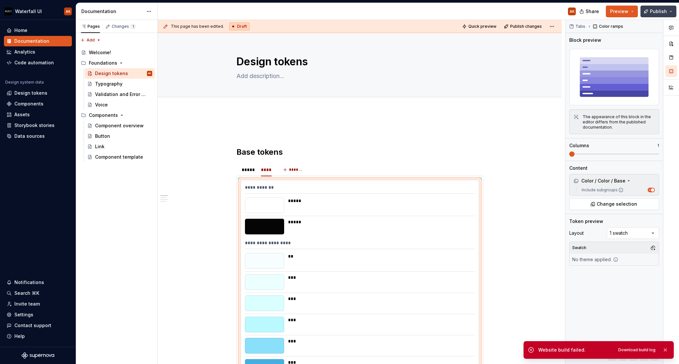
click at [652, 8] on button "Publish" at bounding box center [659, 12] width 36 height 12
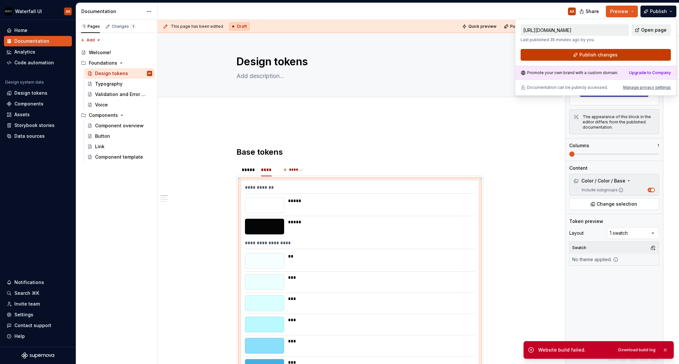
click at [602, 53] on span "Publish changes" at bounding box center [599, 55] width 38 height 7
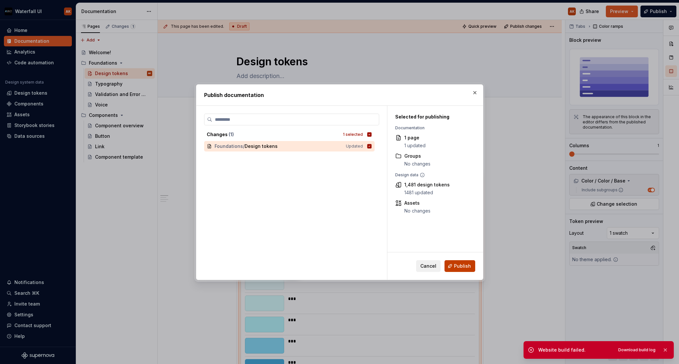
click at [463, 267] on span "Publish" at bounding box center [462, 266] width 17 height 7
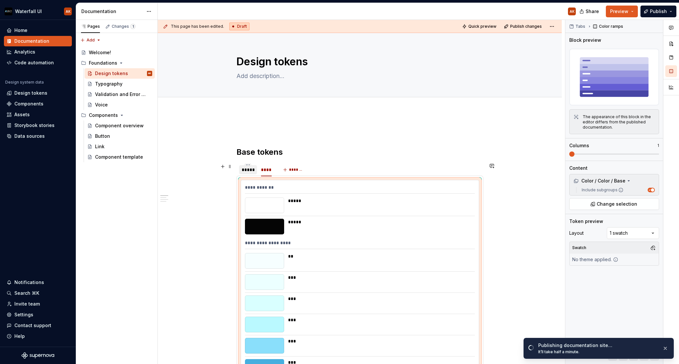
click at [251, 170] on div "*****" at bounding box center [248, 170] width 13 height 7
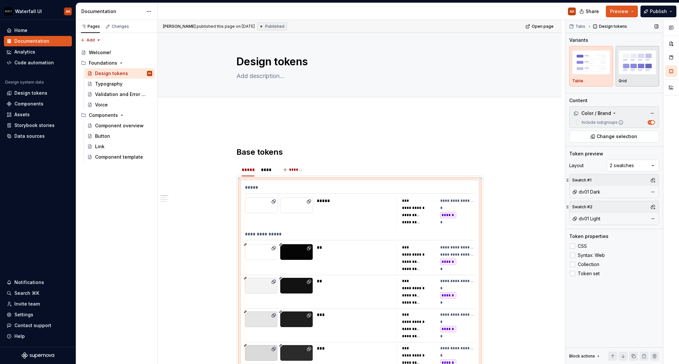
click at [639, 66] on img "button" at bounding box center [638, 62] width 38 height 24
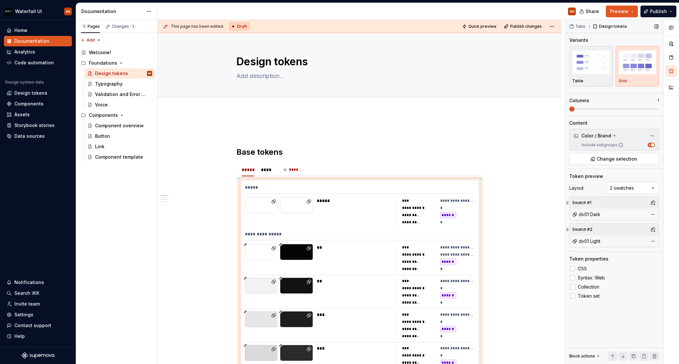
scroll to position [160, 0]
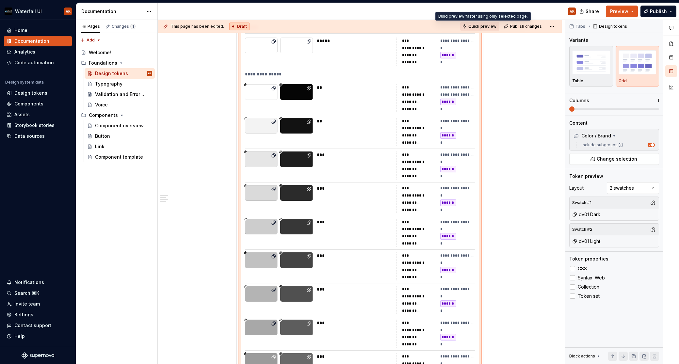
click at [485, 26] on span "Quick preview" at bounding box center [483, 26] width 28 height 5
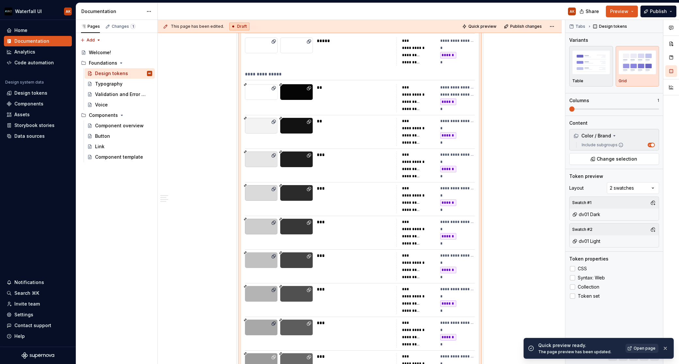
click at [634, 349] on link "Open page" at bounding box center [642, 348] width 33 height 9
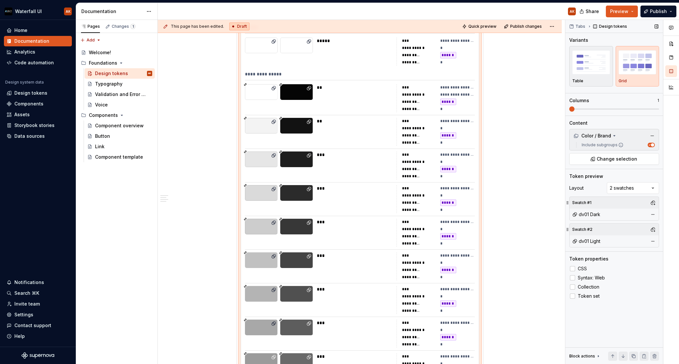
click at [650, 107] on span at bounding box center [615, 109] width 90 height 5
click at [570, 108] on span at bounding box center [570, 108] width 0 height 1
click at [470, 26] on button "Quick preview" at bounding box center [479, 26] width 39 height 9
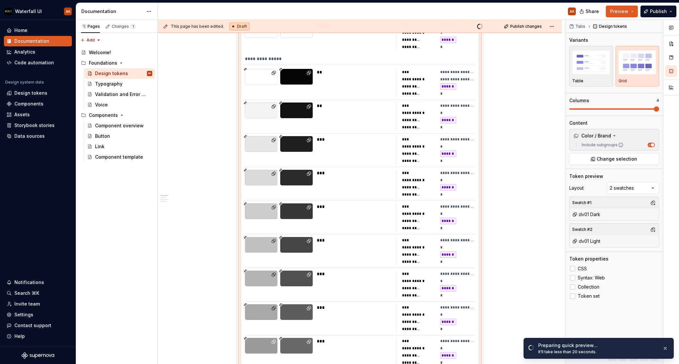
scroll to position [0, 0]
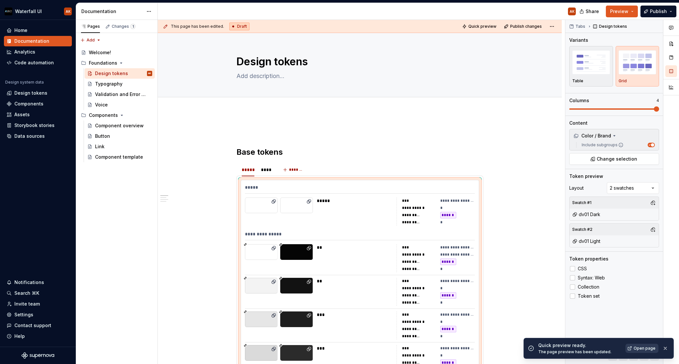
click at [643, 349] on span "Open page" at bounding box center [645, 348] width 22 height 5
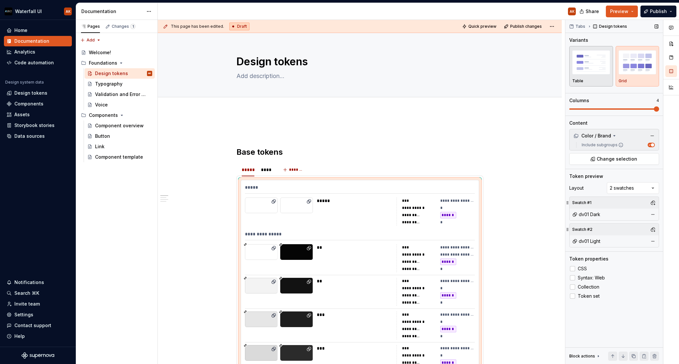
click at [607, 75] on div "button" at bounding box center [592, 62] width 38 height 27
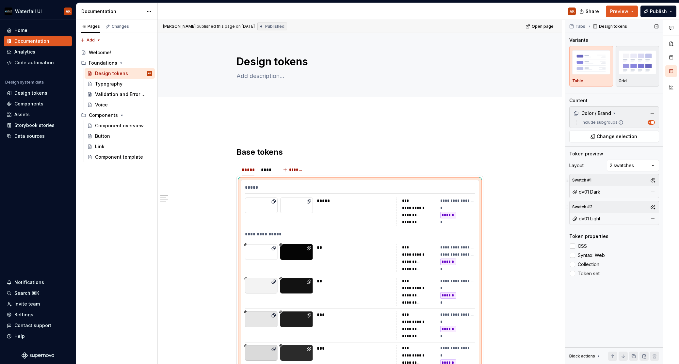
scroll to position [160, 0]
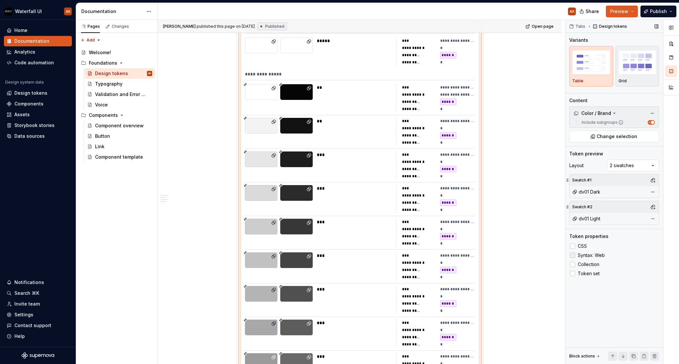
click at [573, 256] on icon at bounding box center [573, 256] width 0 height 0
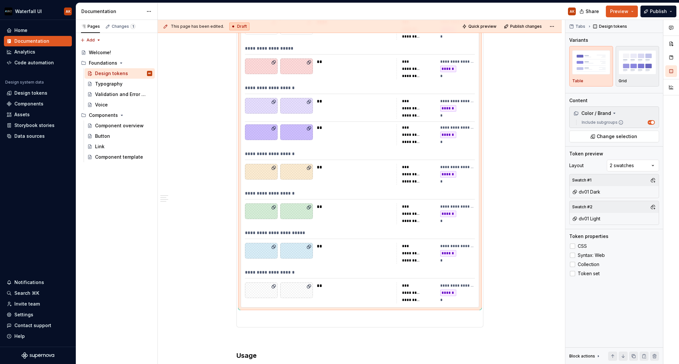
scroll to position [3103, 0]
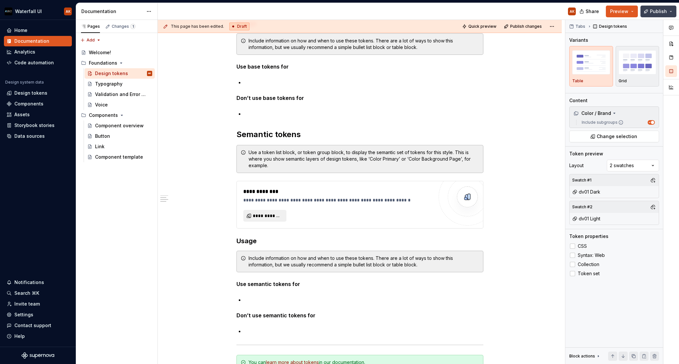
click at [649, 10] on button "Publish" at bounding box center [659, 12] width 36 height 12
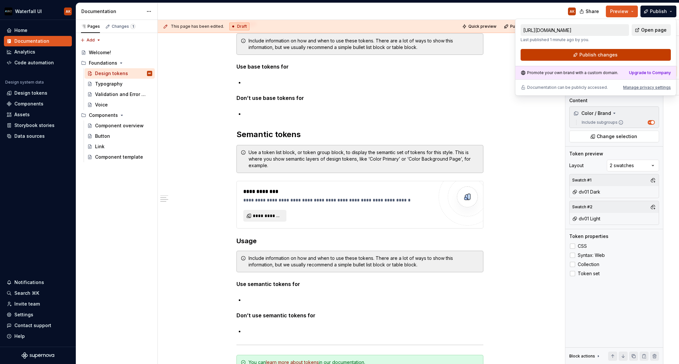
click at [567, 54] on button "Publish changes" at bounding box center [596, 55] width 150 height 12
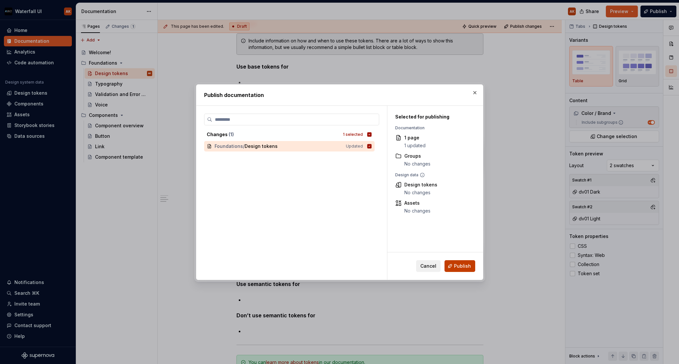
click at [457, 267] on span "Publish" at bounding box center [462, 266] width 17 height 7
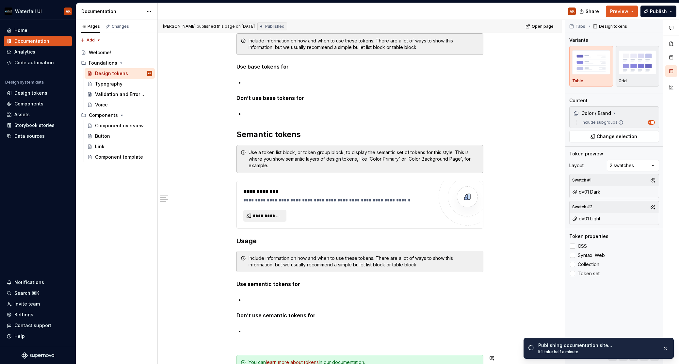
type textarea "*"
